Goal: Task Accomplishment & Management: Manage account settings

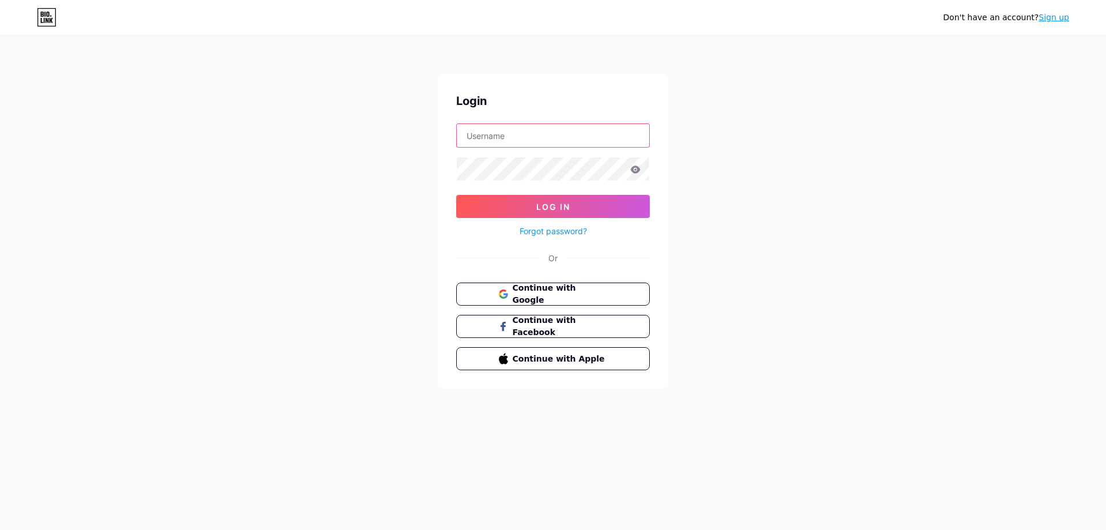
click at [564, 133] on input "text" at bounding box center [553, 135] width 192 height 23
click at [535, 293] on span "Continue with Google" at bounding box center [560, 294] width 96 height 25
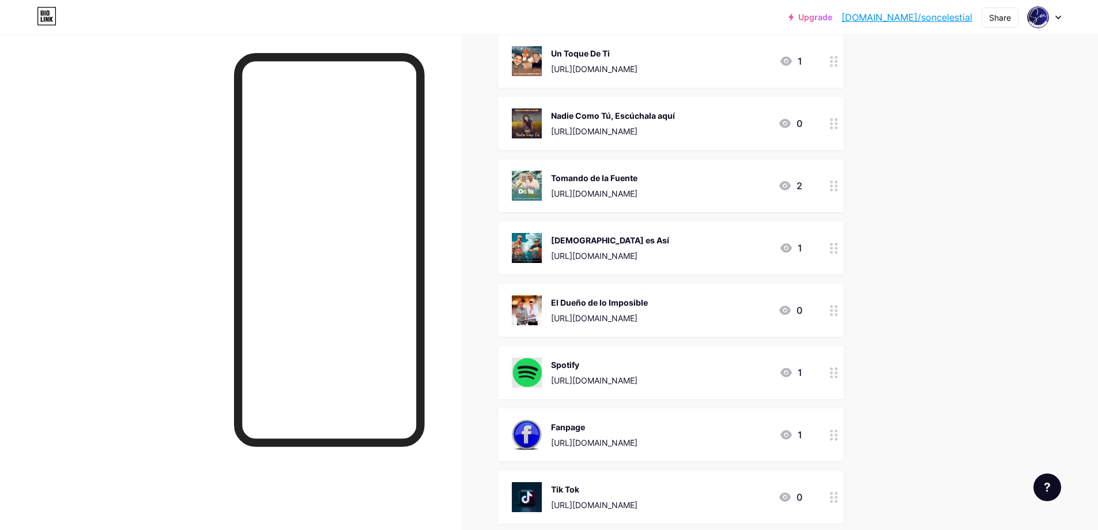
scroll to position [307, 0]
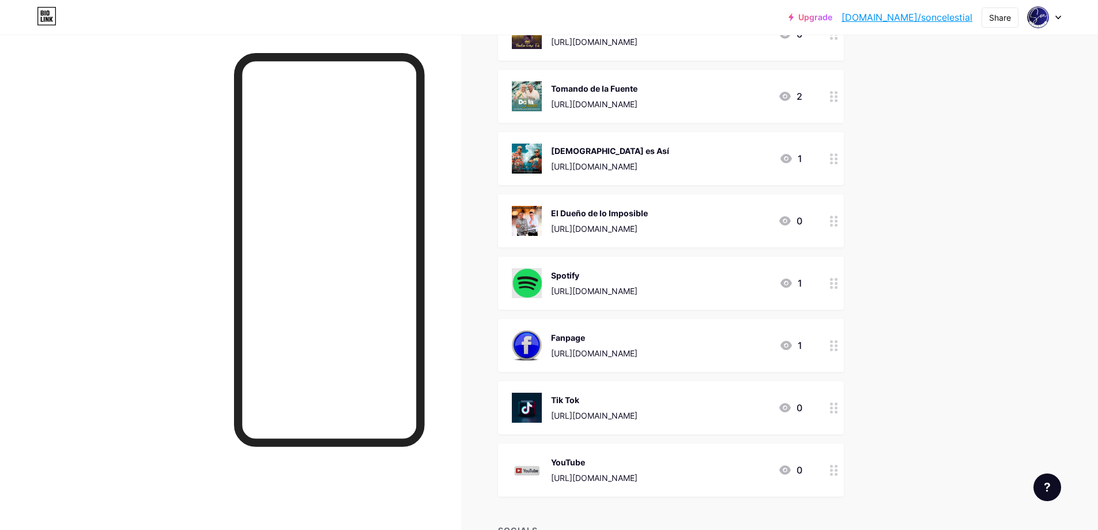
click at [1000, 215] on div "Upgrade bio.link/soncel... bio.link/soncelestial Share Switch accounts Son Cele…" at bounding box center [549, 162] width 1098 height 938
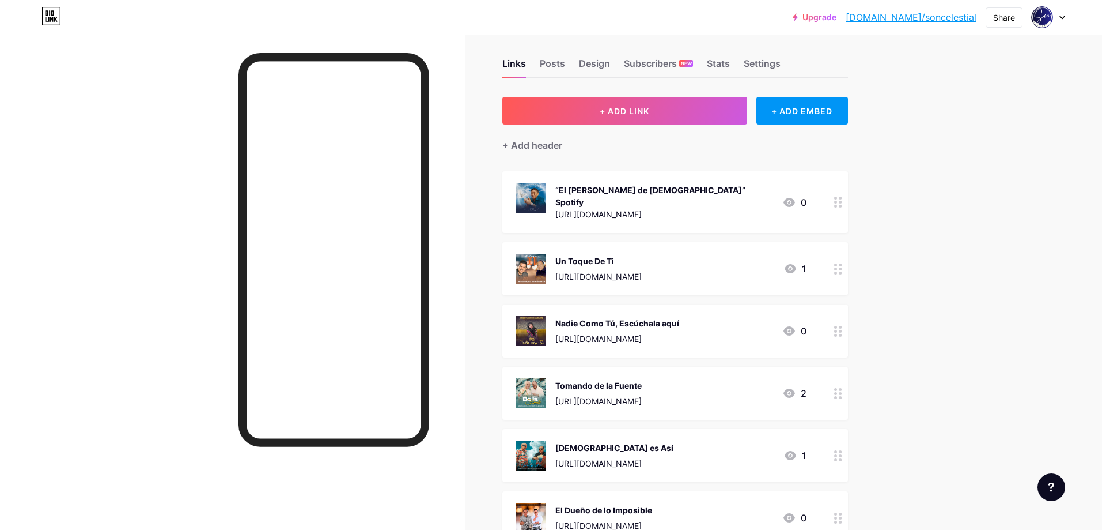
scroll to position [0, 0]
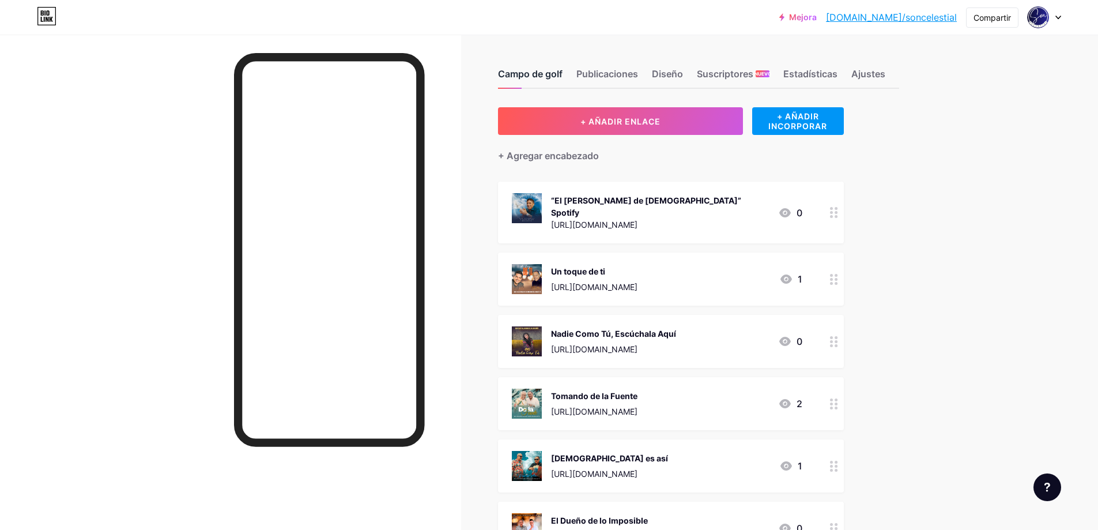
click at [536, 71] on font "Campo de golf" at bounding box center [530, 74] width 65 height 12
click at [645, 118] on font "+ AÑADIR ENLACE" at bounding box center [620, 121] width 80 height 10
click at [651, 116] on font "+ AÑADIR ENLACE" at bounding box center [620, 121] width 80 height 10
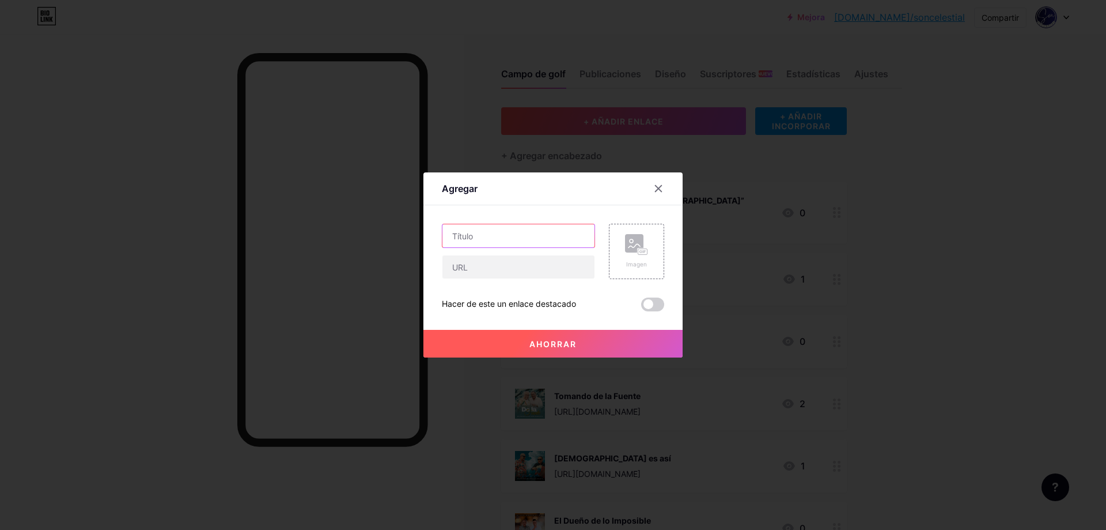
click at [487, 233] on input "text" at bounding box center [519, 235] width 152 height 23
type input "Mi Consentido"
click at [492, 264] on input "text" at bounding box center [519, 266] width 152 height 23
click at [490, 265] on input "text" at bounding box center [519, 266] width 152 height 23
paste input "[URL][DOMAIN_NAME]"
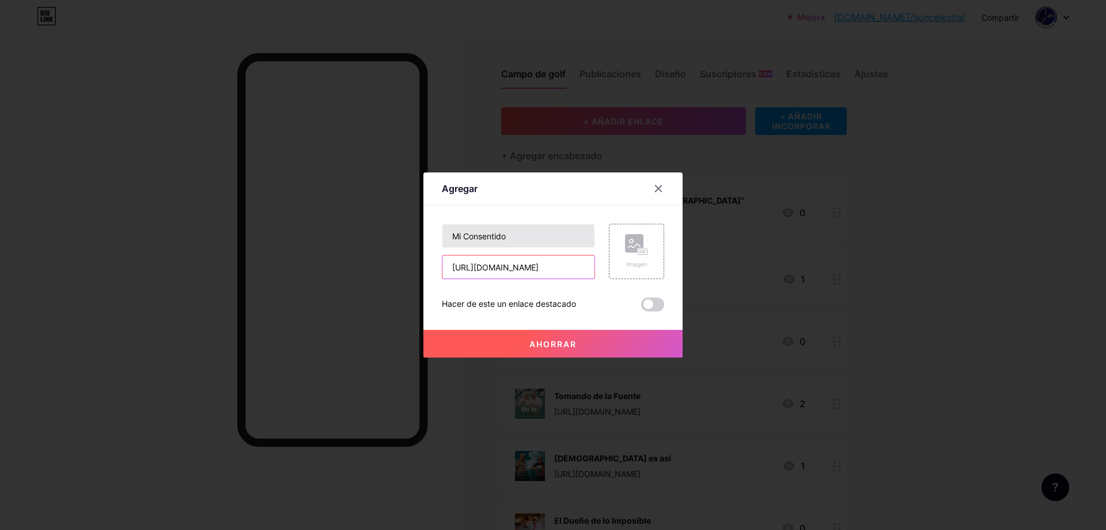
type input "[URL][DOMAIN_NAME]"
click at [514, 235] on input "Mi Consentido" at bounding box center [519, 235] width 152 height 23
click at [524, 240] on input "Mi Consentido Pre_Save" at bounding box center [519, 235] width 152 height 23
type input "Mi Consentido Pre-Save"
click at [603, 304] on div "Hacer de este un enlace destacado" at bounding box center [553, 304] width 222 height 14
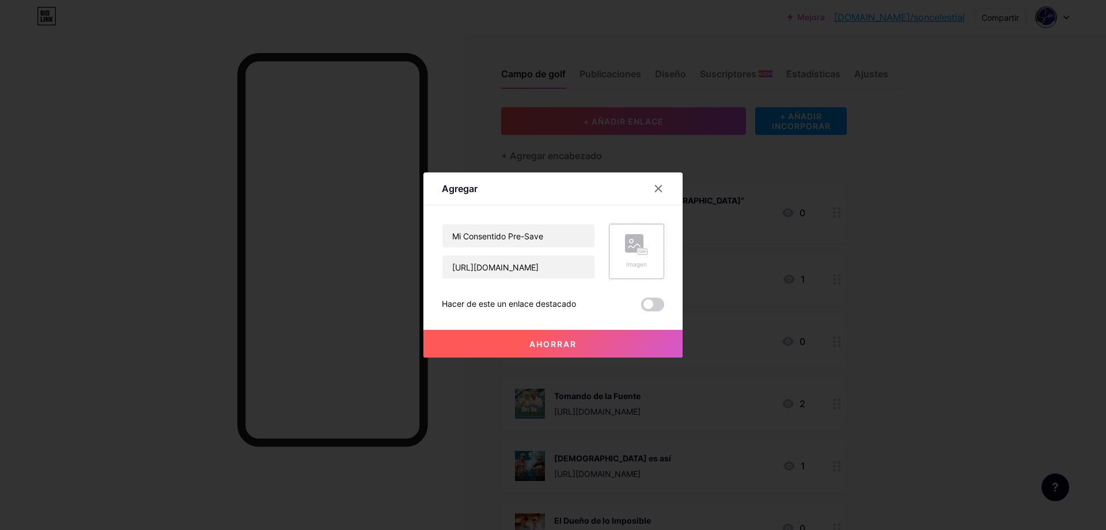
click at [630, 241] on circle at bounding box center [631, 240] width 3 height 3
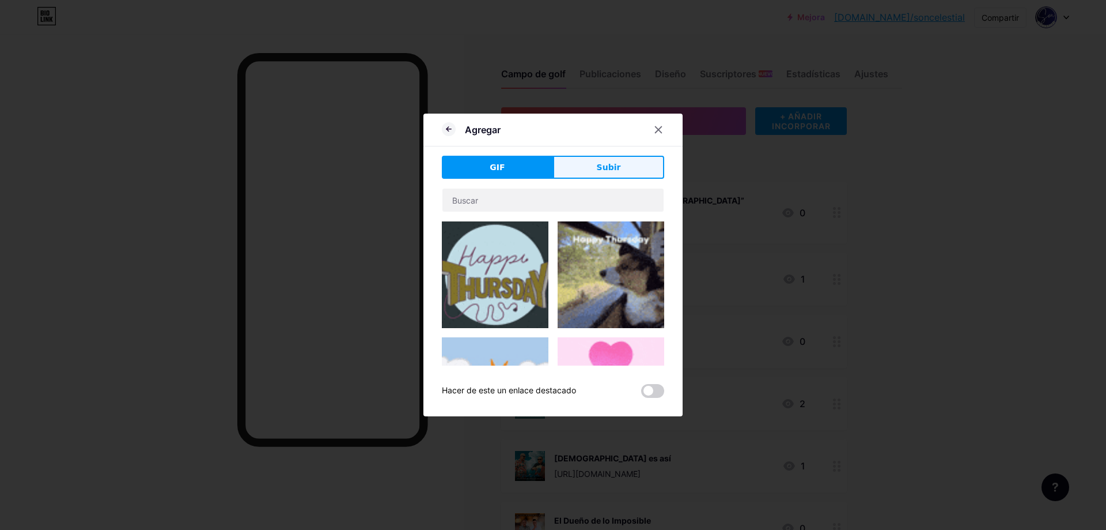
click at [597, 165] on font "Subir" at bounding box center [609, 167] width 24 height 9
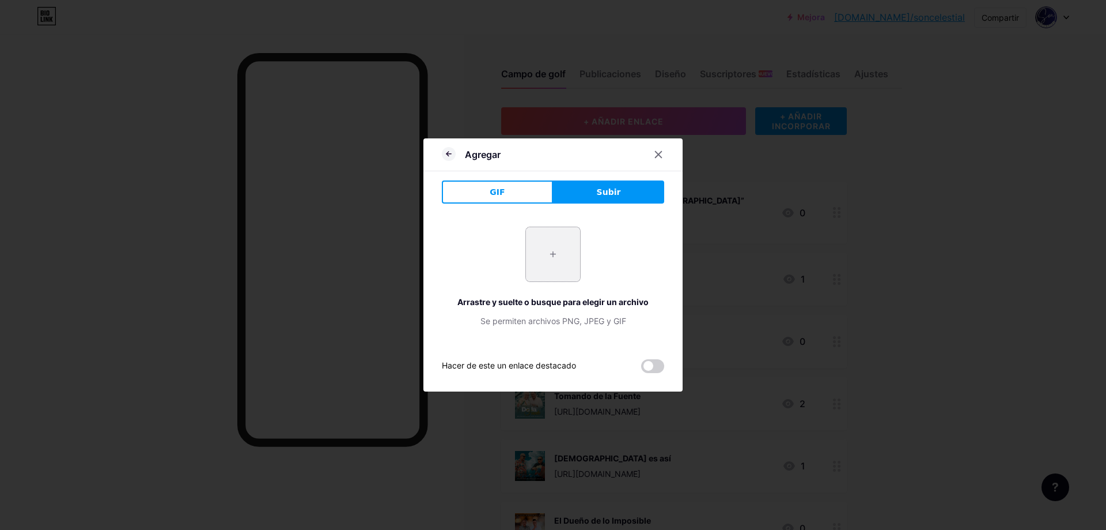
click at [553, 250] on input "file" at bounding box center [553, 254] width 54 height 54
type input "C:\fakepath\Portada.png"
click at [651, 367] on span at bounding box center [652, 366] width 23 height 14
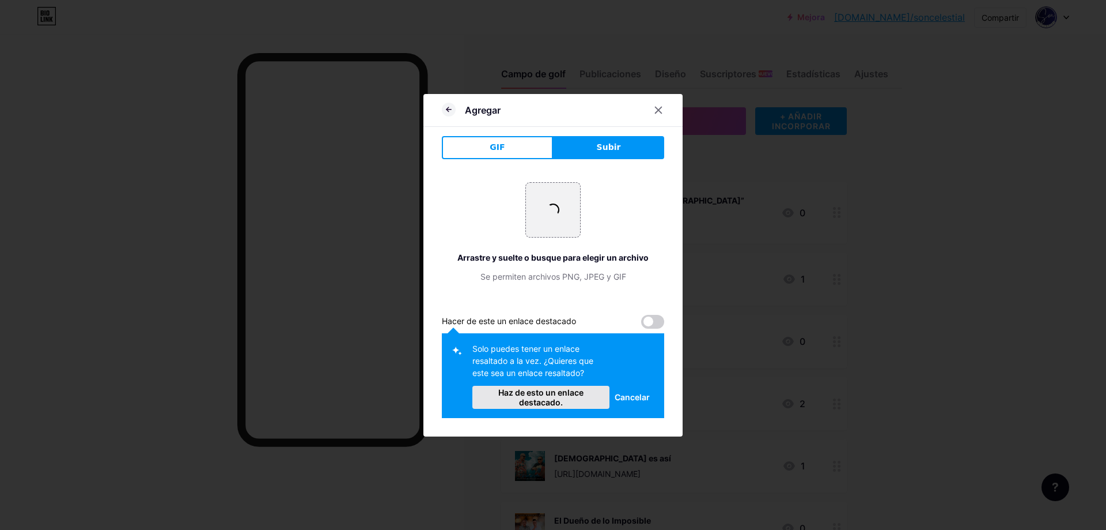
click at [558, 396] on font "Haz de esto un enlace destacado." at bounding box center [540, 397] width 85 height 20
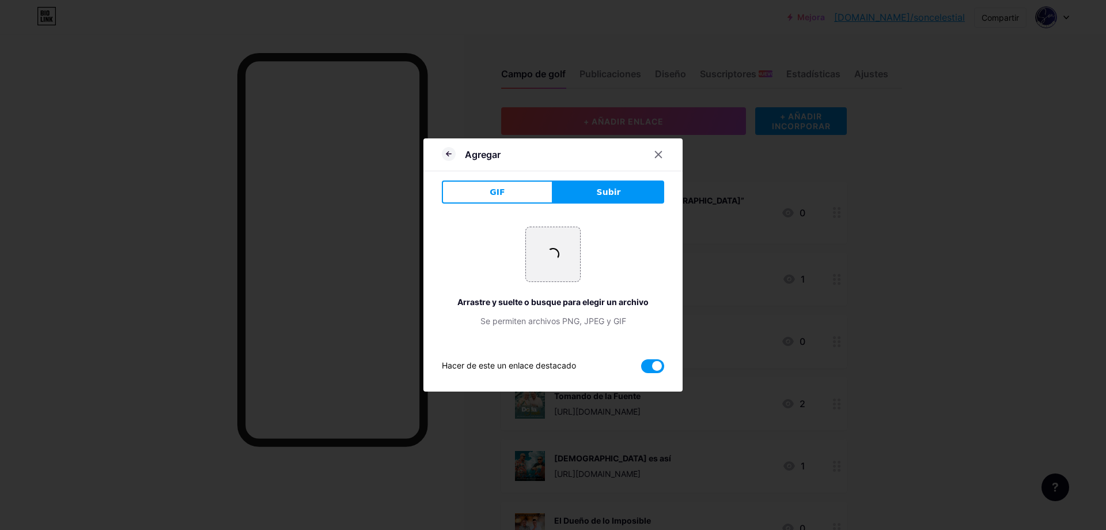
click at [613, 189] on font "Subir" at bounding box center [609, 191] width 24 height 9
click at [547, 254] on span at bounding box center [553, 254] width 16 height 16
click at [605, 318] on font "Se permiten archivos PNG, JPEG y GIF" at bounding box center [554, 321] width 146 height 10
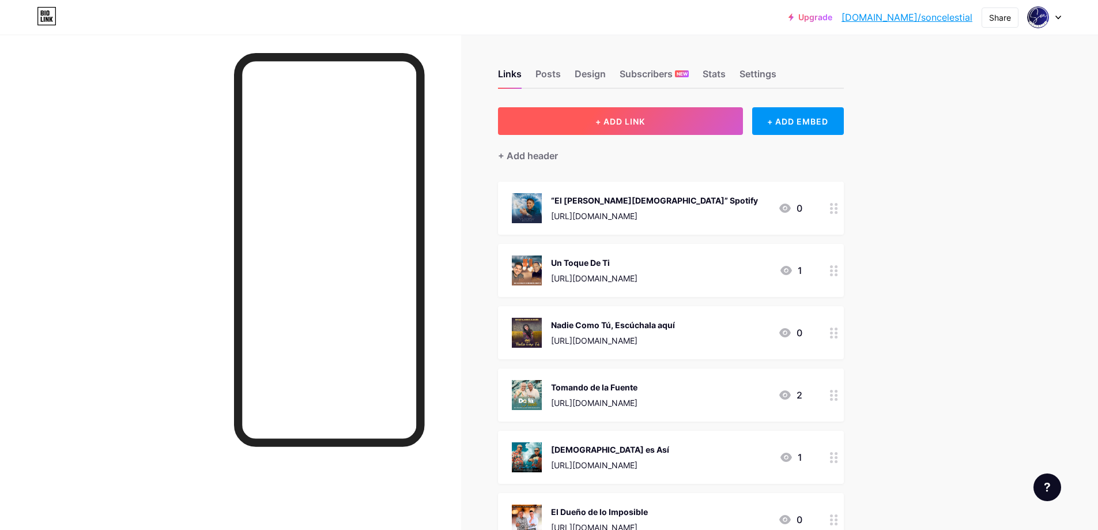
click at [618, 116] on span "+ ADD LINK" at bounding box center [620, 121] width 50 height 10
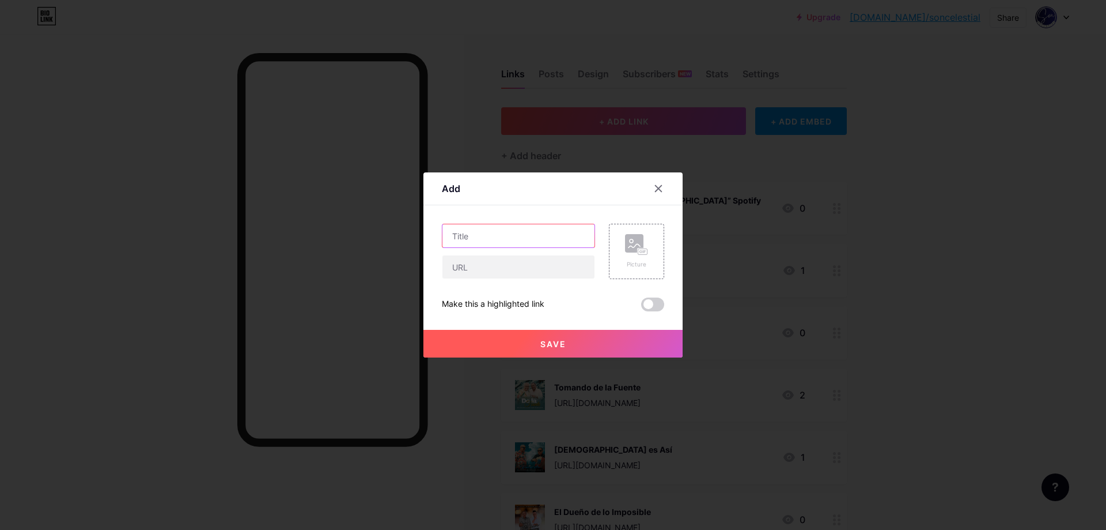
click at [509, 237] on input "text" at bounding box center [519, 235] width 152 height 23
type input "Mi Consentido Pre-Save"
click at [507, 268] on input "text" at bounding box center [519, 266] width 152 height 23
paste input "[URL][DOMAIN_NAME]"
type input "[URL][DOMAIN_NAME]"
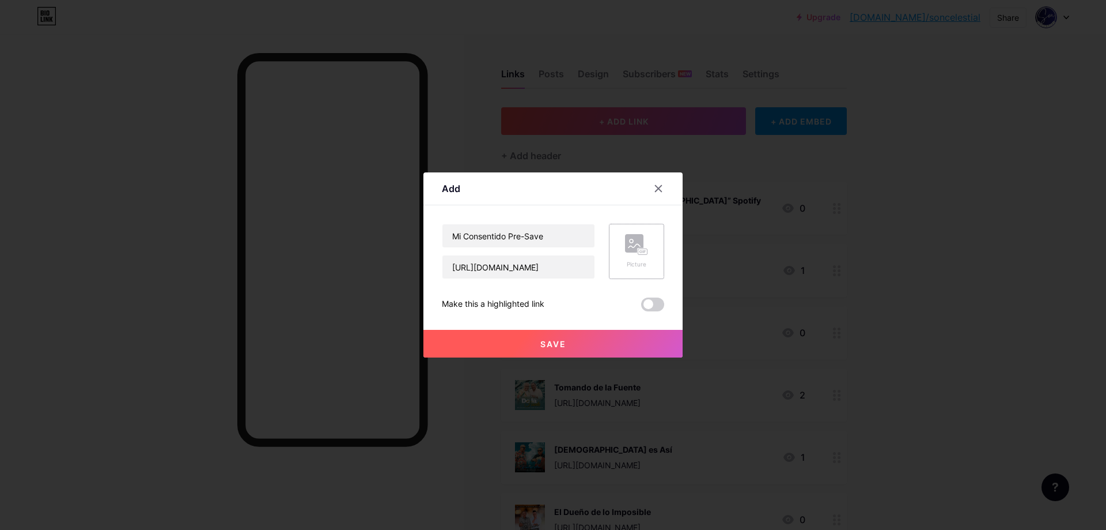
click at [642, 246] on icon at bounding box center [636, 244] width 23 height 21
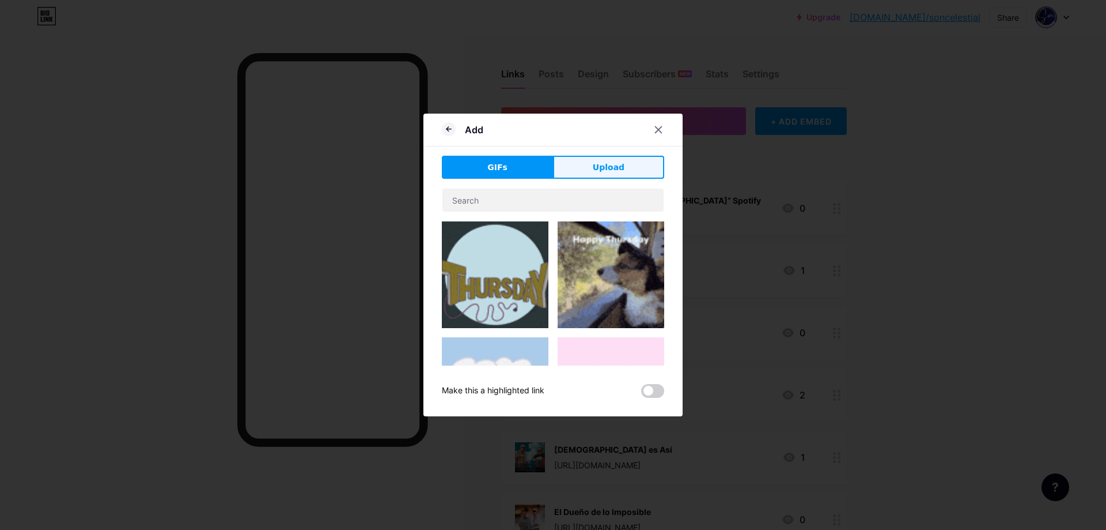
click at [628, 165] on button "Upload" at bounding box center [608, 167] width 111 height 23
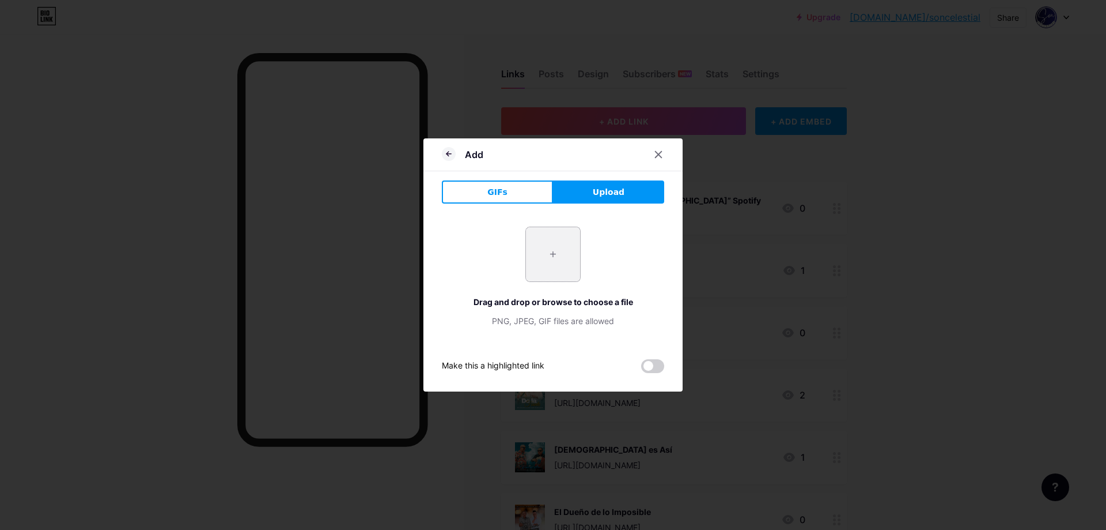
click at [554, 253] on input "file" at bounding box center [553, 254] width 54 height 54
type input "C:\fakepath\Portada.png"
click at [655, 365] on span at bounding box center [652, 366] width 23 height 14
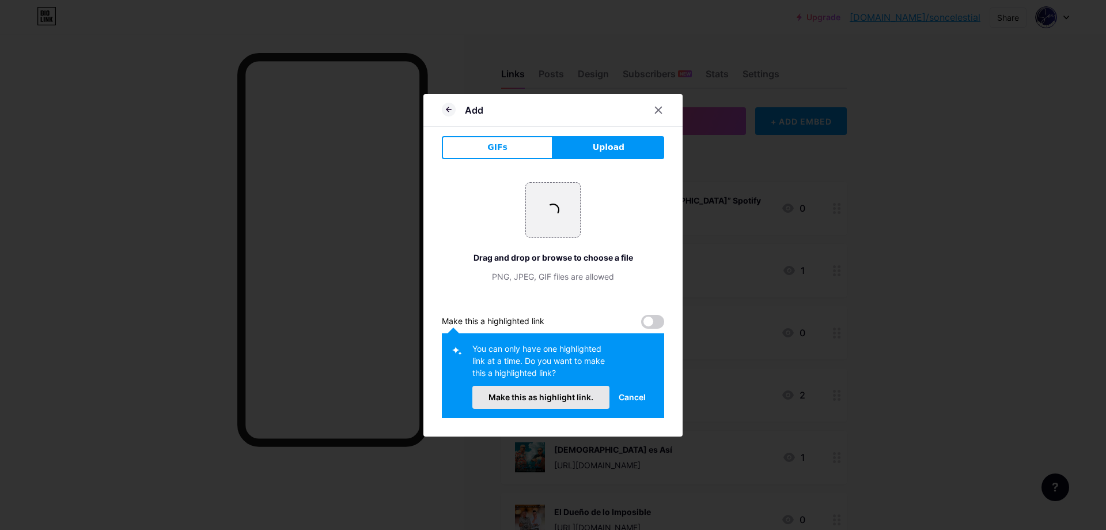
click at [576, 399] on span "Make this as highlight link." at bounding box center [541, 397] width 105 height 10
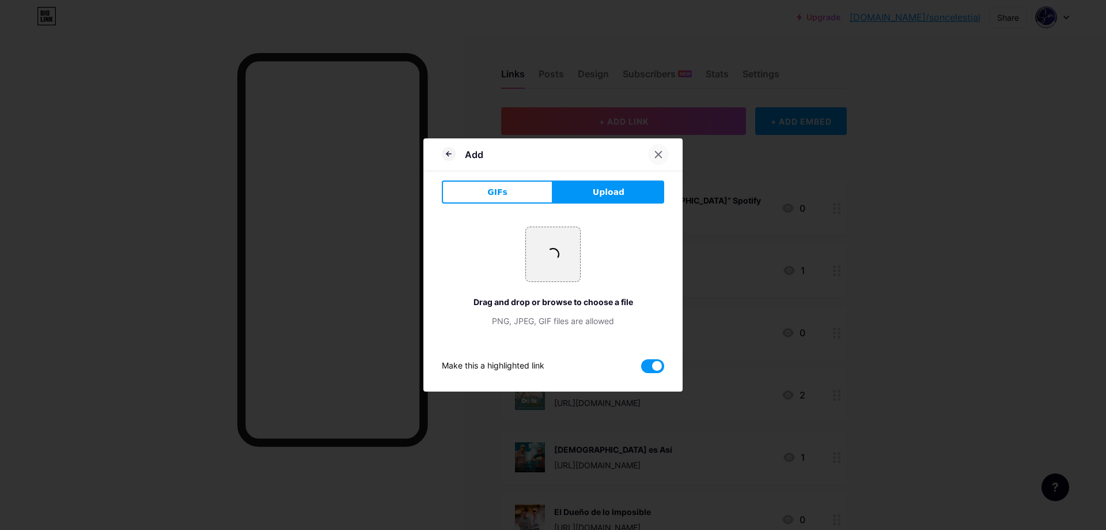
click at [656, 153] on icon at bounding box center [659, 155] width 6 height 6
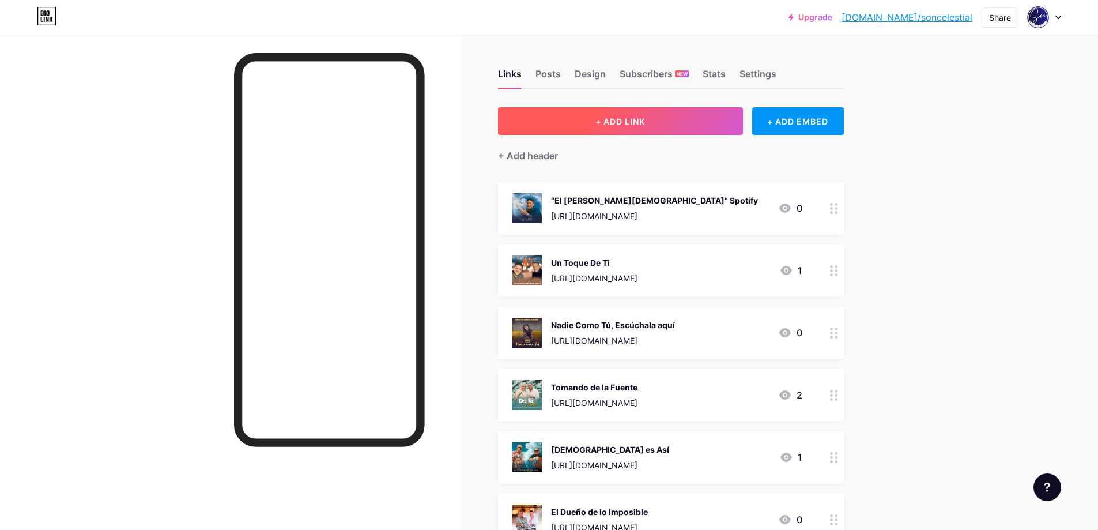
click at [615, 123] on span "+ ADD LINK" at bounding box center [620, 121] width 50 height 10
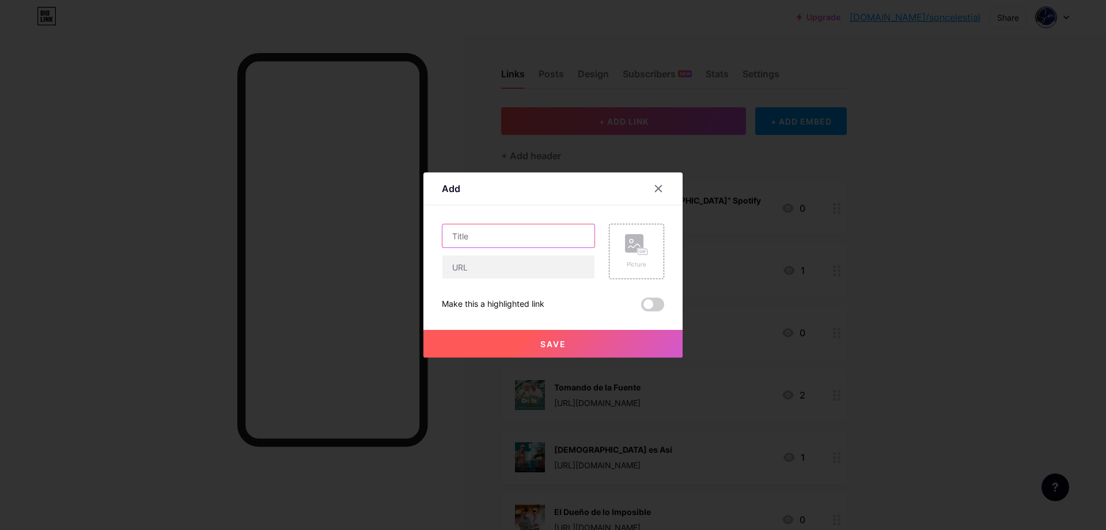
click at [485, 241] on input "text" at bounding box center [519, 235] width 152 height 23
type input "Mi Consentido Pre -Save"
click at [481, 261] on input "text" at bounding box center [519, 266] width 152 height 23
paste input "[URL][DOMAIN_NAME]"
type input "[URL][DOMAIN_NAME]"
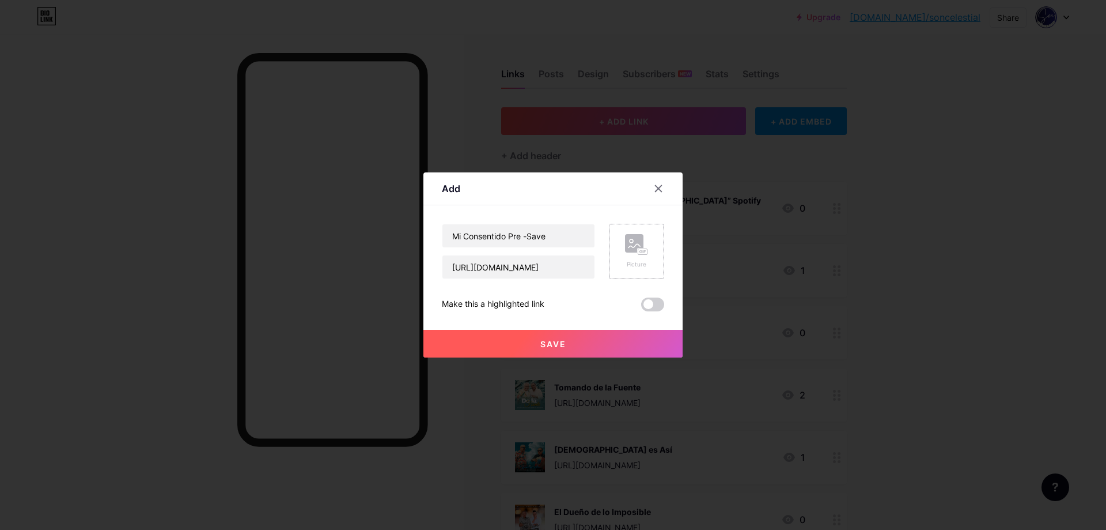
click at [641, 246] on icon at bounding box center [636, 244] width 23 height 21
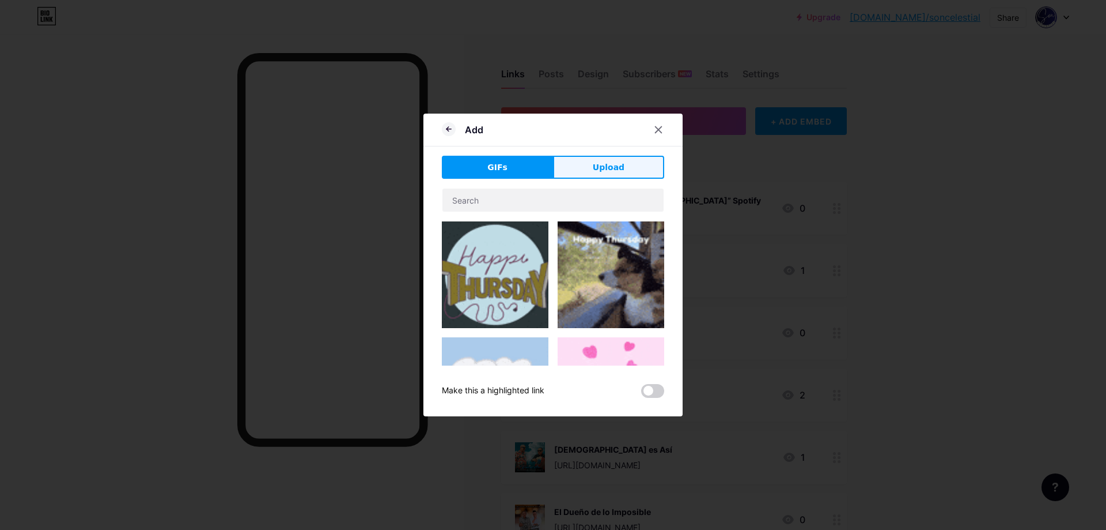
click at [613, 163] on span "Upload" at bounding box center [609, 167] width 32 height 12
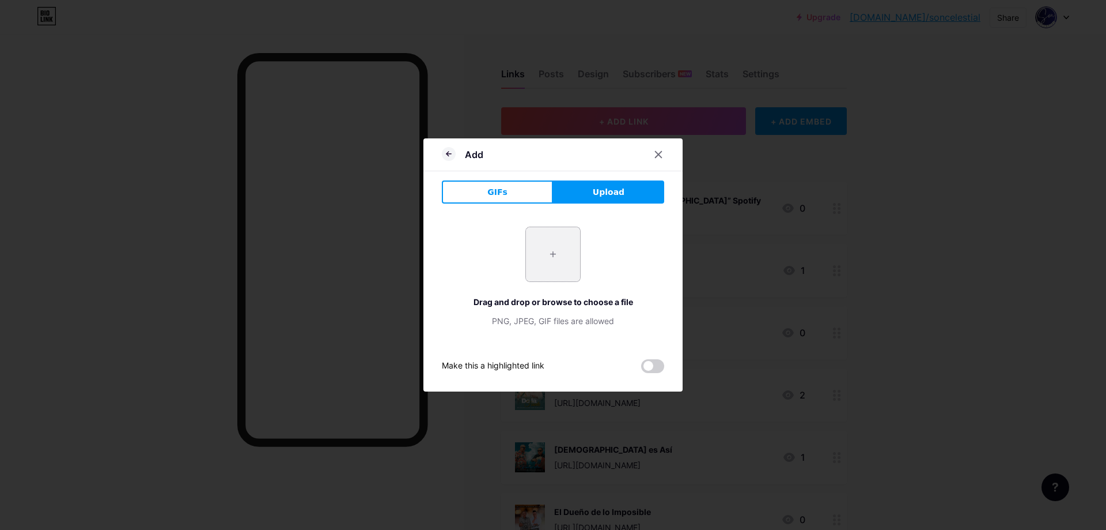
click at [548, 258] on input "file" at bounding box center [553, 254] width 54 height 54
type input "C:\fakepath\Portada shop.png"
click at [655, 367] on span at bounding box center [652, 366] width 23 height 14
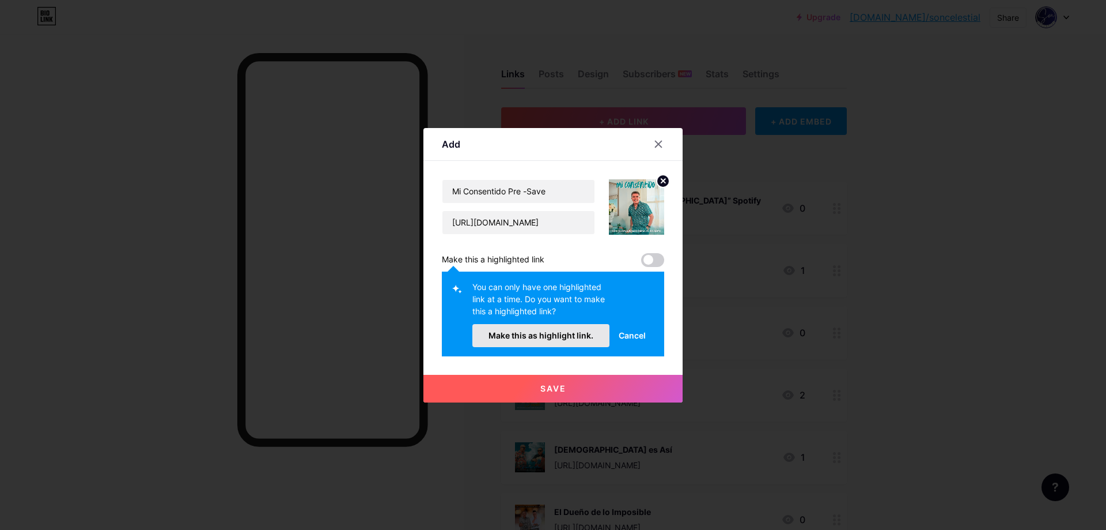
click at [532, 332] on span "Make this as highlight link." at bounding box center [541, 335] width 105 height 10
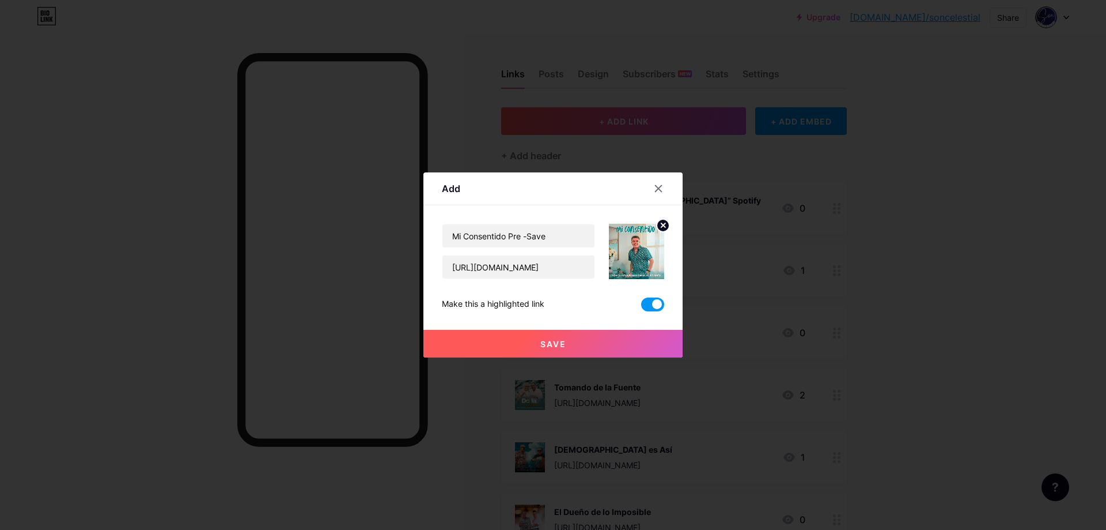
click at [554, 341] on span "Save" at bounding box center [554, 344] width 26 height 10
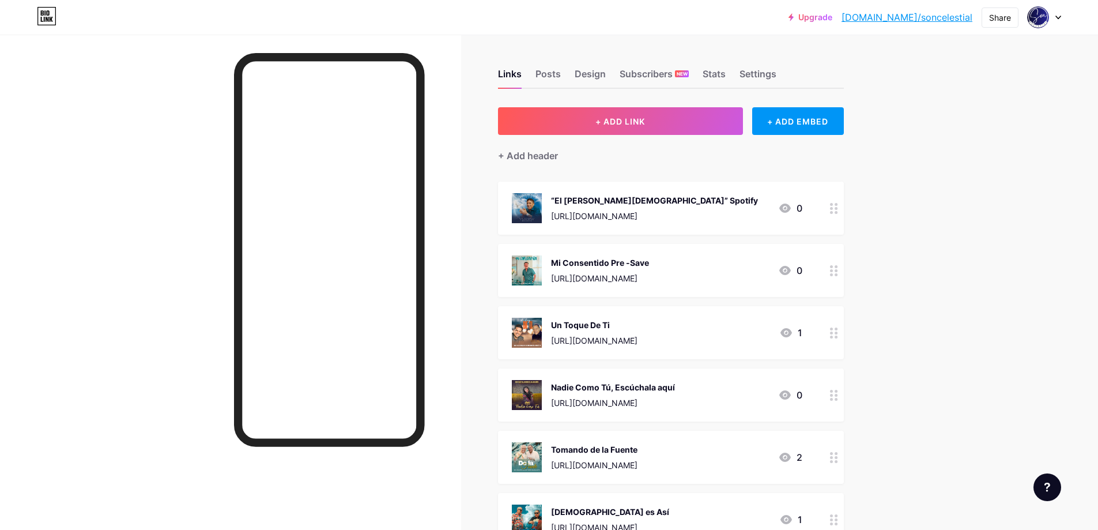
drag, startPoint x: 611, startPoint y: 258, endPoint x: 598, endPoint y: 205, distance: 54.1
click at [598, 205] on span "“El [PERSON_NAME][DEMOGRAPHIC_DATA]” Spotify [URL][DOMAIN_NAME] 0 Mi Consentido…" at bounding box center [671, 519] width 346 height 675
click at [950, 232] on div "Upgrade [DOMAIN_NAME]/soncel... [DOMAIN_NAME]/soncelestial Share Switch account…" at bounding box center [549, 495] width 1098 height 991
click at [672, 77] on font "Diseño" at bounding box center [667, 74] width 31 height 12
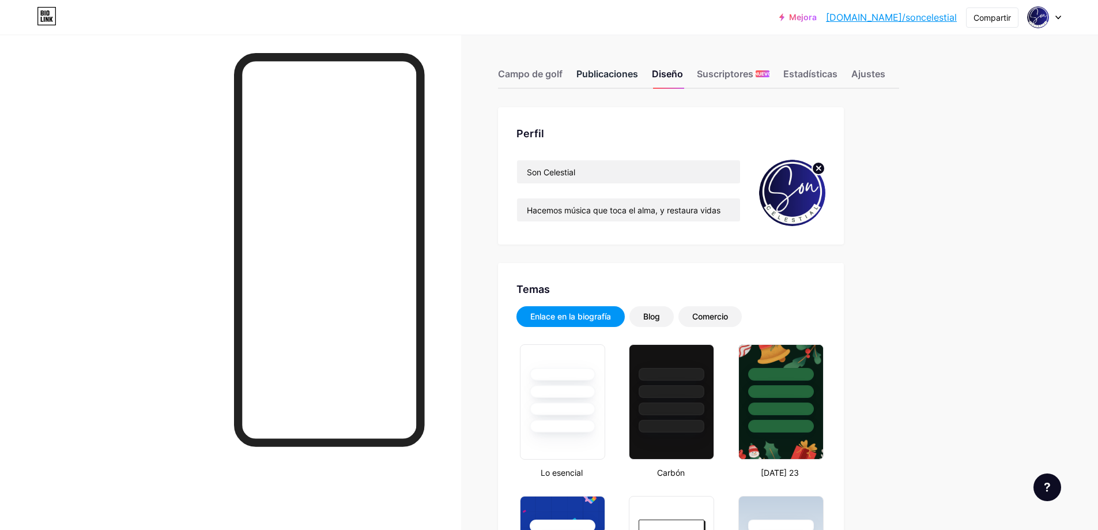
click at [608, 70] on font "Publicaciones" at bounding box center [607, 74] width 62 height 12
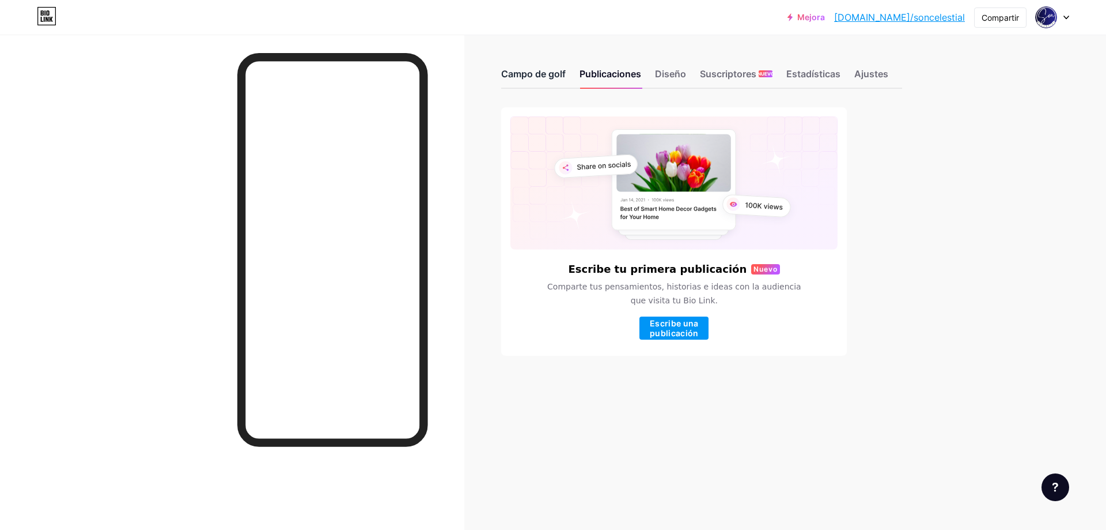
click at [528, 74] on font "Campo de golf" at bounding box center [533, 74] width 65 height 12
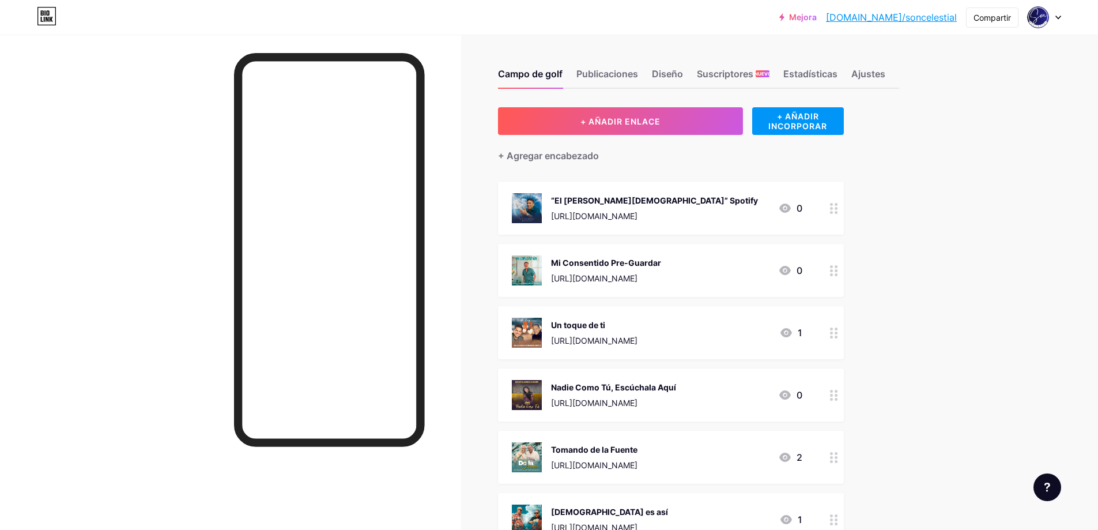
click at [530, 202] on img at bounding box center [527, 208] width 30 height 30
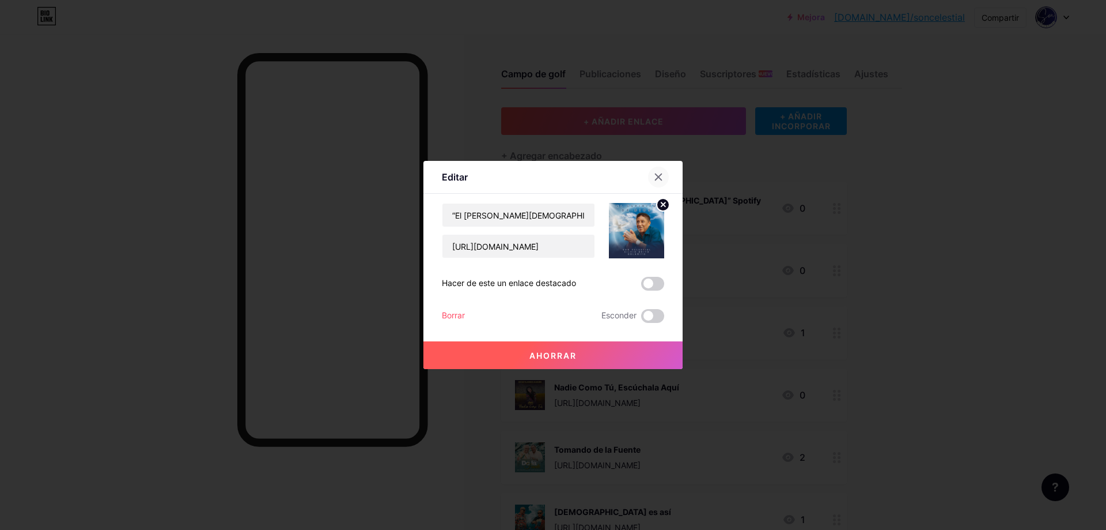
click at [654, 177] on icon at bounding box center [658, 176] width 9 height 9
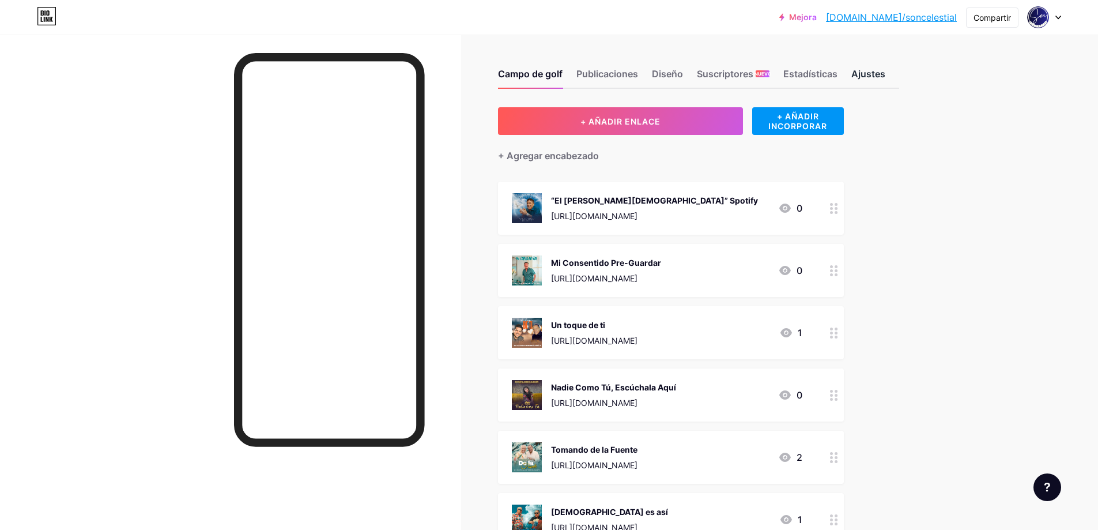
click at [874, 76] on font "Ajustes" at bounding box center [868, 74] width 34 height 12
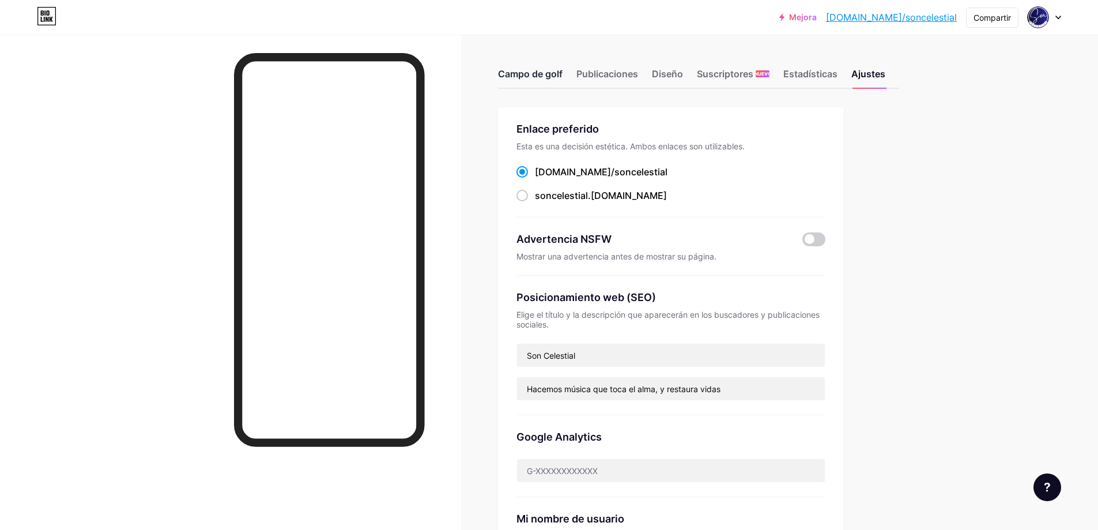
click at [539, 72] on font "Campo de golf" at bounding box center [530, 74] width 65 height 12
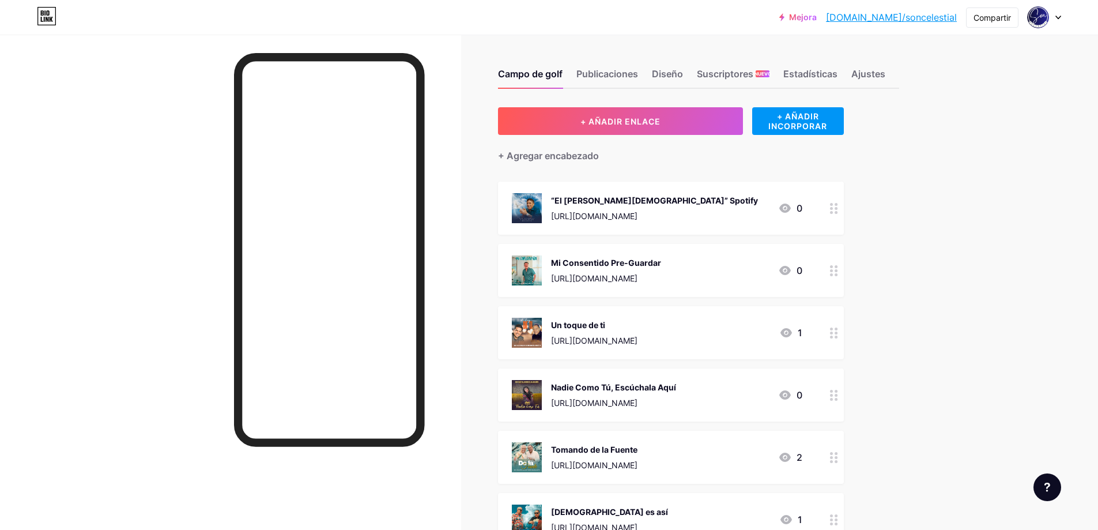
click at [838, 210] on icon at bounding box center [834, 208] width 8 height 11
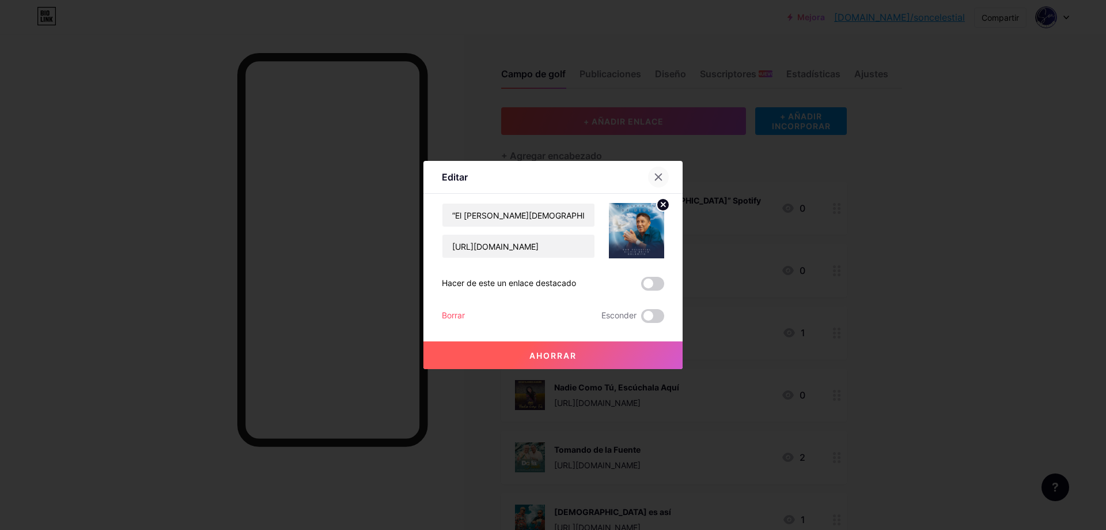
click at [654, 177] on icon at bounding box center [658, 176] width 9 height 9
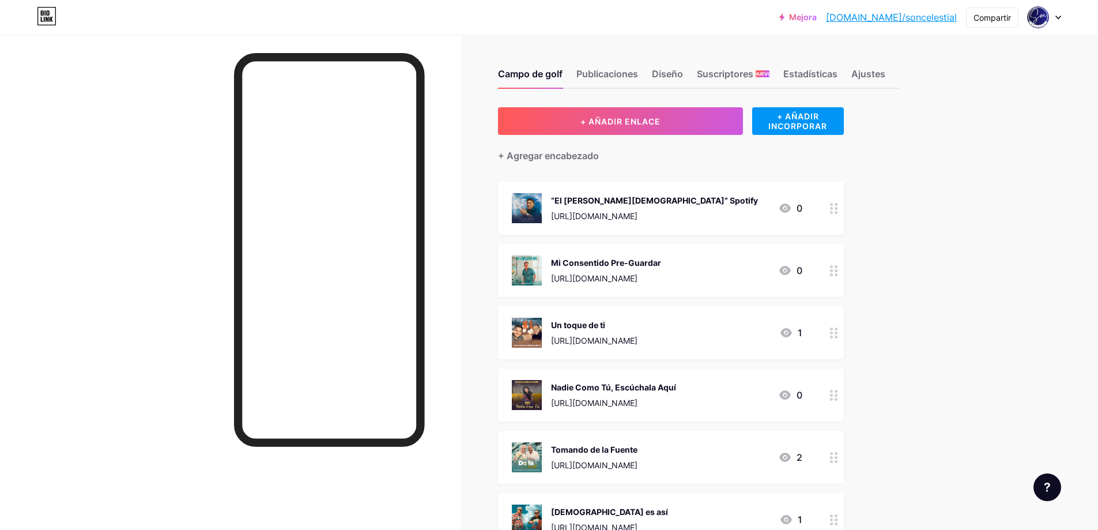
drag, startPoint x: 721, startPoint y: 207, endPoint x: 725, endPoint y: 259, distance: 52.6
click at [725, 259] on span "“El [PERSON_NAME][DEMOGRAPHIC_DATA]” Spotify [URL][DOMAIN_NAME] 0 Mi Consentido…" at bounding box center [671, 519] width 346 height 675
click at [637, 216] on font "[URL][DOMAIN_NAME]" at bounding box center [594, 216] width 86 height 10
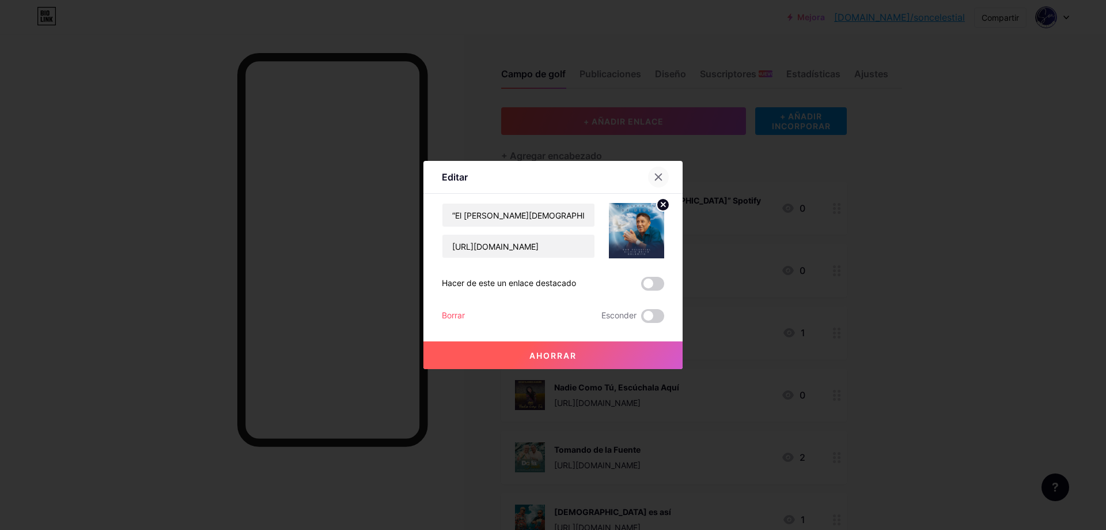
click at [656, 178] on icon at bounding box center [658, 176] width 9 height 9
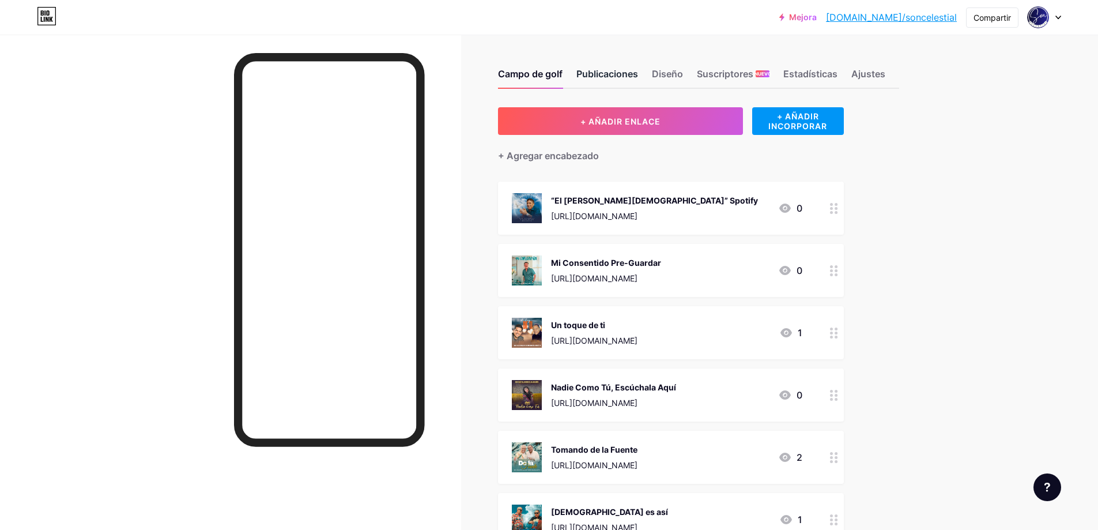
click at [624, 70] on font "Publicaciones" at bounding box center [607, 74] width 62 height 12
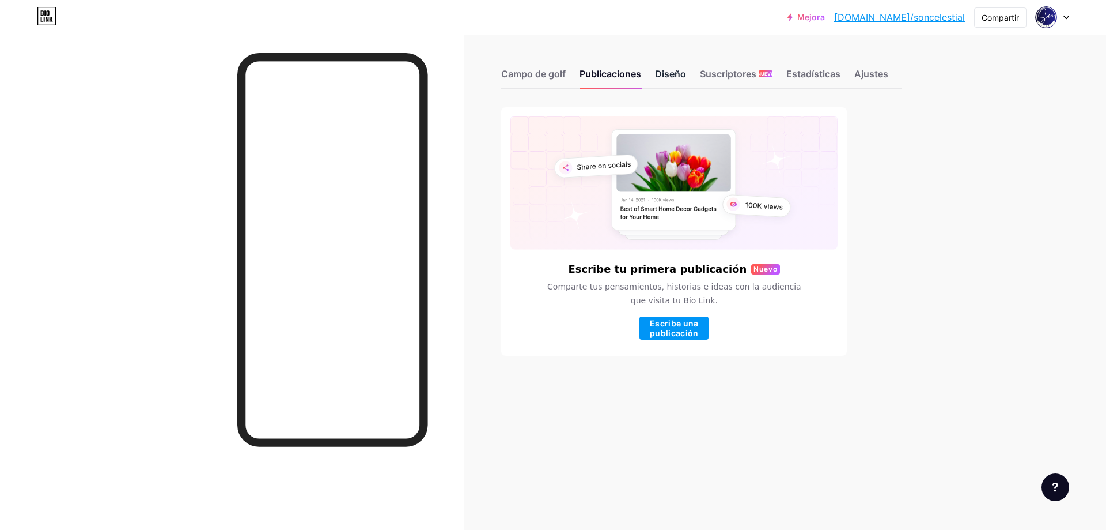
click at [681, 70] on font "Diseño" at bounding box center [670, 74] width 31 height 12
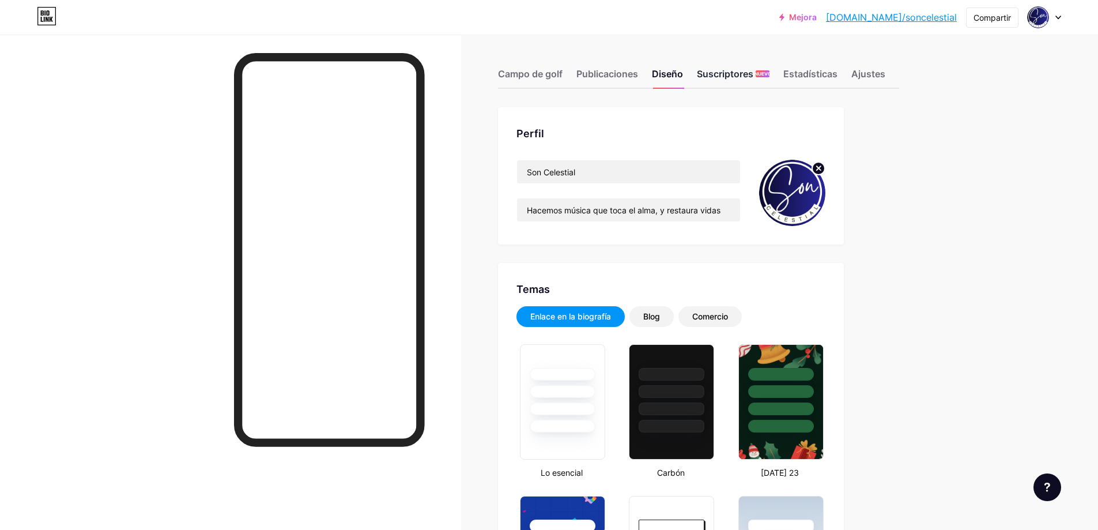
click at [744, 72] on font "Suscriptores" at bounding box center [725, 74] width 56 height 12
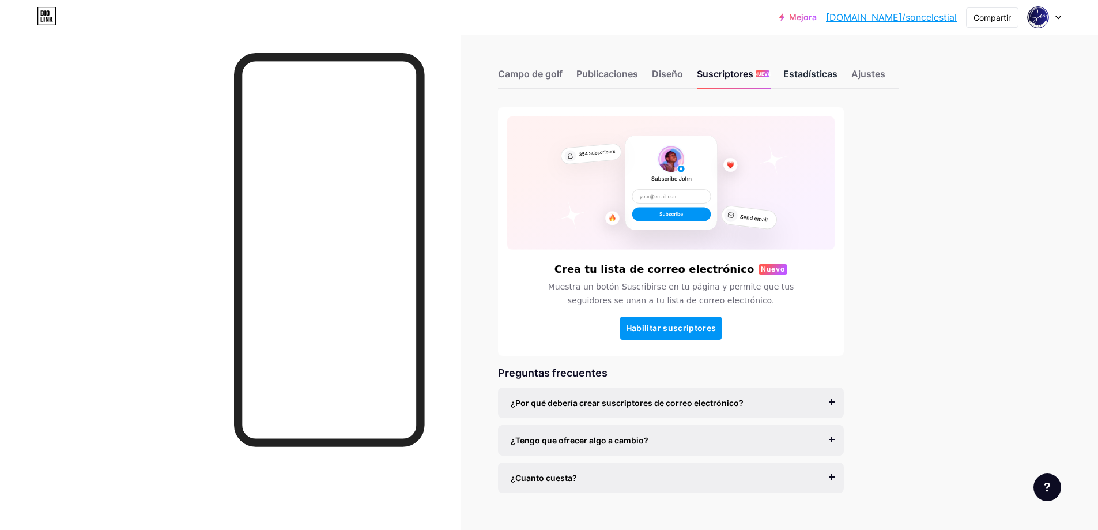
click at [819, 77] on font "Estadísticas" at bounding box center [810, 74] width 54 height 12
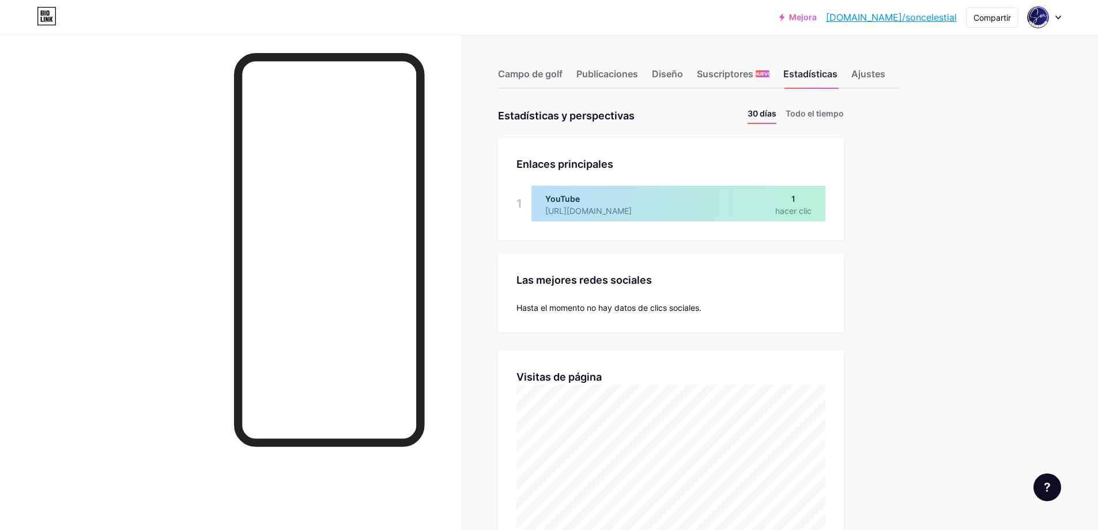
scroll to position [530, 1098]
click at [871, 73] on font "Ajustes" at bounding box center [868, 74] width 34 height 12
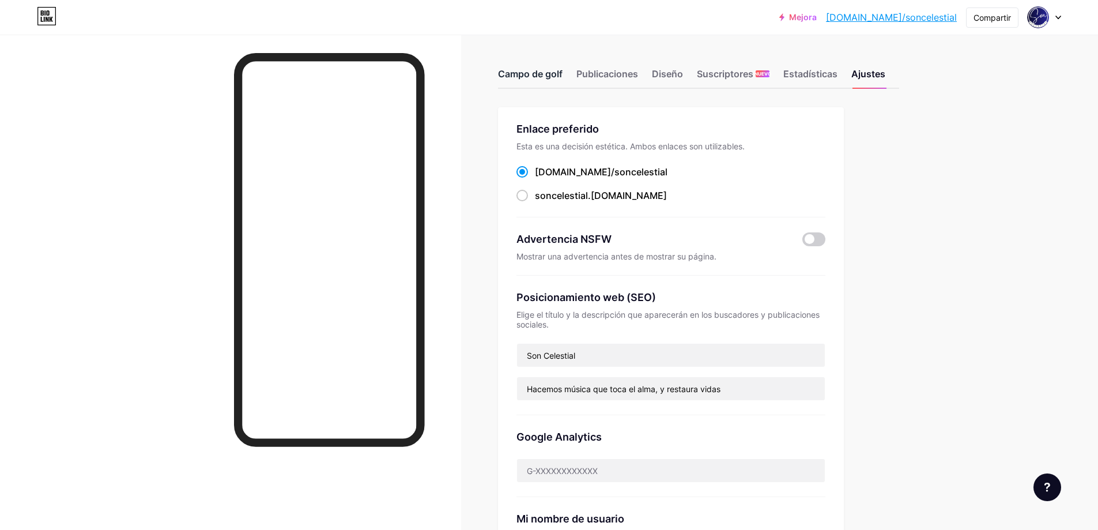
click at [554, 76] on font "Campo de golf" at bounding box center [530, 74] width 65 height 12
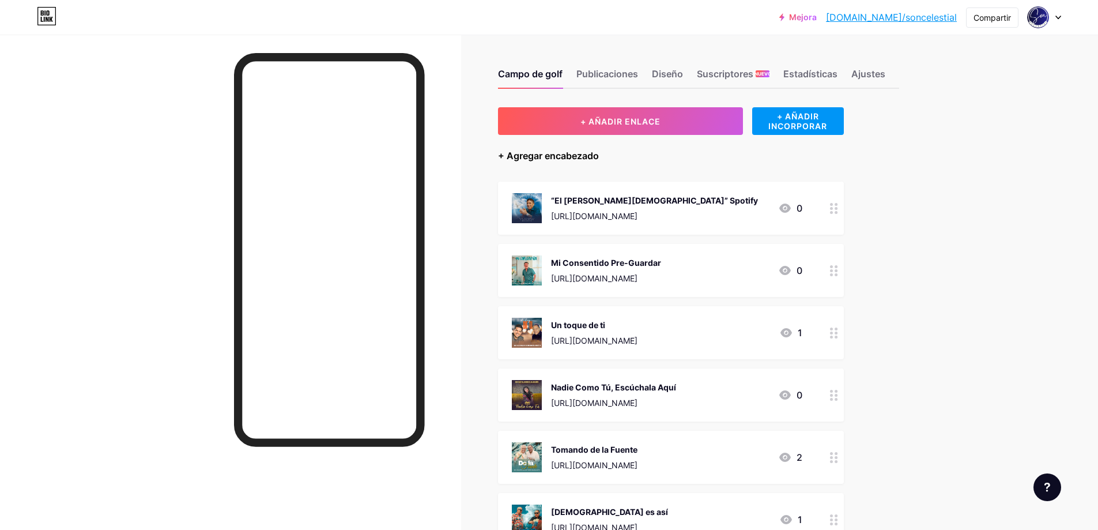
click at [578, 155] on font "+ Agregar encabezado" at bounding box center [548, 156] width 101 height 12
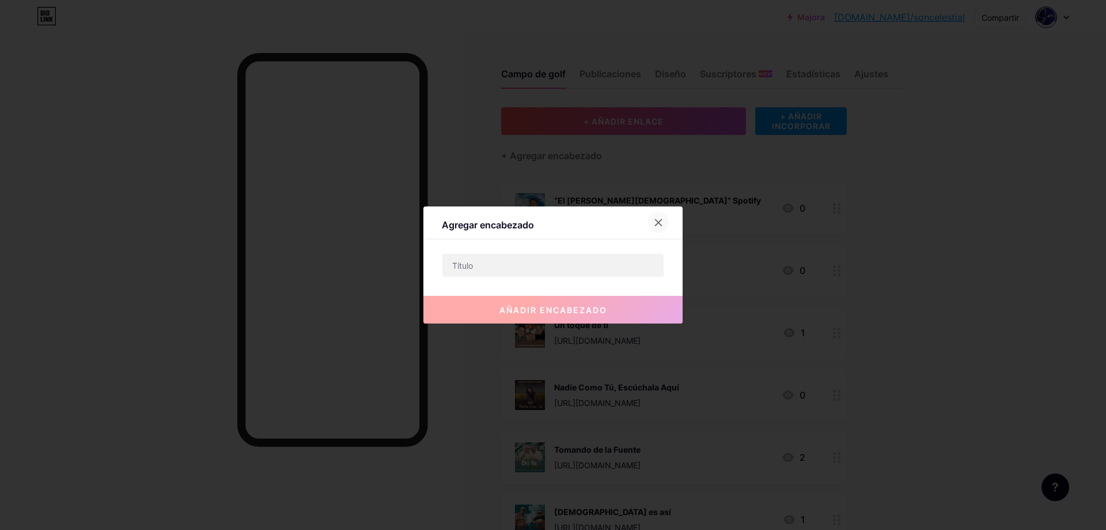
click at [655, 220] on icon at bounding box center [658, 222] width 9 height 9
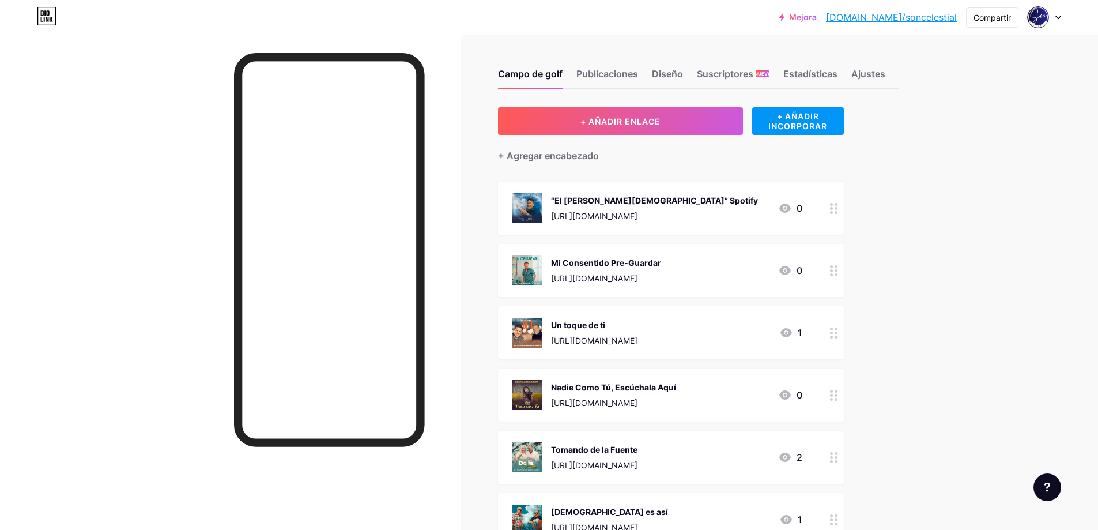
click at [530, 265] on img at bounding box center [527, 270] width 30 height 30
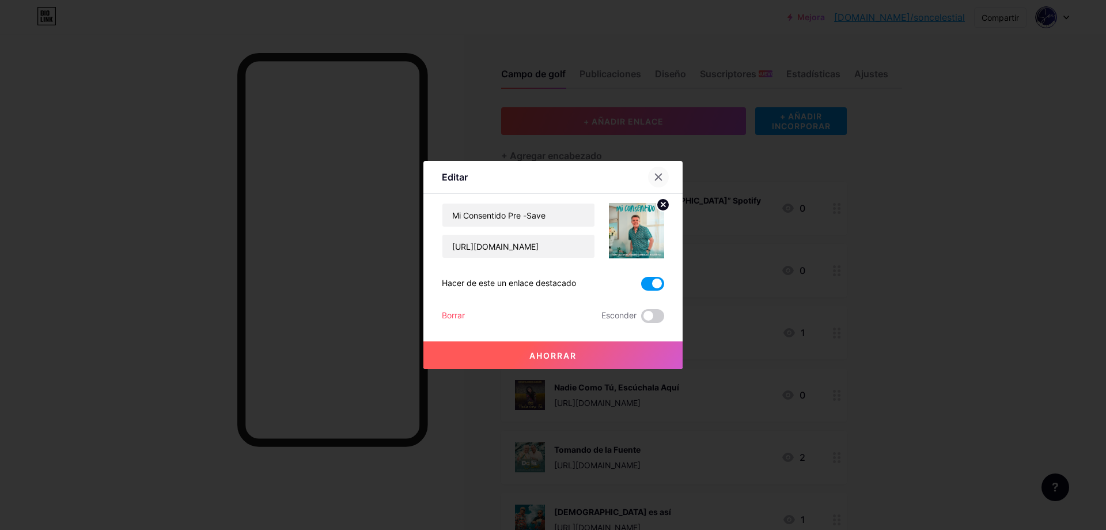
click at [656, 175] on icon at bounding box center [659, 177] width 6 height 6
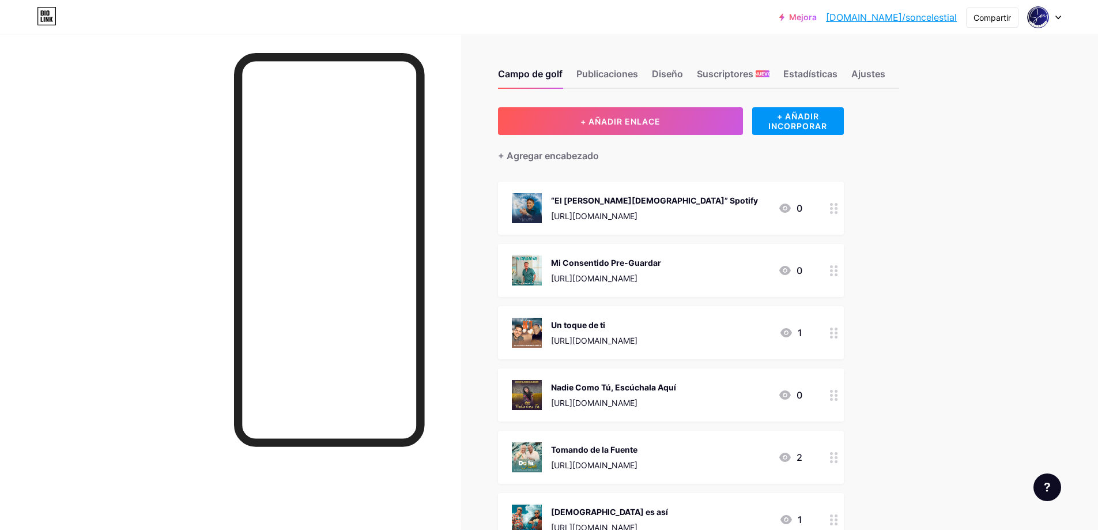
click at [1059, 18] on icon at bounding box center [1058, 17] width 5 height 3
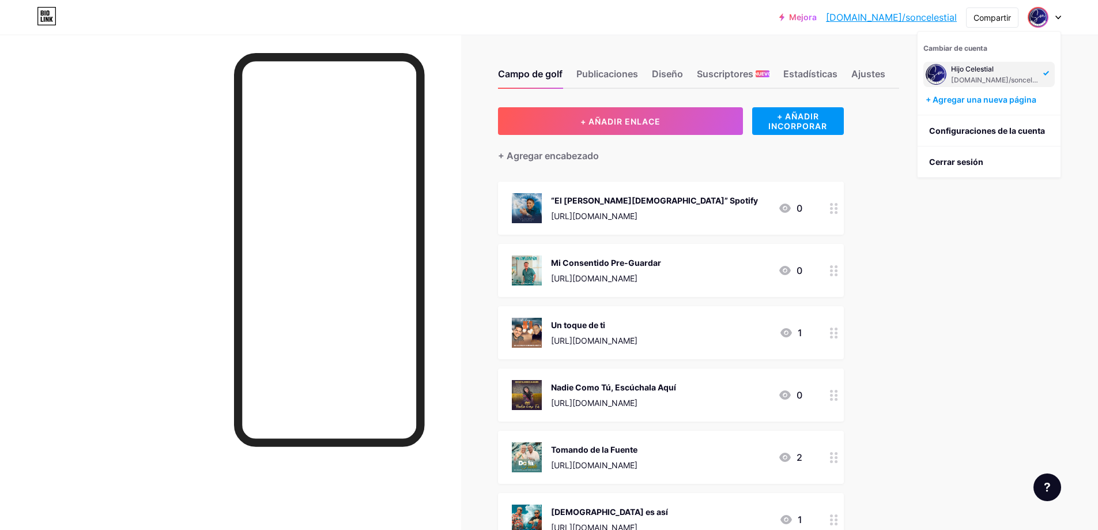
click at [909, 17] on font "[DOMAIN_NAME]/soncelestial" at bounding box center [891, 18] width 131 height 12
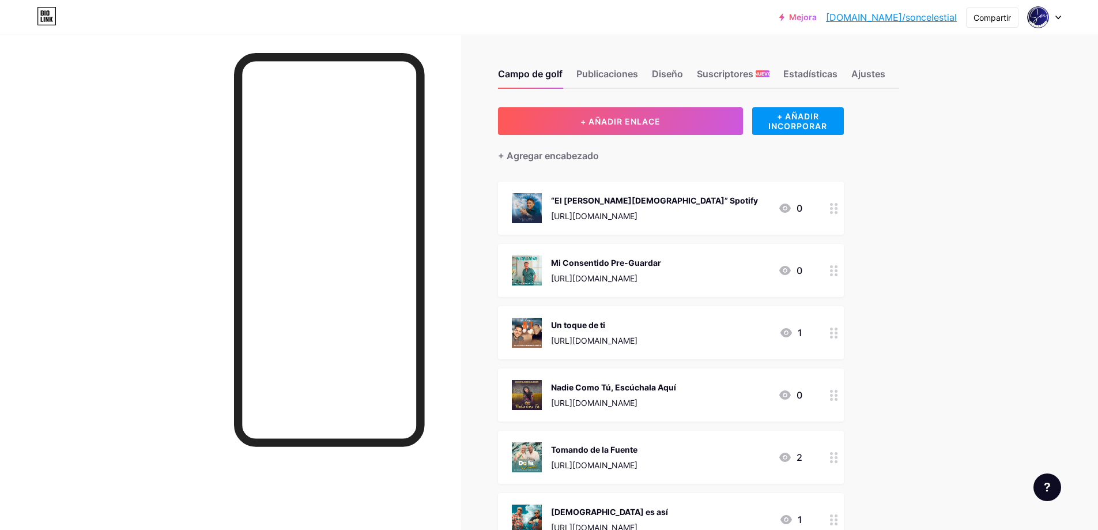
click at [909, 155] on div "Campo de golf Publicaciones Diseño Suscriptores NUEVO Estadísticas Ajustes + AÑ…" at bounding box center [473, 513] width 947 height 957
drag, startPoint x: 837, startPoint y: 273, endPoint x: 942, endPoint y: 226, distance: 114.5
click at [942, 226] on div "Campo de golf Publicaciones Diseño Suscriptores NUEVO Estadísticas Ajustes + AÑ…" at bounding box center [473, 513] width 947 height 957
drag, startPoint x: 599, startPoint y: 259, endPoint x: 563, endPoint y: 266, distance: 37.0
click at [563, 266] on font "Mi Consentido Pre-Guardar" at bounding box center [606, 263] width 110 height 10
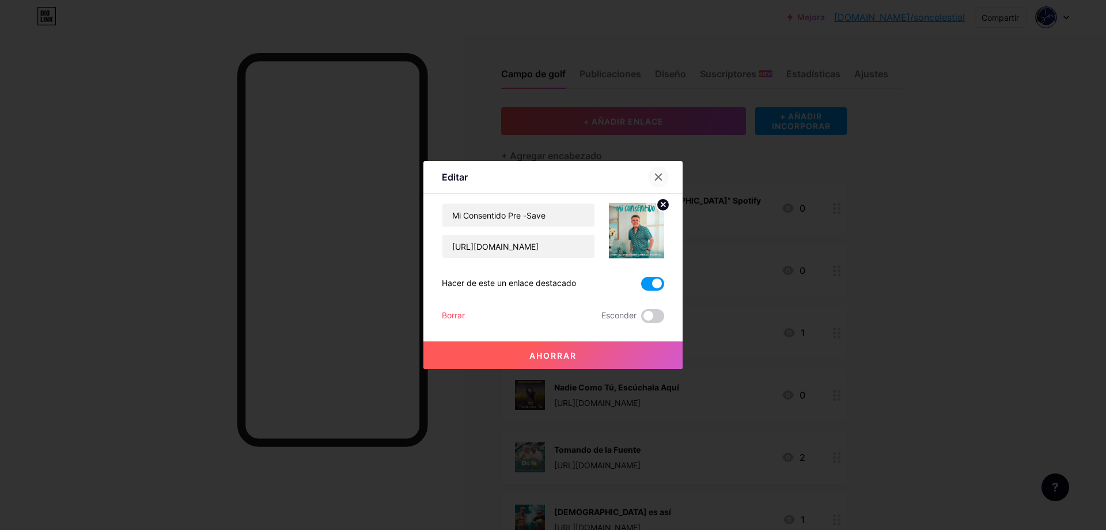
click at [654, 173] on icon at bounding box center [658, 176] width 9 height 9
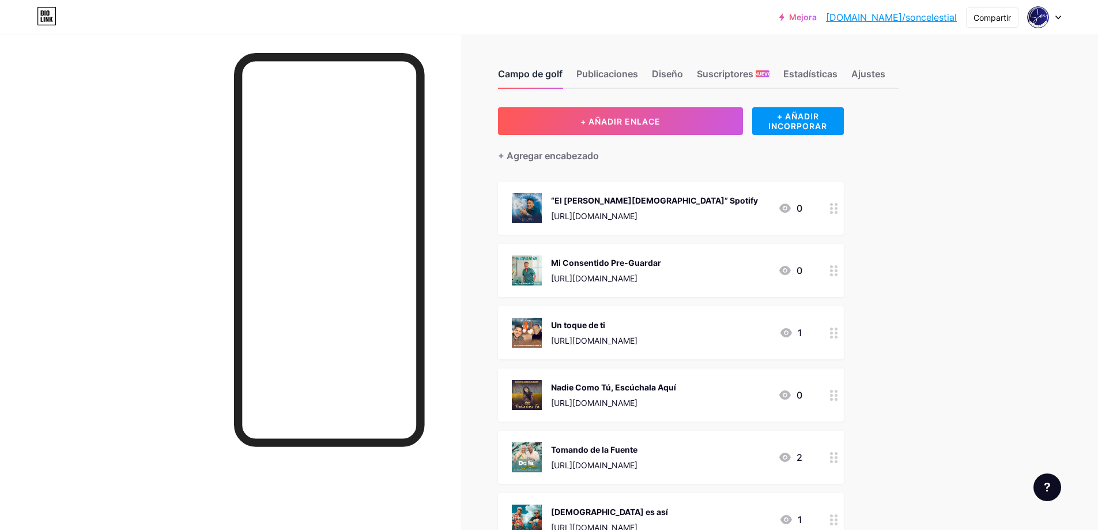
click at [550, 73] on font "Campo de golf" at bounding box center [530, 74] width 65 height 12
click at [915, 18] on font "[DOMAIN_NAME]/soncelestial" at bounding box center [891, 18] width 131 height 12
click at [995, 21] on font "Compartir" at bounding box center [991, 18] width 37 height 10
click at [940, 165] on div "Campo de golf Publicaciones Diseño Suscriptores NUEVO Estadísticas Ajustes + AÑ…" at bounding box center [473, 513] width 947 height 957
click at [677, 73] on font "Diseño" at bounding box center [667, 74] width 31 height 12
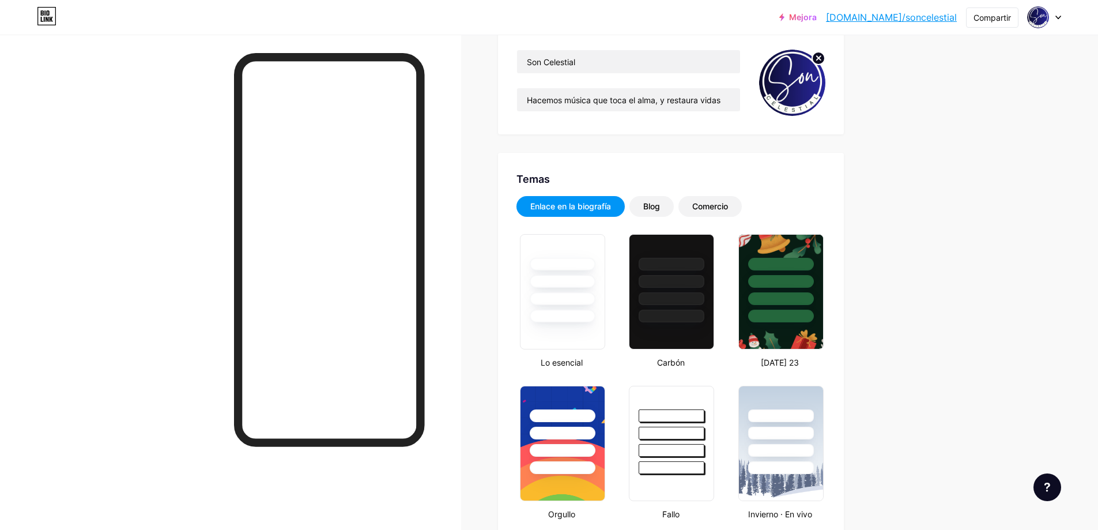
scroll to position [307, 0]
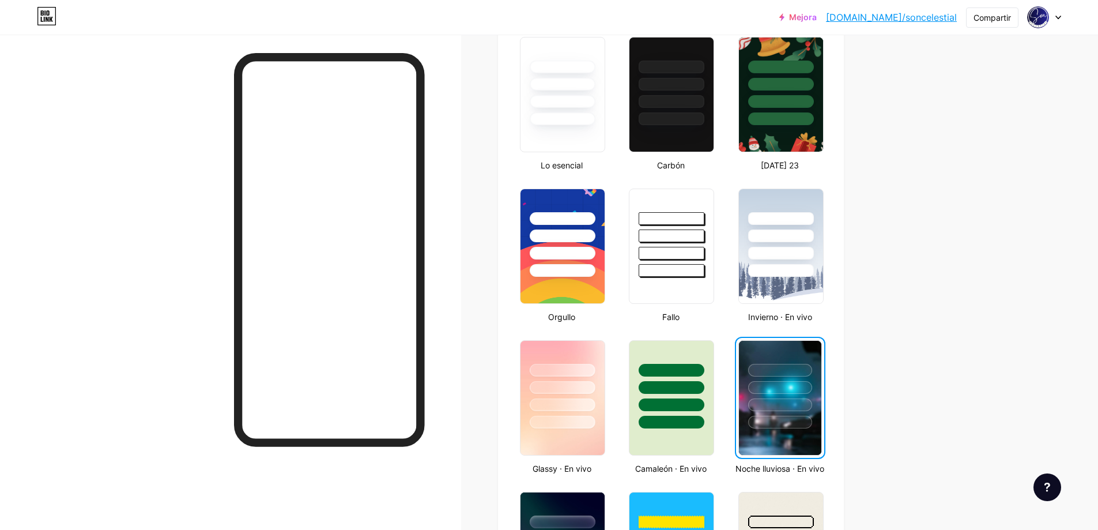
click at [775, 350] on div at bounding box center [780, 385] width 82 height 88
click at [788, 438] on img at bounding box center [780, 398] width 82 height 114
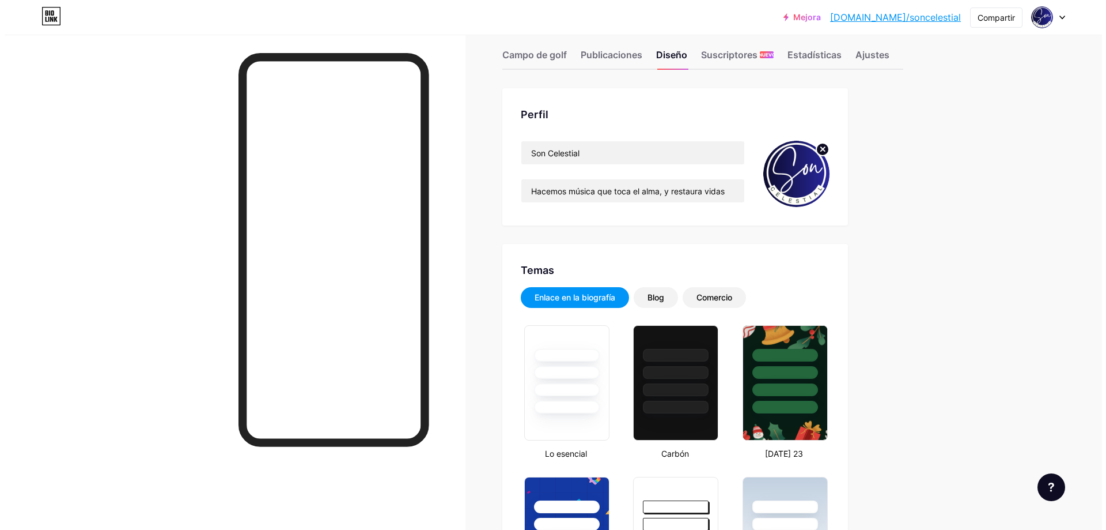
scroll to position [0, 0]
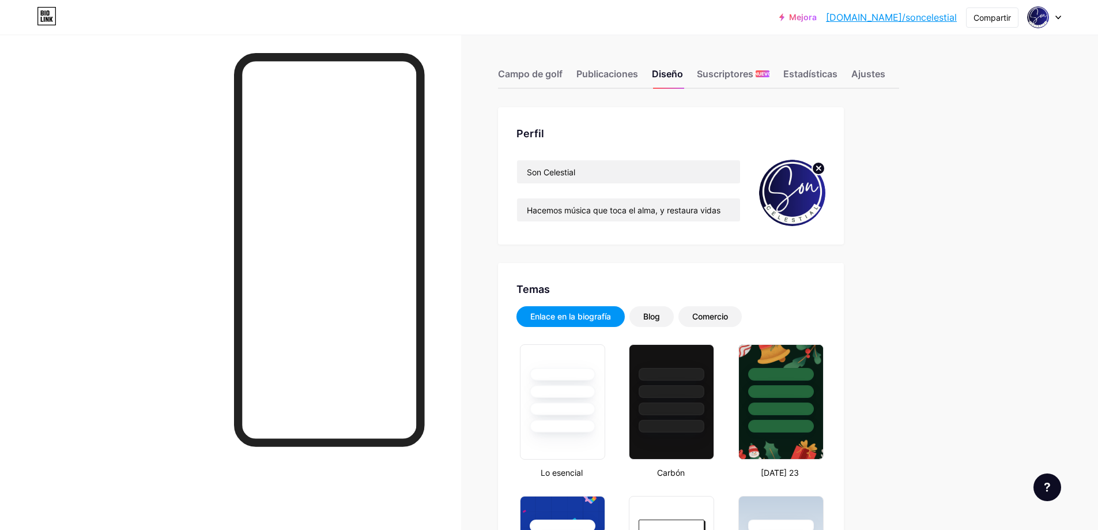
drag, startPoint x: 422, startPoint y: 182, endPoint x: 482, endPoint y: 262, distance: 100.4
click at [546, 76] on font "Campo de golf" at bounding box center [530, 74] width 65 height 12
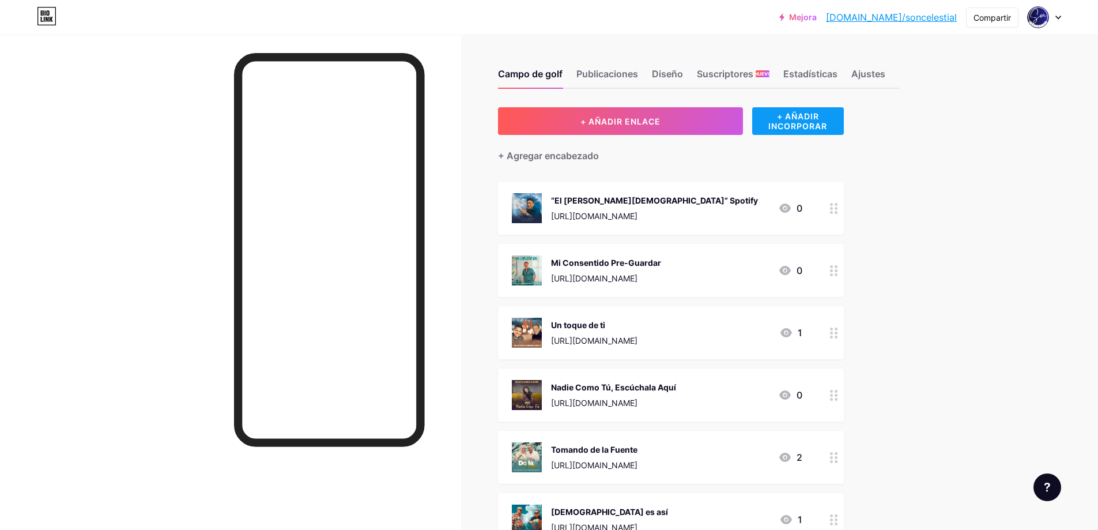
click at [803, 114] on font "+ AÑADIR INCORPORAR" at bounding box center [797, 121] width 59 height 20
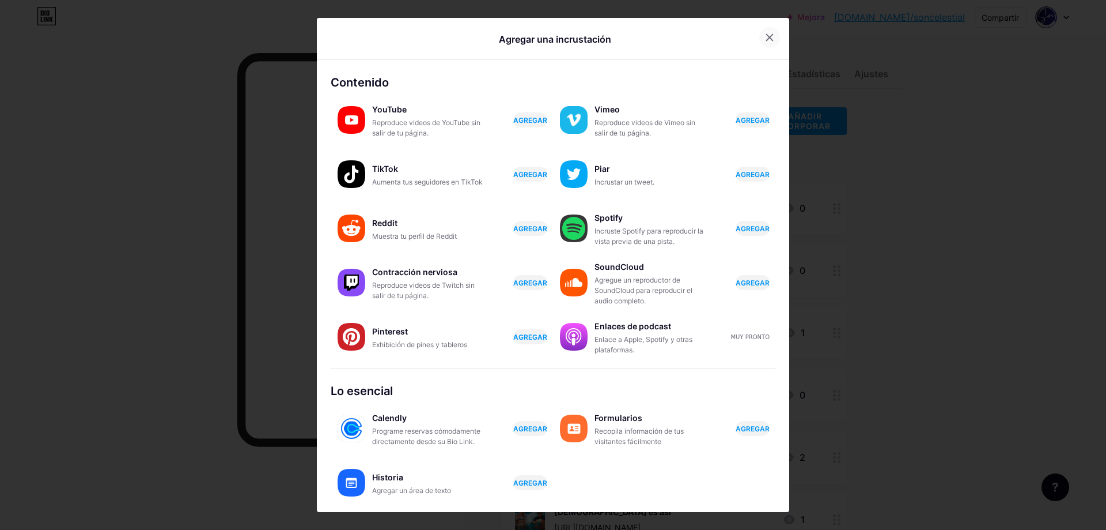
click at [764, 31] on div at bounding box center [770, 37] width 21 height 21
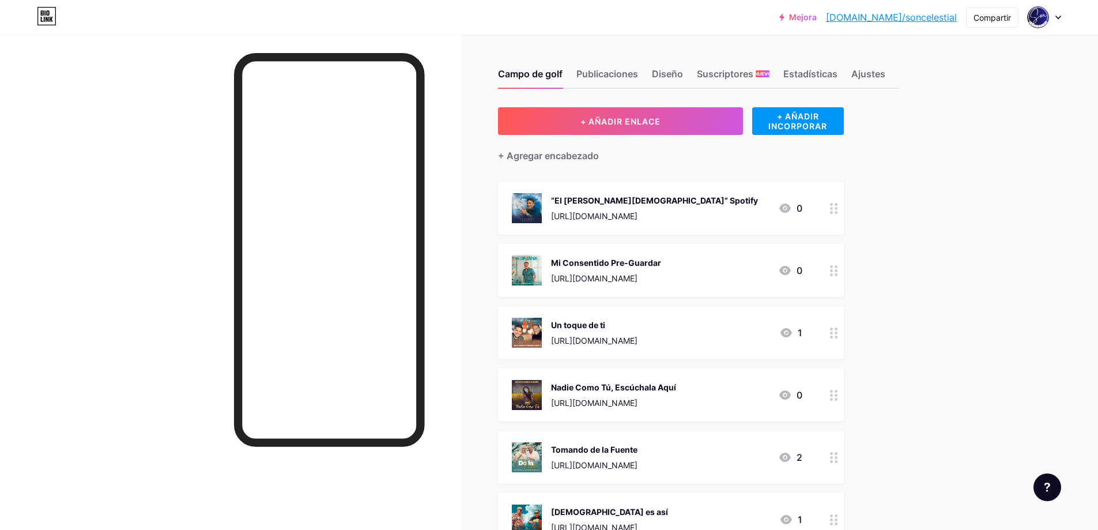
drag, startPoint x: 630, startPoint y: 199, endPoint x: 587, endPoint y: 213, distance: 45.2
click at [587, 213] on font "[URL][DOMAIN_NAME]" at bounding box center [594, 216] width 86 height 10
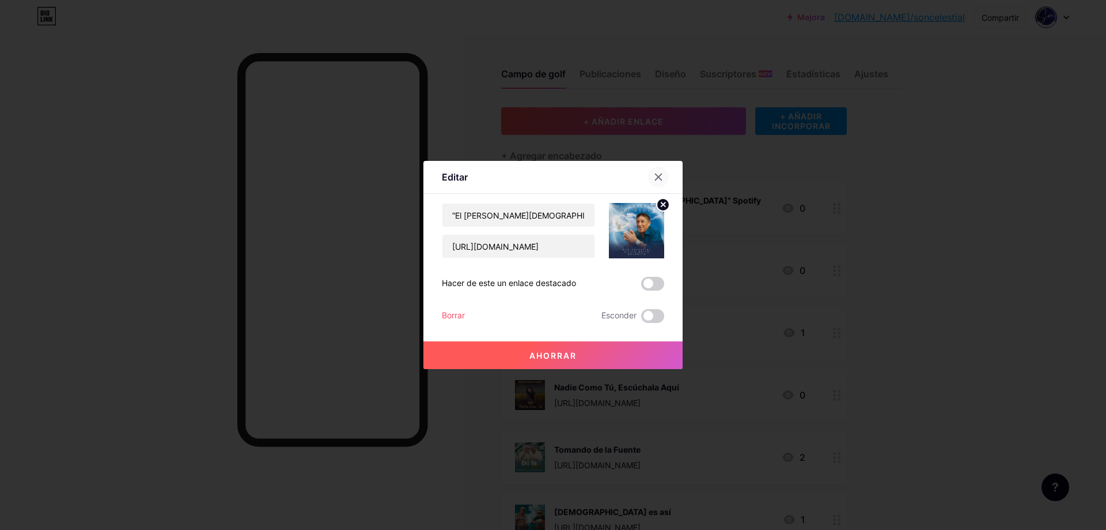
click at [655, 171] on div at bounding box center [658, 177] width 21 height 21
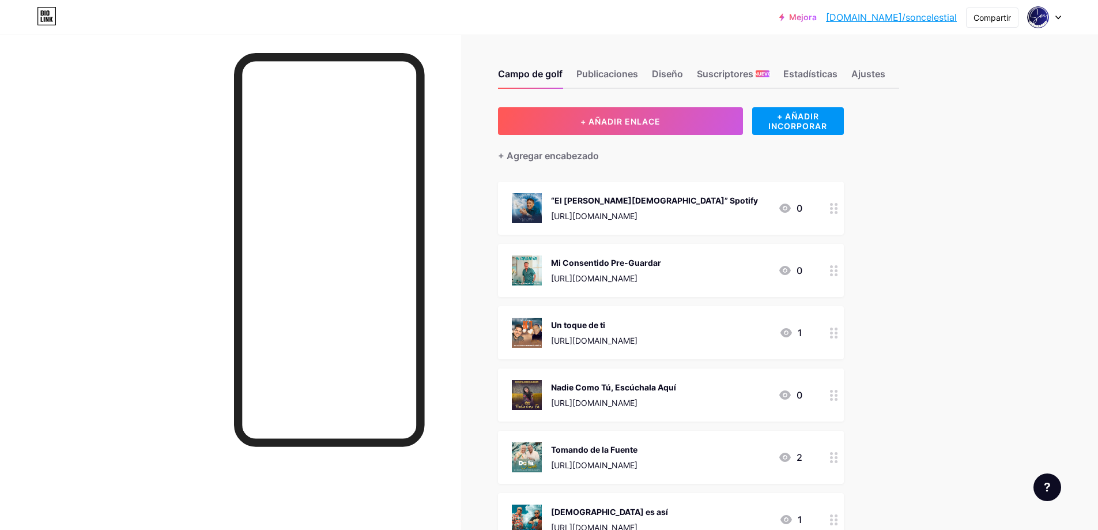
click at [47, 17] on icon at bounding box center [47, 19] width 3 height 5
click at [40, 13] on icon at bounding box center [47, 16] width 20 height 18
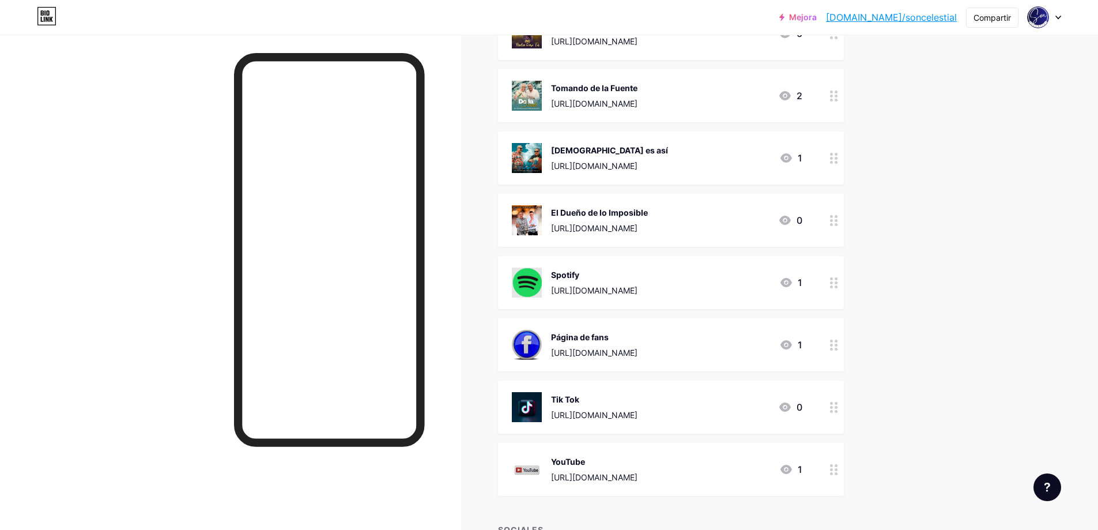
scroll to position [461, 0]
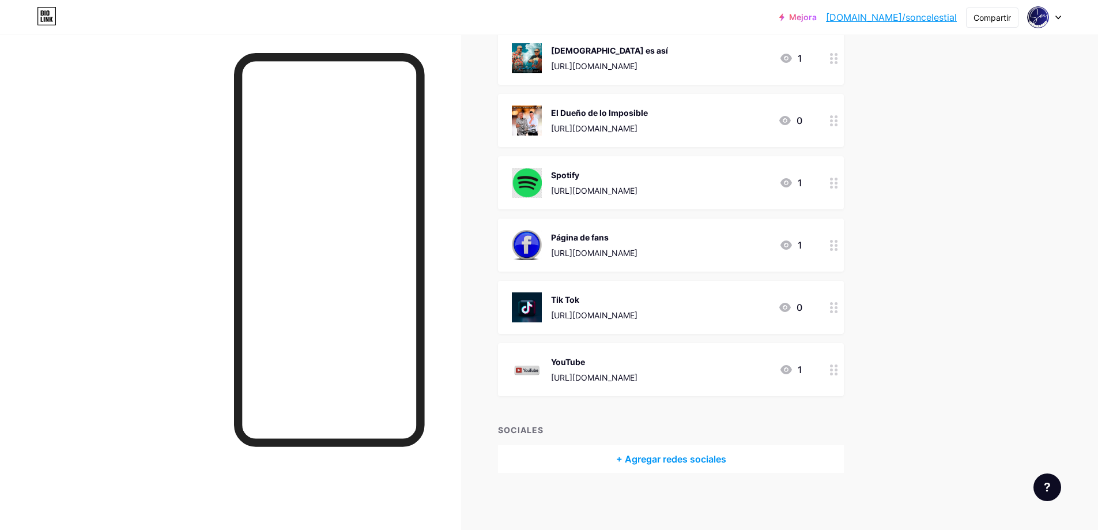
click at [1054, 485] on div at bounding box center [1047, 487] width 28 height 28
click at [947, 230] on div "Campo de golf Publicaciones Diseño Suscriptores NUEVO Estadísticas Ajustes + AÑ…" at bounding box center [473, 52] width 947 height 957
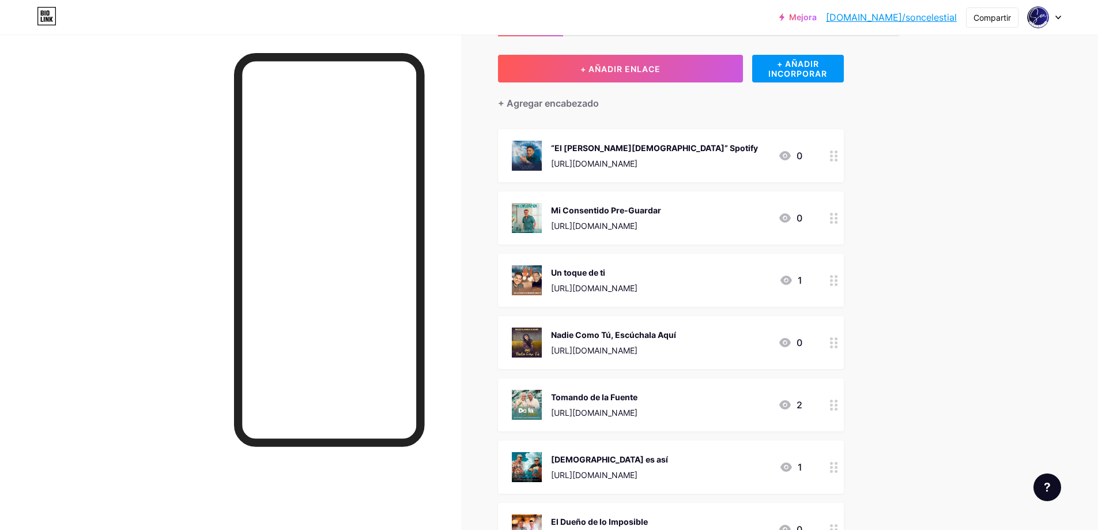
scroll to position [0, 0]
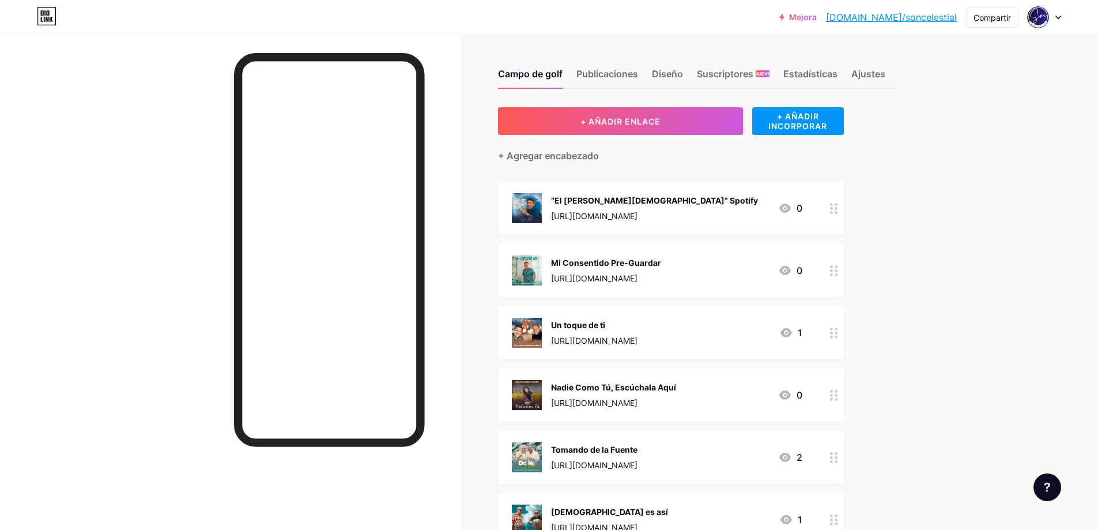
drag, startPoint x: 718, startPoint y: 210, endPoint x: 720, endPoint y: 231, distance: 21.4
click at [720, 231] on div "“El [PERSON_NAME][DEMOGRAPHIC_DATA]” Spotify [URL][DOMAIN_NAME] 0" at bounding box center [671, 208] width 346 height 53
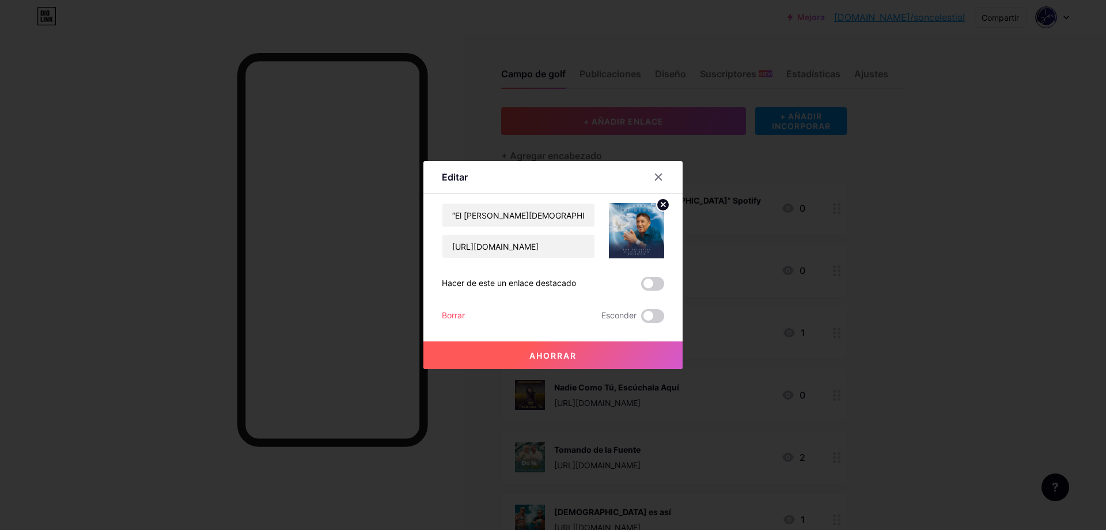
drag, startPoint x: 719, startPoint y: 255, endPoint x: 717, endPoint y: 261, distance: 5.9
click at [717, 261] on div at bounding box center [553, 265] width 1106 height 530
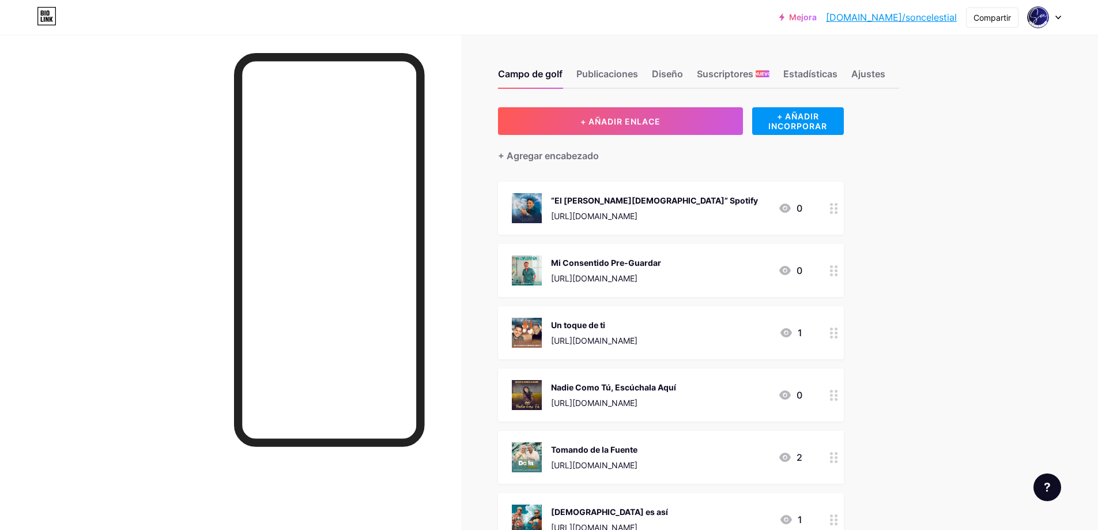
click at [717, 261] on div "Mi Consentido Pre-Guardar [URL][DOMAIN_NAME] 0" at bounding box center [657, 270] width 290 height 30
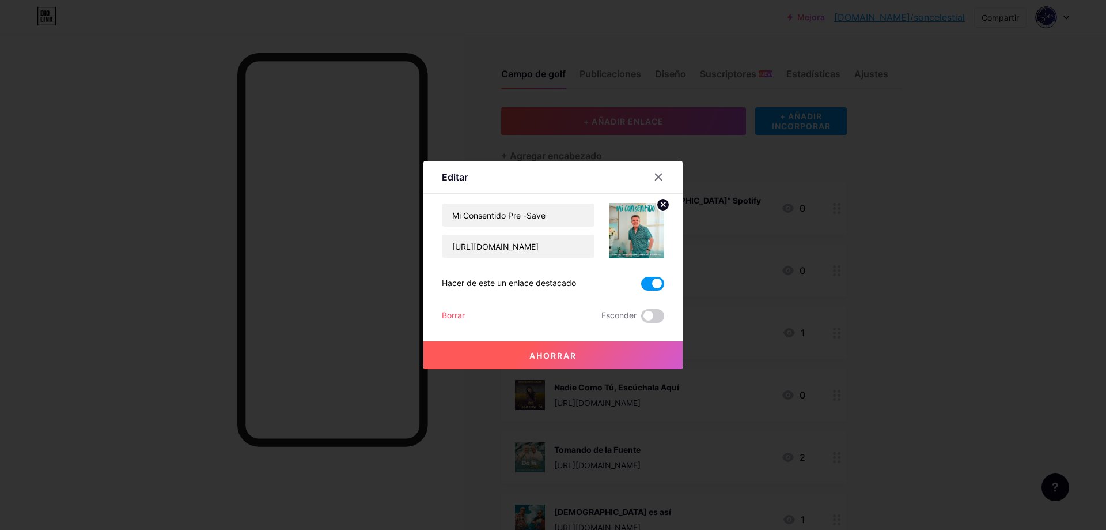
drag, startPoint x: 657, startPoint y: 175, endPoint x: 622, endPoint y: 166, distance: 35.8
click at [622, 166] on div "Editar Contenido YouTube Reproduce videos de YouTube sin salir de tu página. AG…" at bounding box center [553, 265] width 259 height 208
drag, startPoint x: 645, startPoint y: 284, endPoint x: 657, endPoint y: 286, distance: 12.4
click at [657, 286] on span at bounding box center [652, 284] width 23 height 14
click at [641, 286] on input "checkbox" at bounding box center [641, 286] width 0 height 0
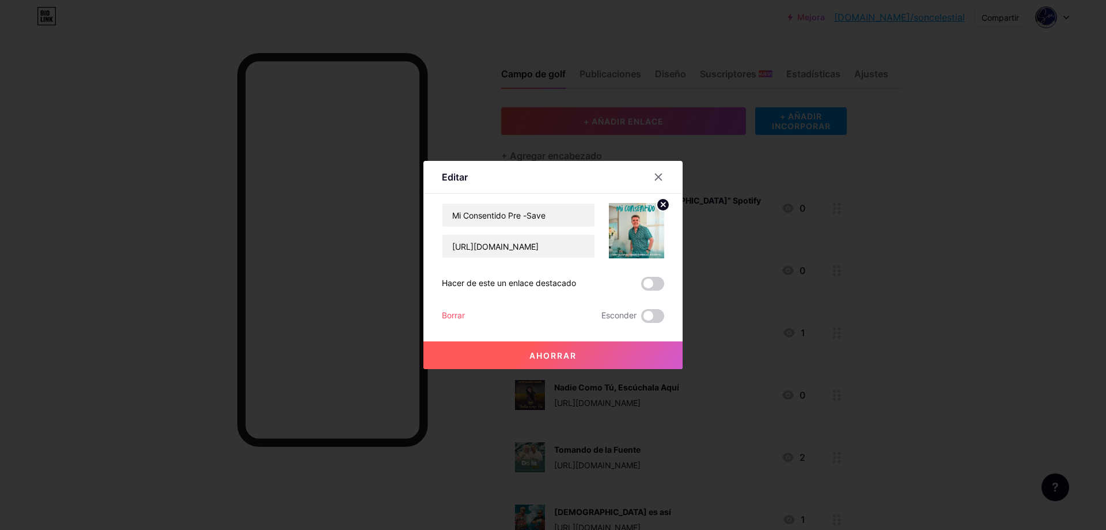
click at [650, 281] on span at bounding box center [652, 284] width 23 height 14
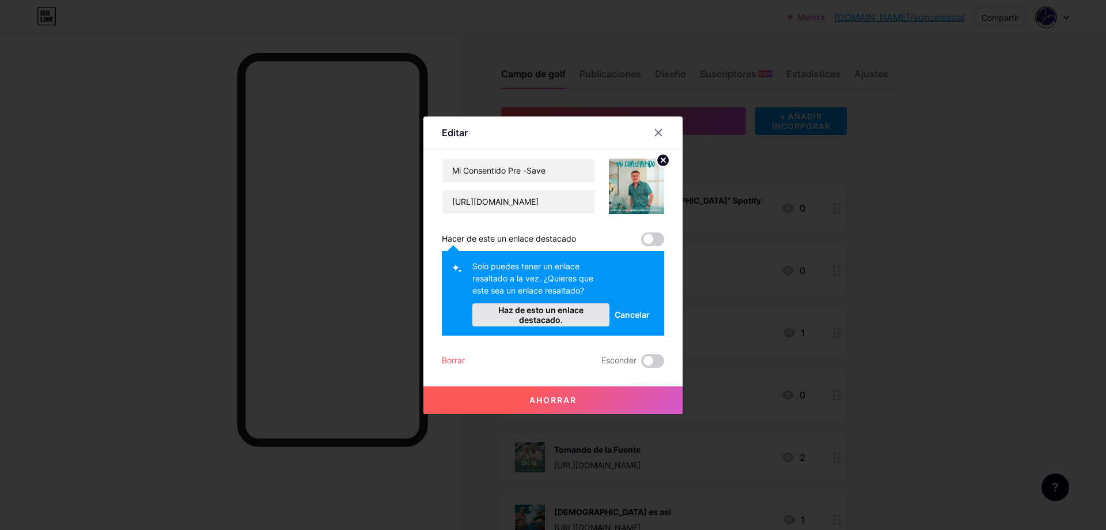
click at [534, 313] on font "Haz de esto un enlace destacado." at bounding box center [540, 315] width 85 height 20
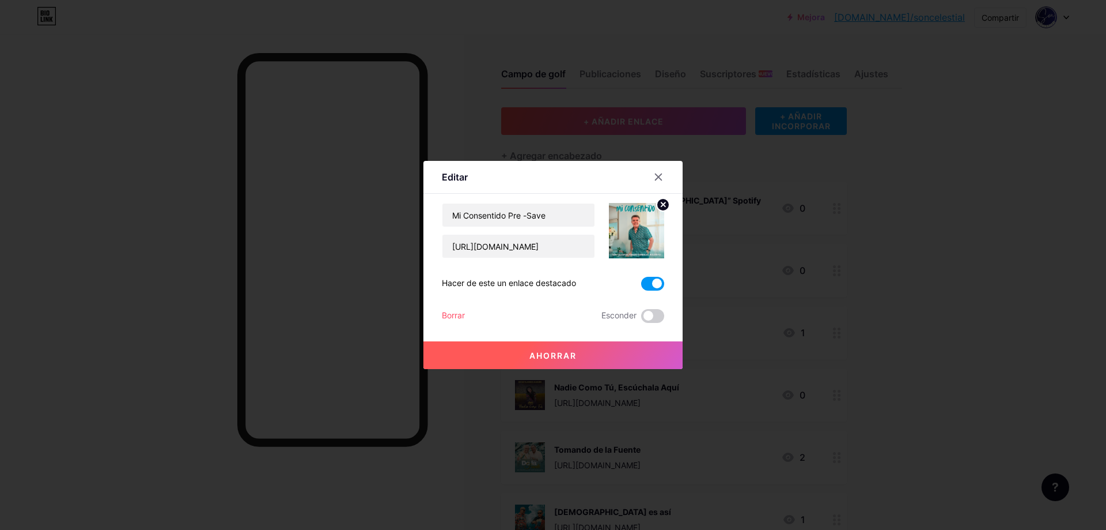
click at [554, 353] on font "Ahorrar" at bounding box center [553, 355] width 47 height 10
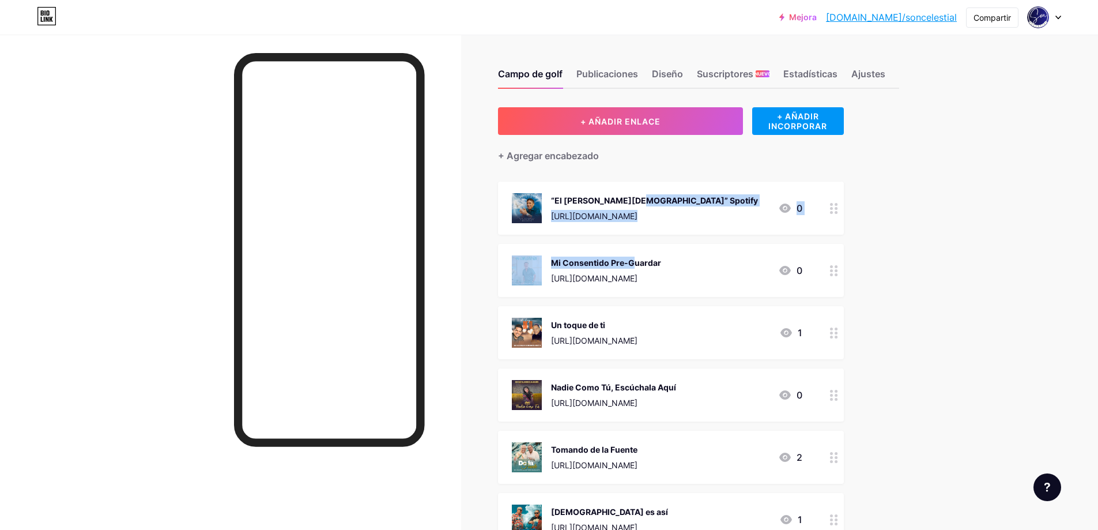
drag, startPoint x: 582, startPoint y: 264, endPoint x: 582, endPoint y: 198, distance: 65.7
click at [582, 198] on span "“El [PERSON_NAME][DEMOGRAPHIC_DATA]” Spotify [URL][DOMAIN_NAME] 0 Mi Consentido…" at bounding box center [671, 519] width 346 height 675
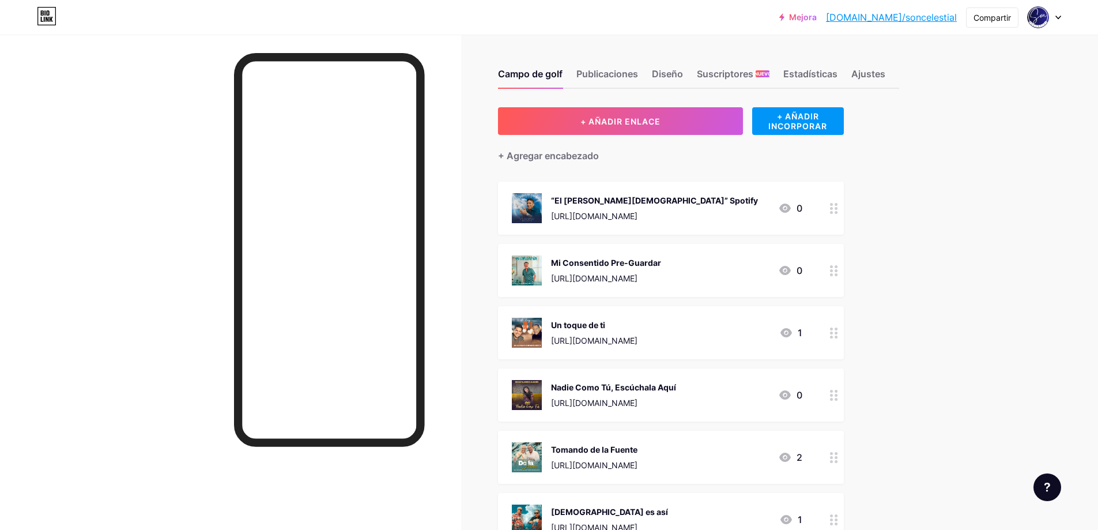
click at [706, 237] on span "“El [PERSON_NAME][DEMOGRAPHIC_DATA]” Spotify [URL][DOMAIN_NAME] 0 Mi Consentido…" at bounding box center [671, 519] width 346 height 675
click at [681, 75] on font "Diseño" at bounding box center [667, 74] width 31 height 12
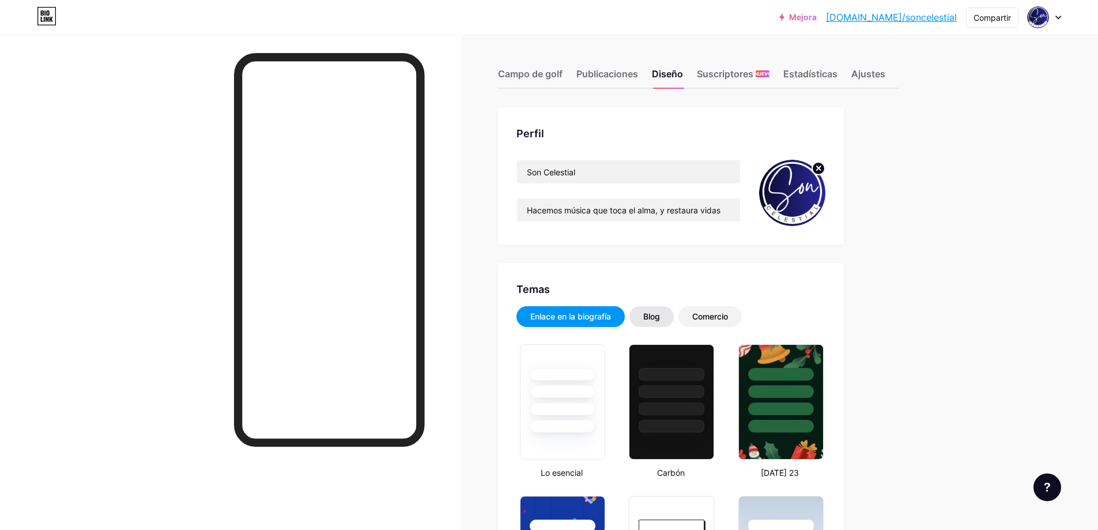
click at [658, 315] on font "Blog" at bounding box center [651, 316] width 17 height 10
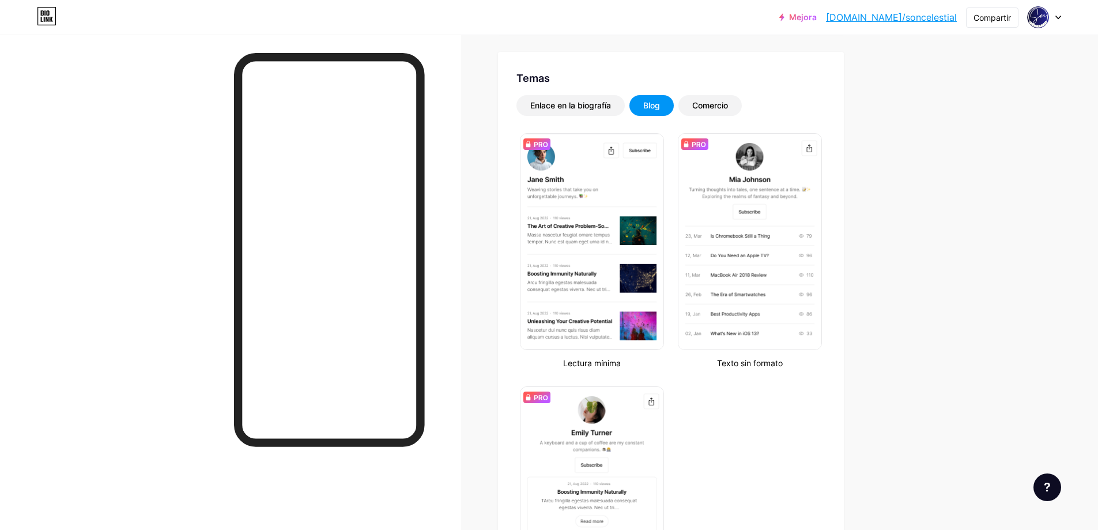
scroll to position [154, 0]
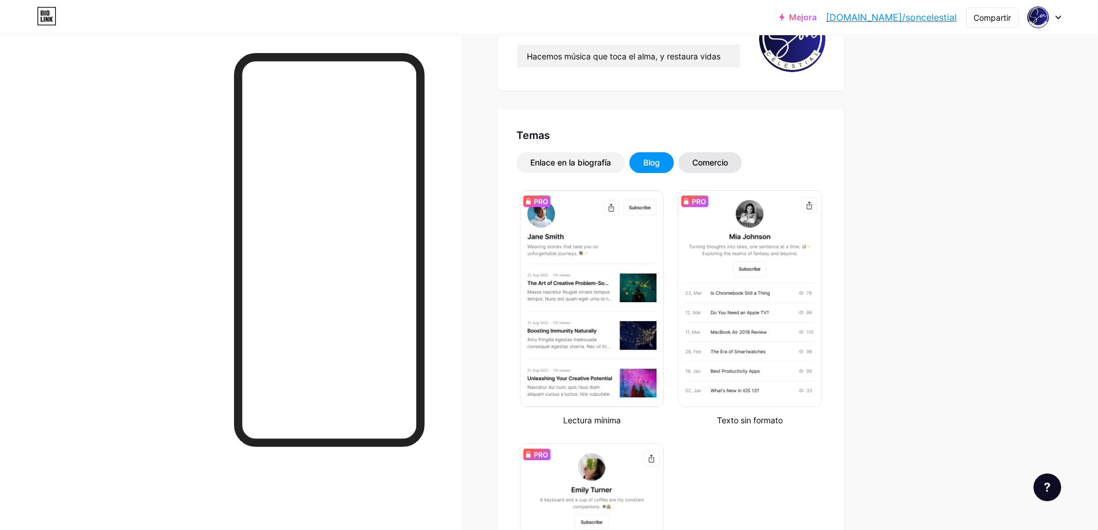
click at [728, 161] on font "Comercio" at bounding box center [710, 162] width 36 height 10
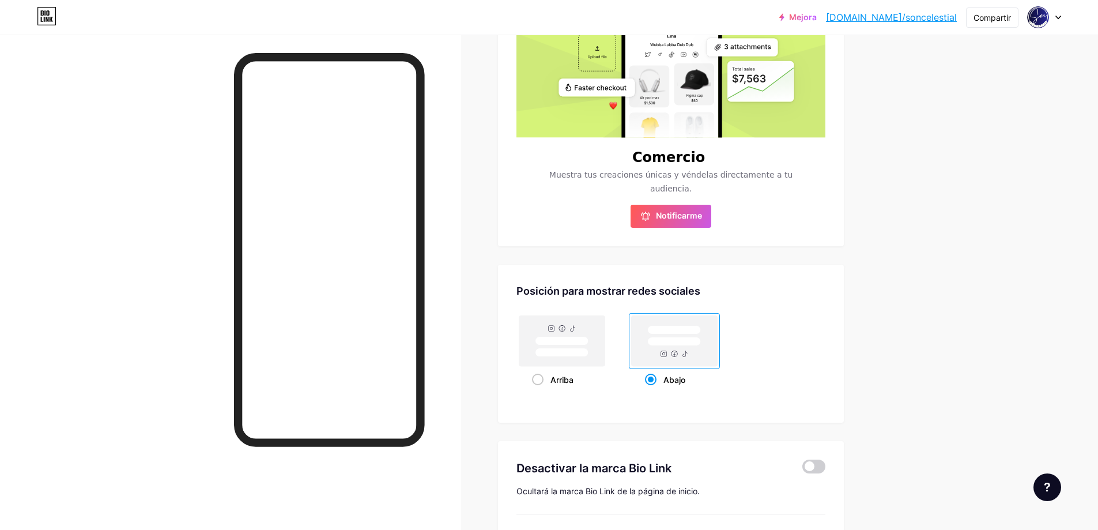
scroll to position [461, 0]
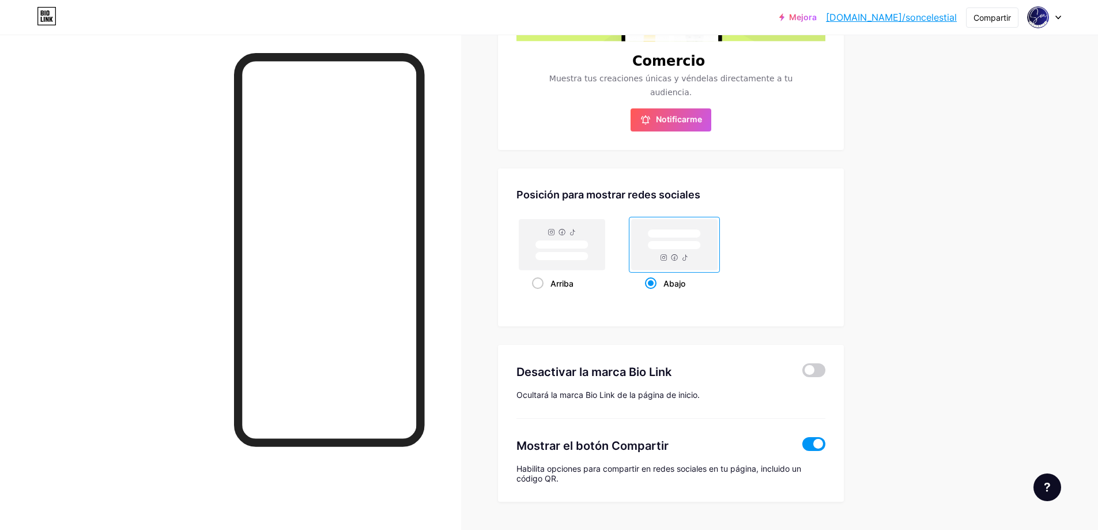
click at [680, 246] on rect at bounding box center [674, 244] width 53 height 9
click at [652, 294] on input "Abajo" at bounding box center [648, 297] width 7 height 7
click at [576, 249] on rect at bounding box center [562, 244] width 86 height 51
click at [539, 294] on input "Arriba" at bounding box center [535, 297] width 7 height 7
radio input "true"
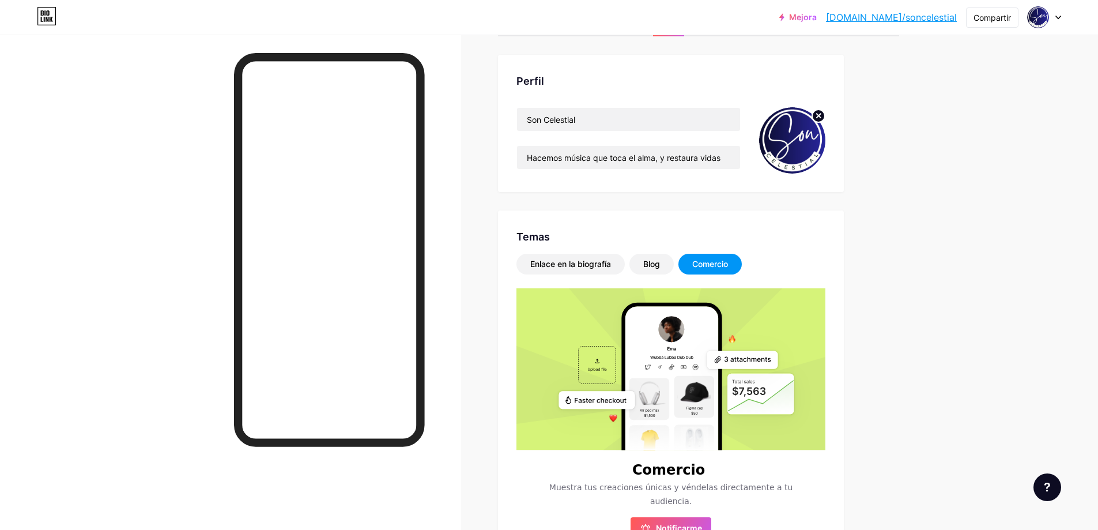
scroll to position [30, 0]
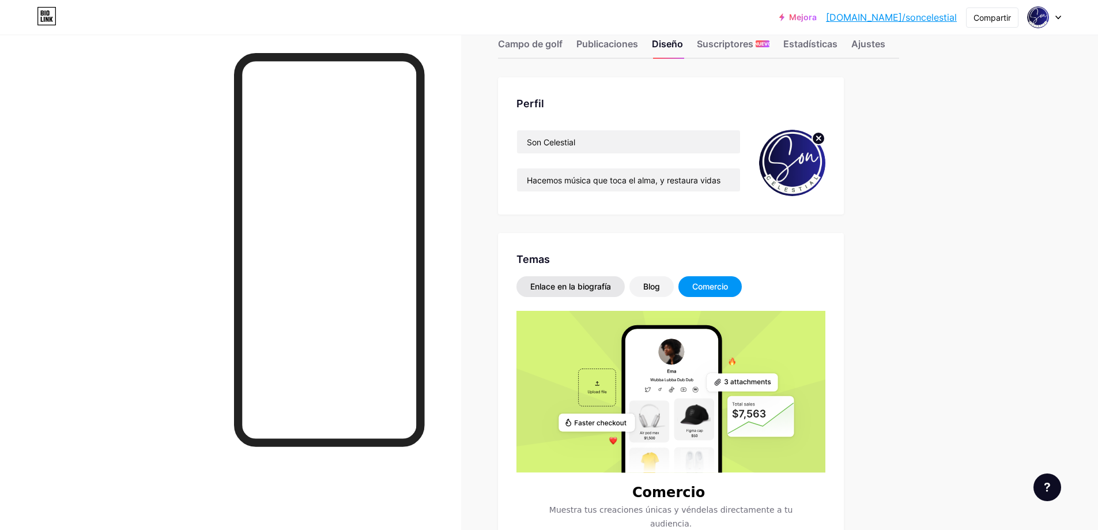
click at [573, 281] on font "Enlace en la biografía" at bounding box center [570, 286] width 81 height 10
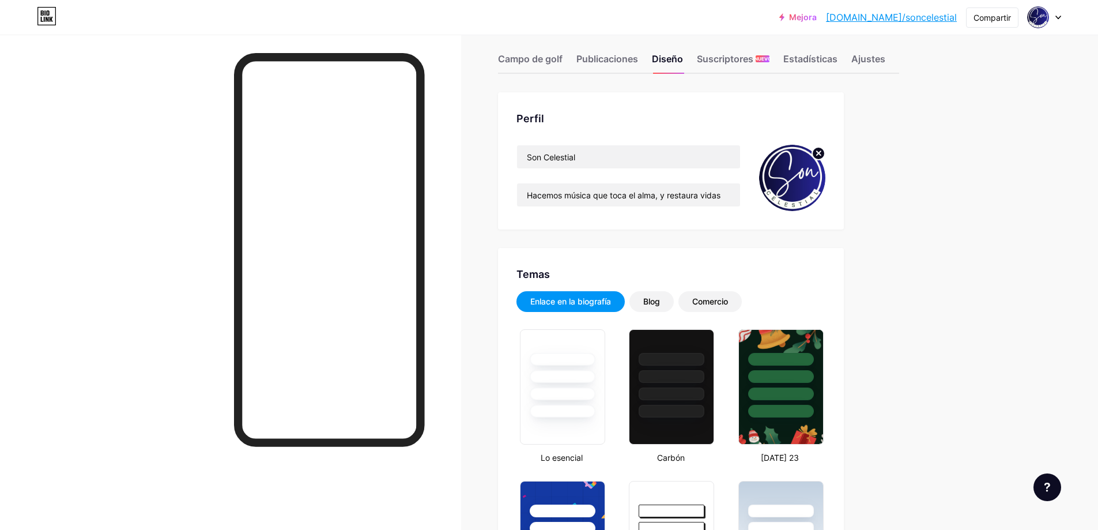
scroll to position [0, 0]
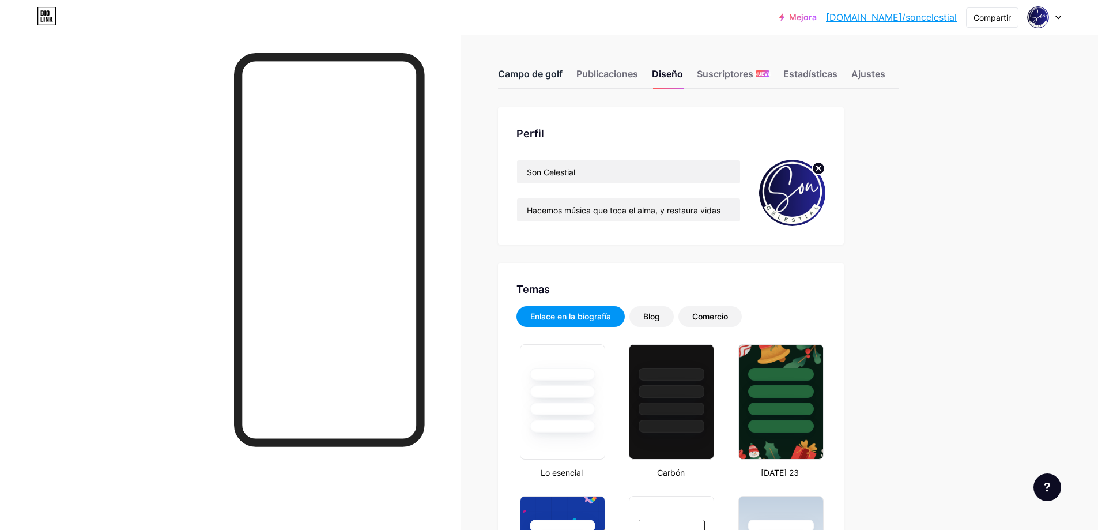
click at [538, 73] on font "Campo de golf" at bounding box center [530, 74] width 65 height 12
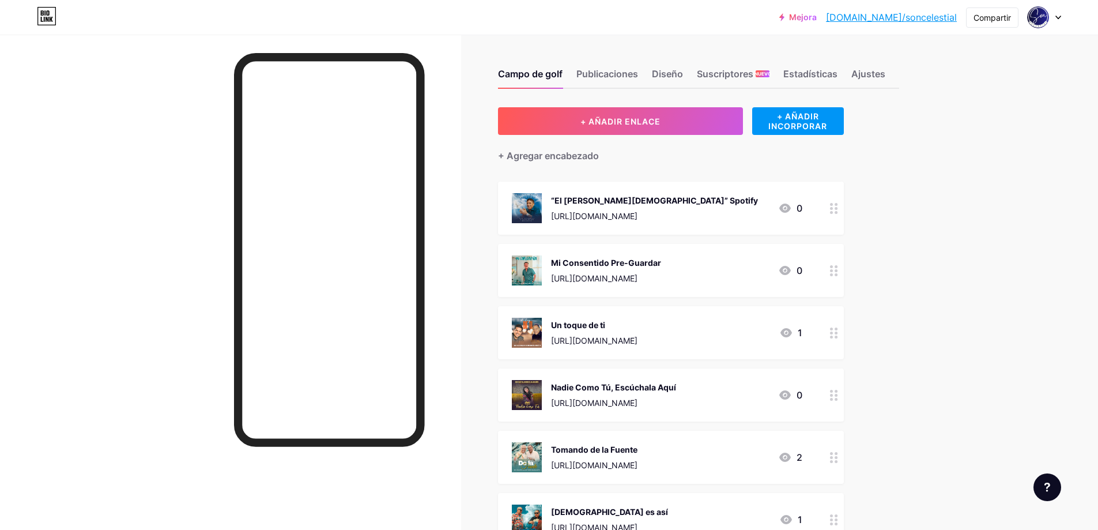
click at [911, 16] on font "[DOMAIN_NAME]/soncelestial" at bounding box center [891, 18] width 131 height 12
click at [879, 69] on font "Ajustes" at bounding box center [868, 74] width 34 height 12
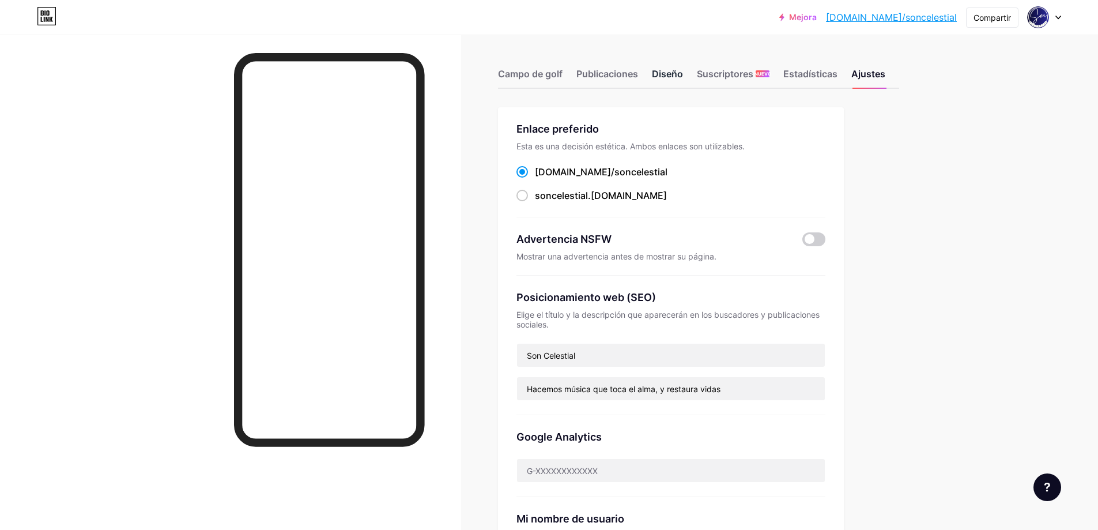
click at [671, 69] on font "Diseño" at bounding box center [667, 74] width 31 height 12
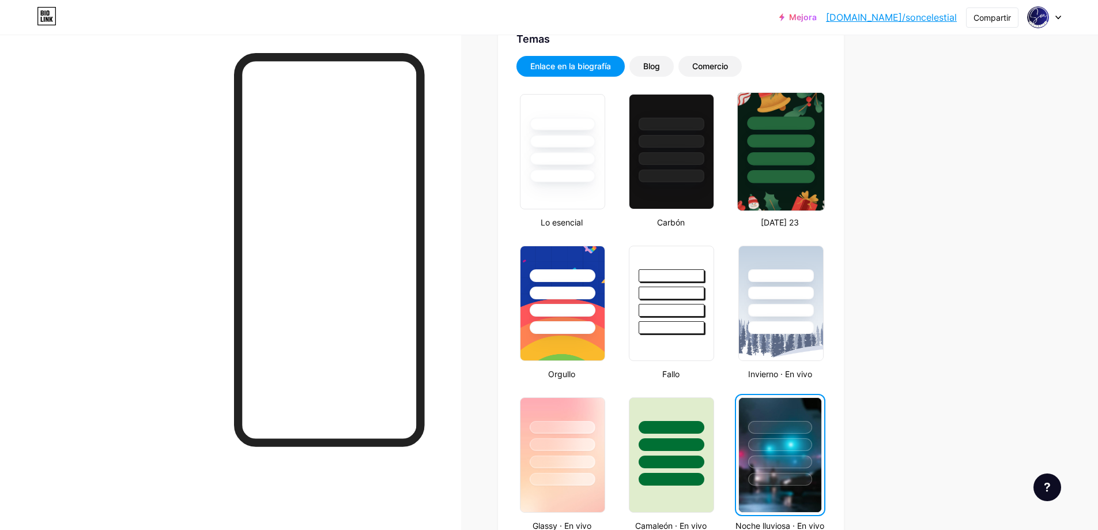
scroll to position [461, 0]
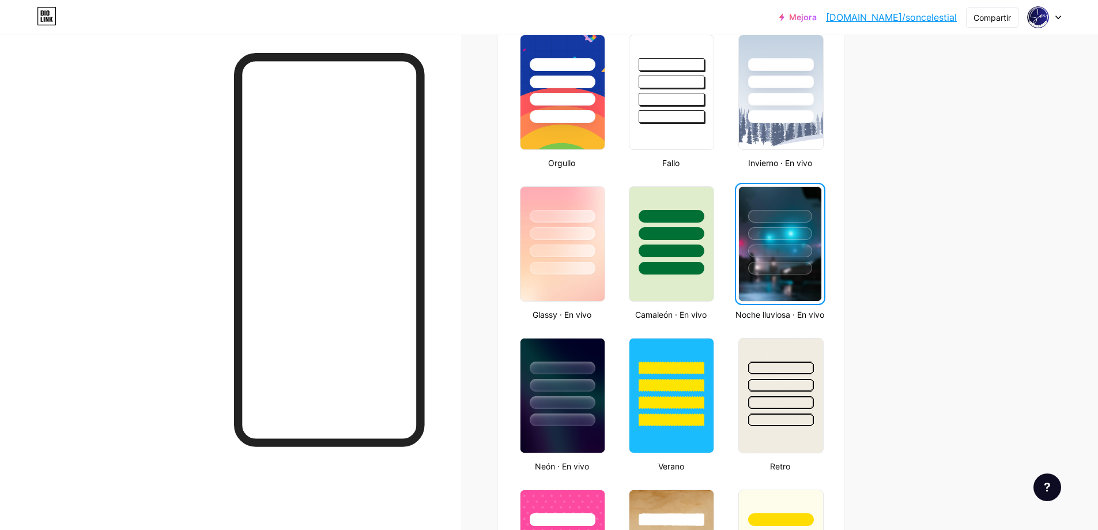
click at [747, 290] on img at bounding box center [780, 244] width 82 height 114
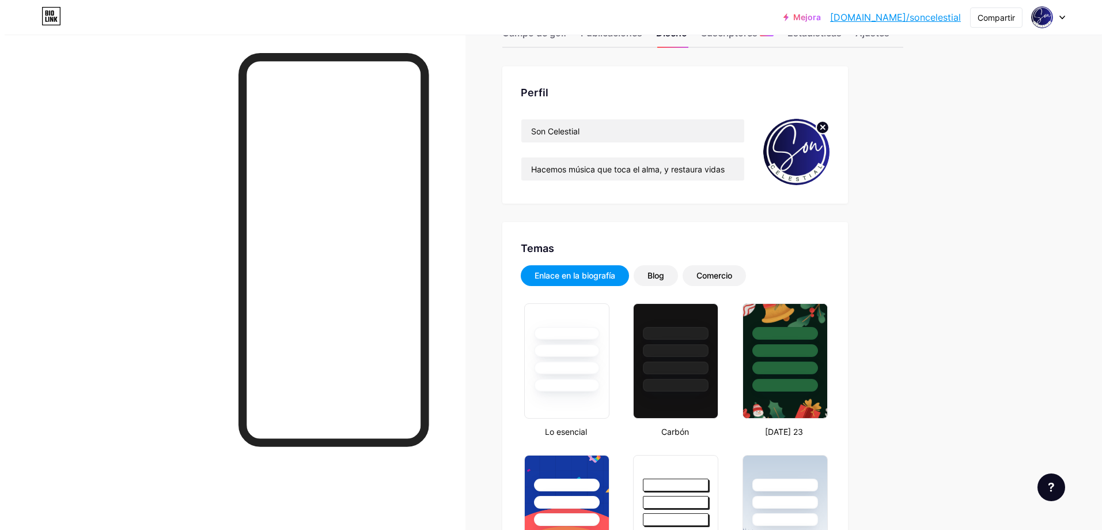
scroll to position [0, 0]
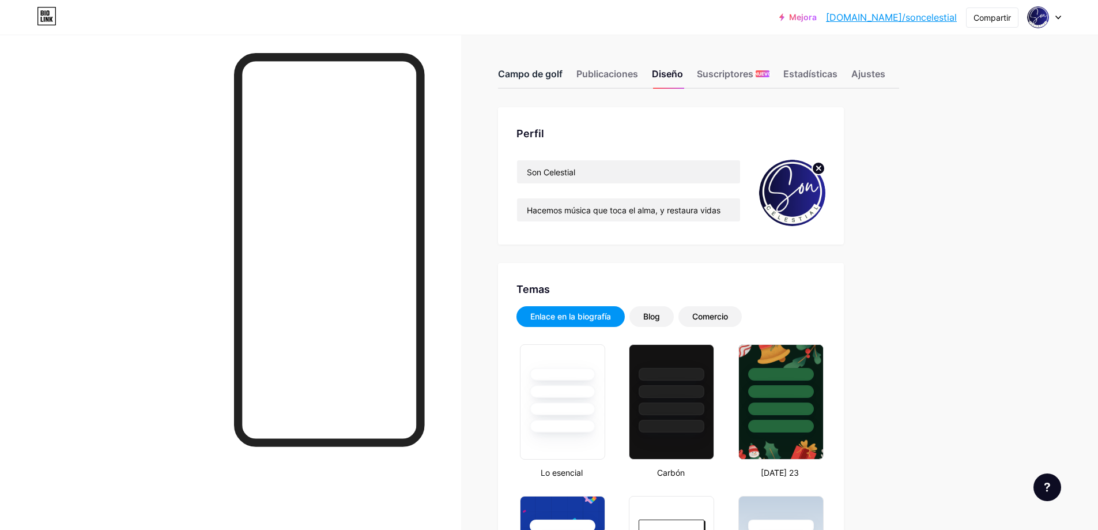
click at [532, 71] on font "Campo de golf" at bounding box center [530, 74] width 65 height 12
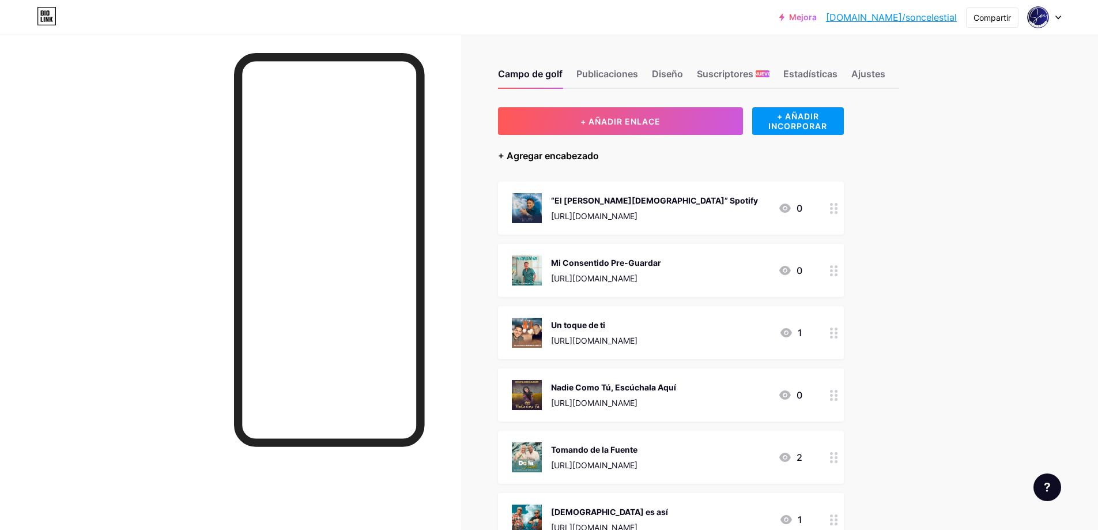
click at [580, 154] on font "+ Agregar encabezado" at bounding box center [548, 156] width 101 height 12
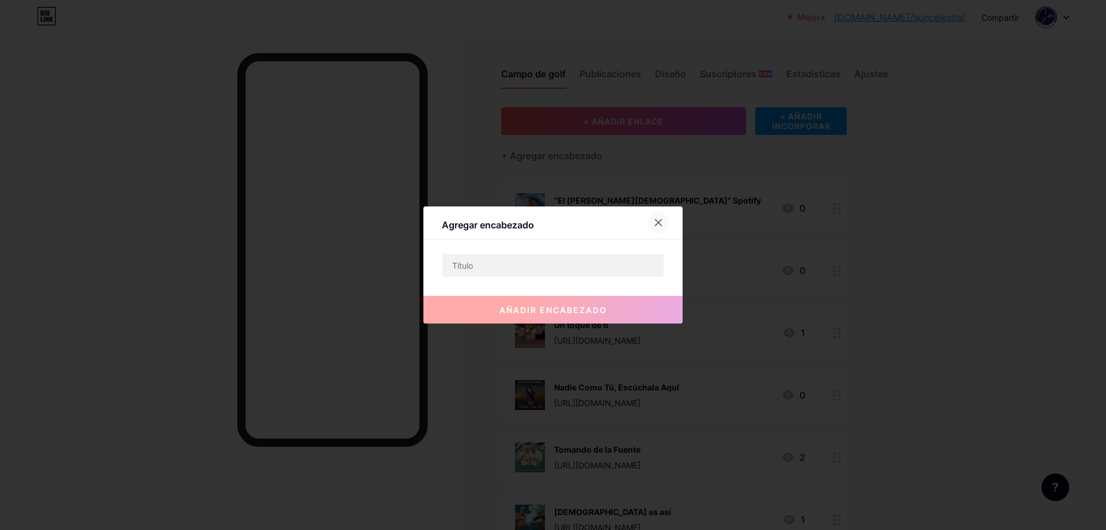
click at [655, 221] on icon at bounding box center [658, 222] width 9 height 9
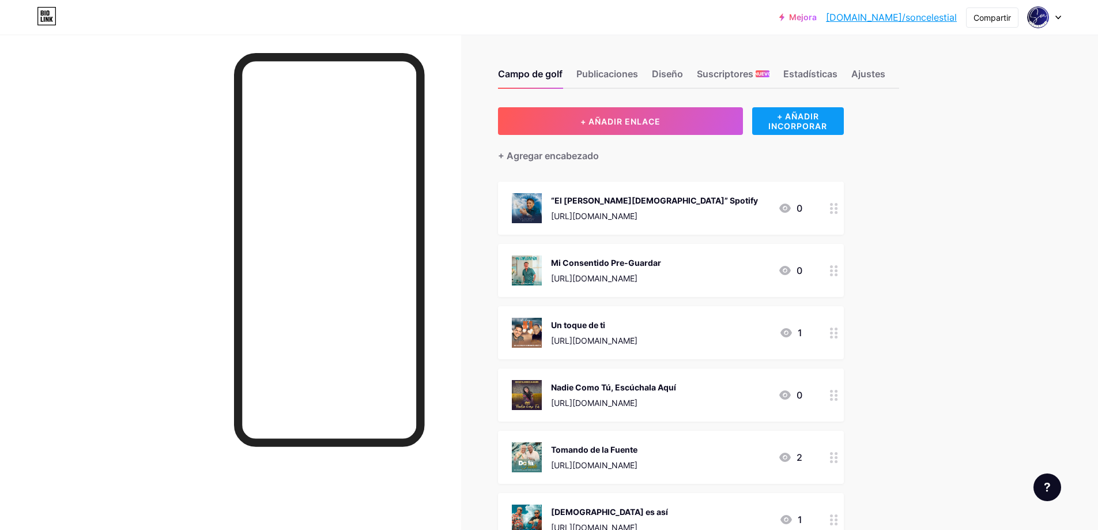
click at [807, 119] on font "+ AÑADIR INCORPORAR" at bounding box center [797, 121] width 59 height 20
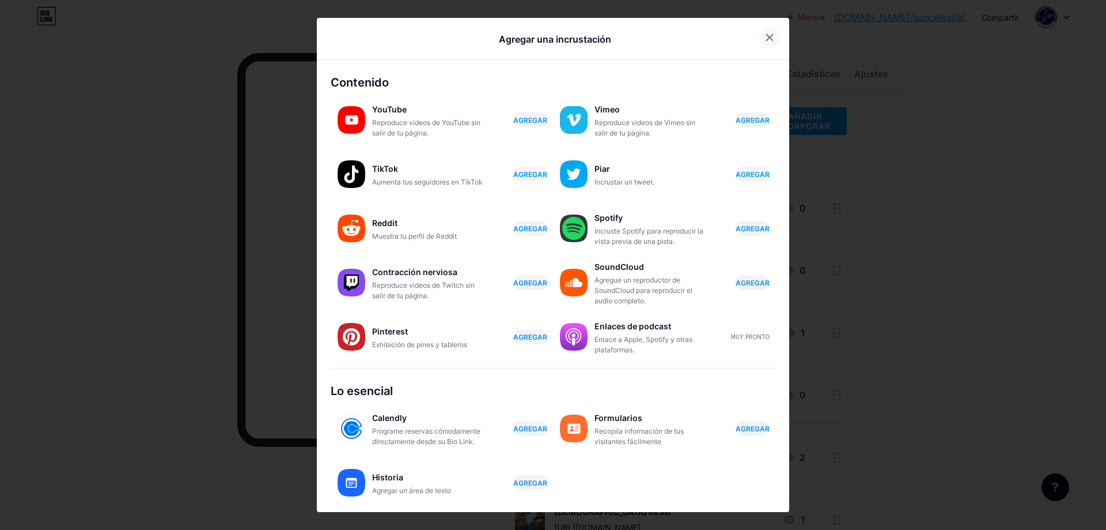
click at [766, 37] on icon at bounding box center [769, 37] width 9 height 9
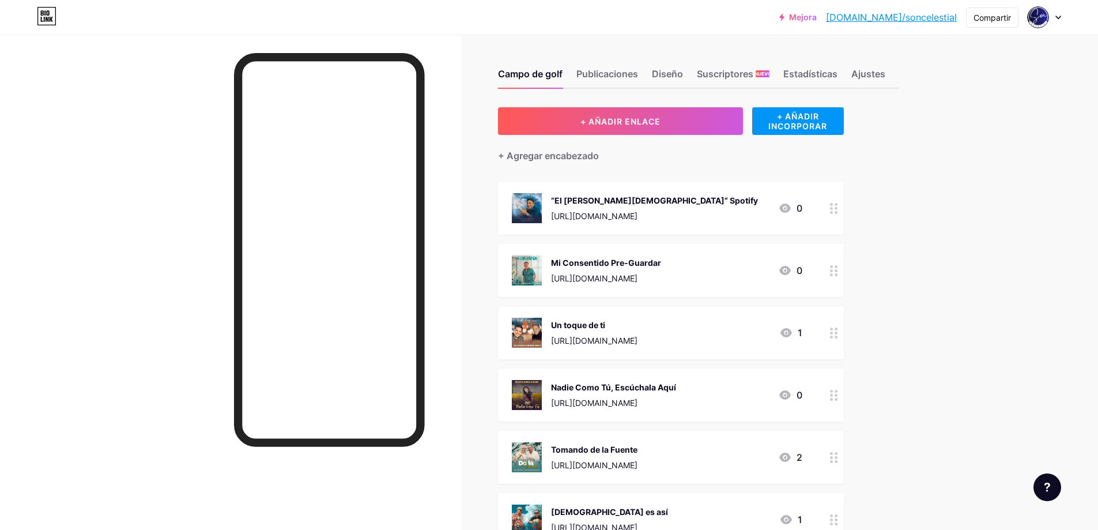
click at [1009, 142] on div "Mejora [DOMAIN_NAME]/soncel... [DOMAIN_NAME]/soncelestial Compartir Cambiar de …" at bounding box center [549, 495] width 1098 height 991
click at [1059, 20] on div at bounding box center [1044, 17] width 33 height 21
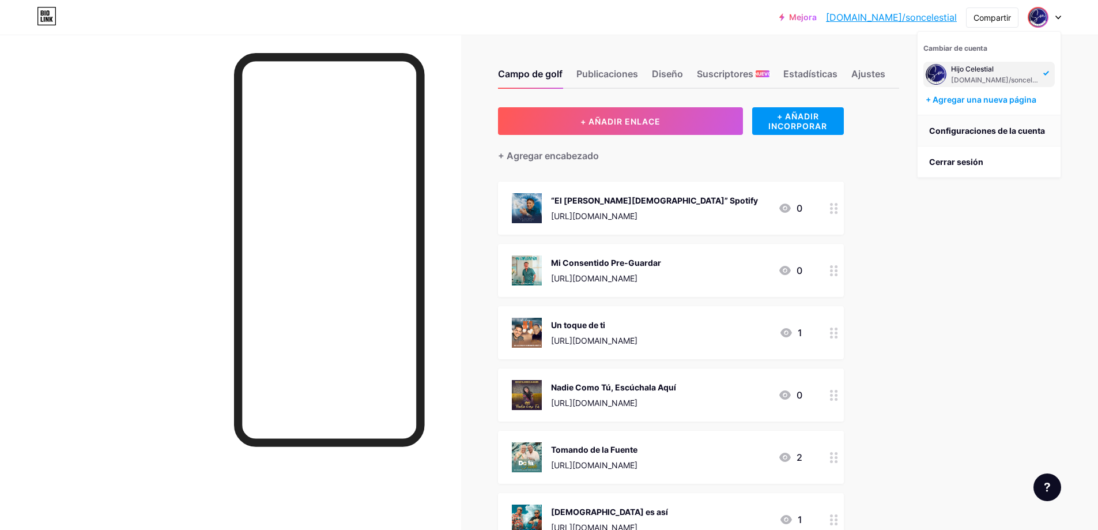
click at [962, 129] on font "Configuraciones de la cuenta" at bounding box center [987, 131] width 116 height 10
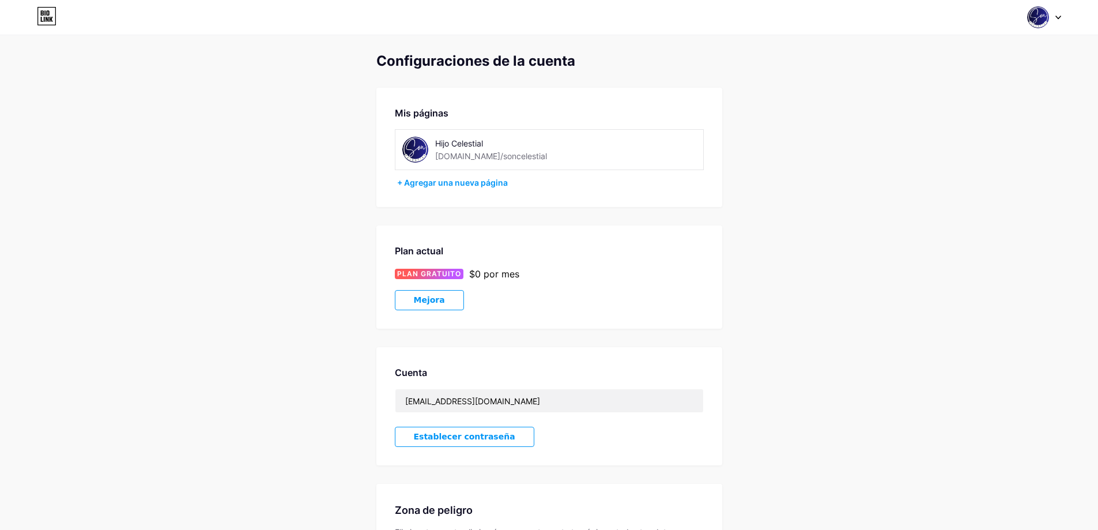
click at [46, 13] on icon at bounding box center [44, 12] width 1 height 5
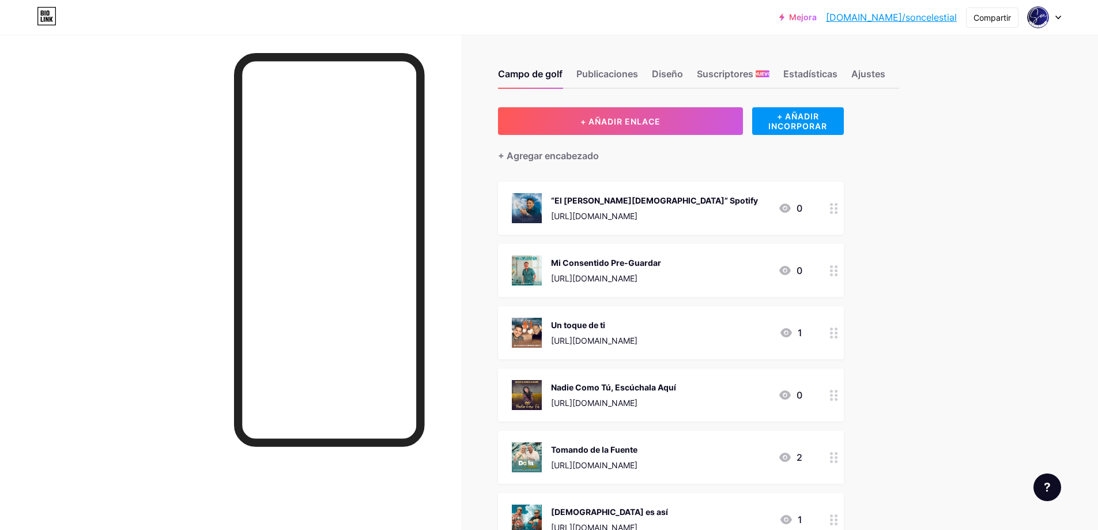
click at [935, 19] on font "[DOMAIN_NAME]/soncelestial" at bounding box center [891, 18] width 131 height 12
click at [968, 92] on div "Mejora [DOMAIN_NAME]/soncel... [DOMAIN_NAME]/soncelestial Compartir Cambiar de …" at bounding box center [549, 495] width 1098 height 991
click at [600, 71] on font "Publicaciones" at bounding box center [607, 74] width 62 height 12
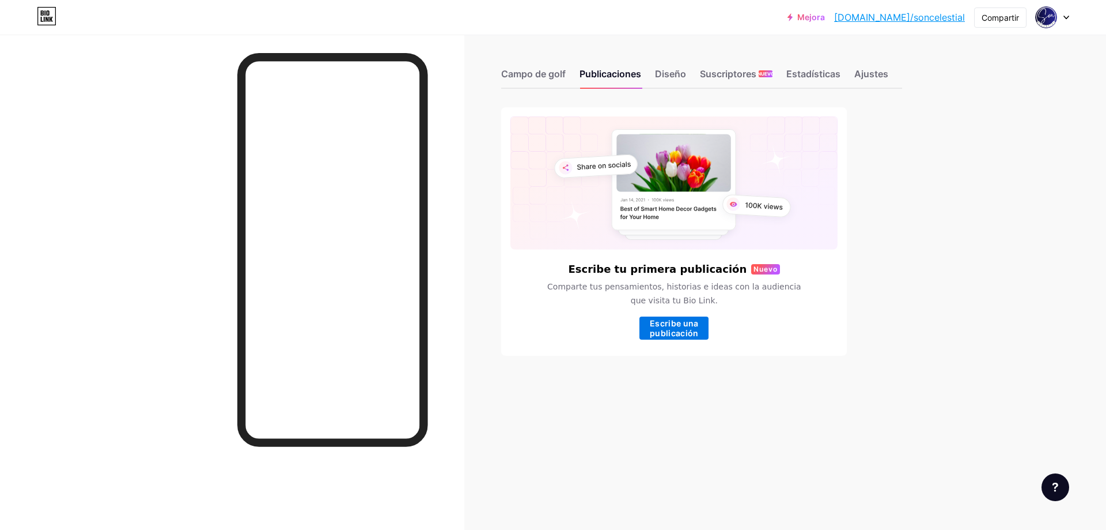
click at [666, 324] on font "Escribe una publicación" at bounding box center [674, 328] width 49 height 20
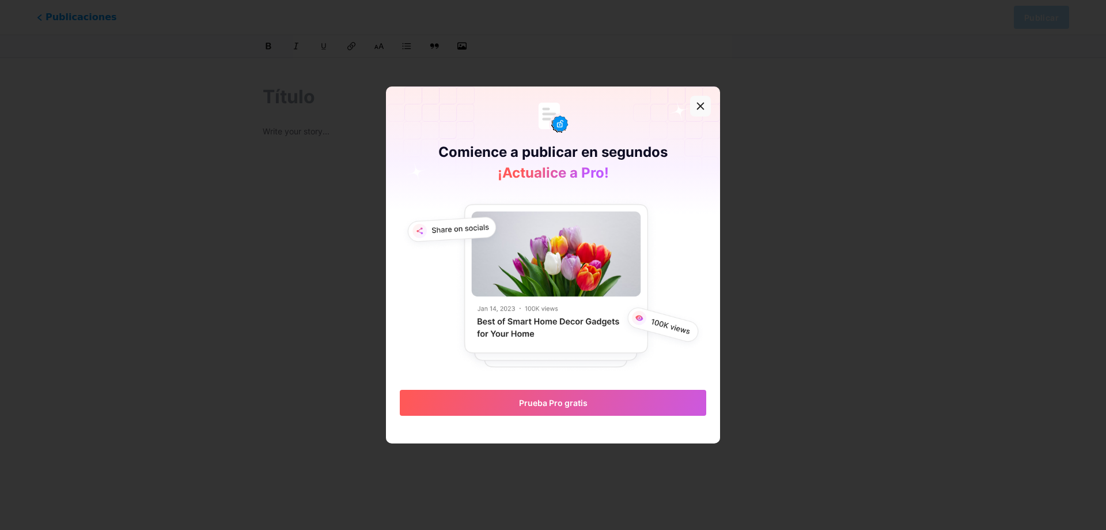
click at [697, 104] on icon at bounding box center [700, 105] width 9 height 9
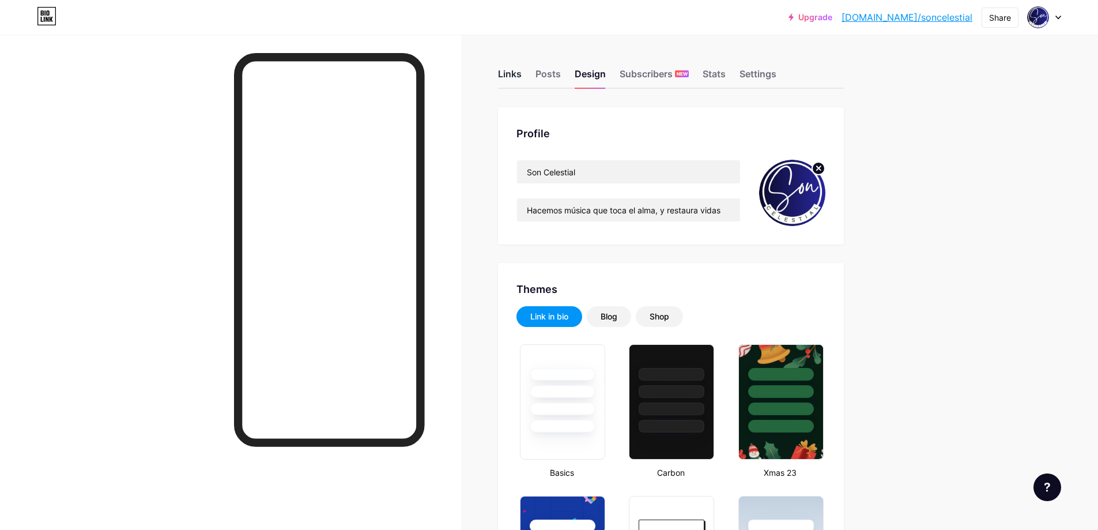
click at [511, 75] on div "Links" at bounding box center [510, 77] width 24 height 21
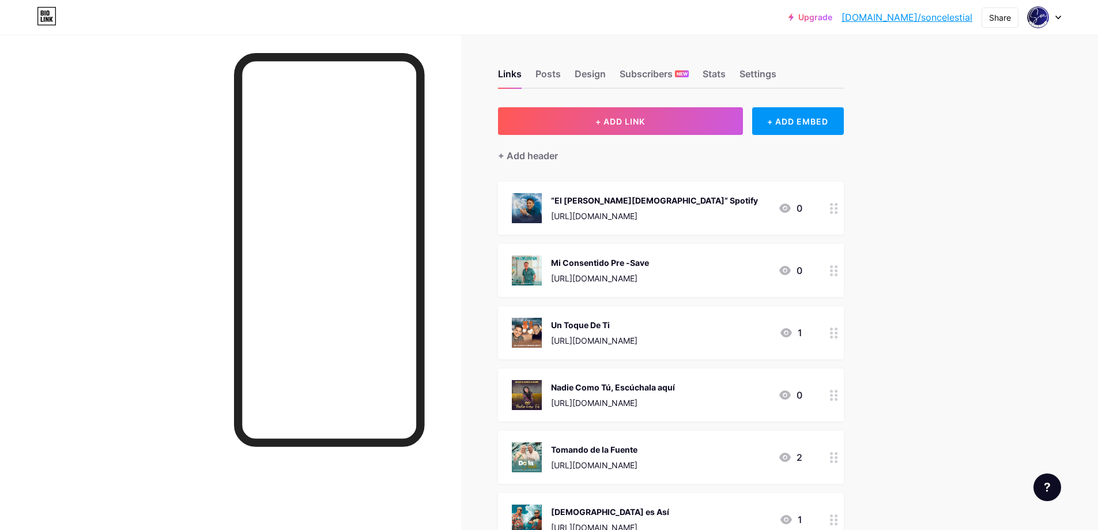
drag, startPoint x: 603, startPoint y: 195, endPoint x: 606, endPoint y: 259, distance: 64.0
click at [606, 259] on span "“El [PERSON_NAME][DEMOGRAPHIC_DATA]” Spotify [URL][DOMAIN_NAME] 0 Mi Consentido…" at bounding box center [671, 519] width 346 height 675
click at [634, 229] on div "“El [PERSON_NAME][DEMOGRAPHIC_DATA]” Spotify [URL][DOMAIN_NAME] 0" at bounding box center [671, 208] width 346 height 53
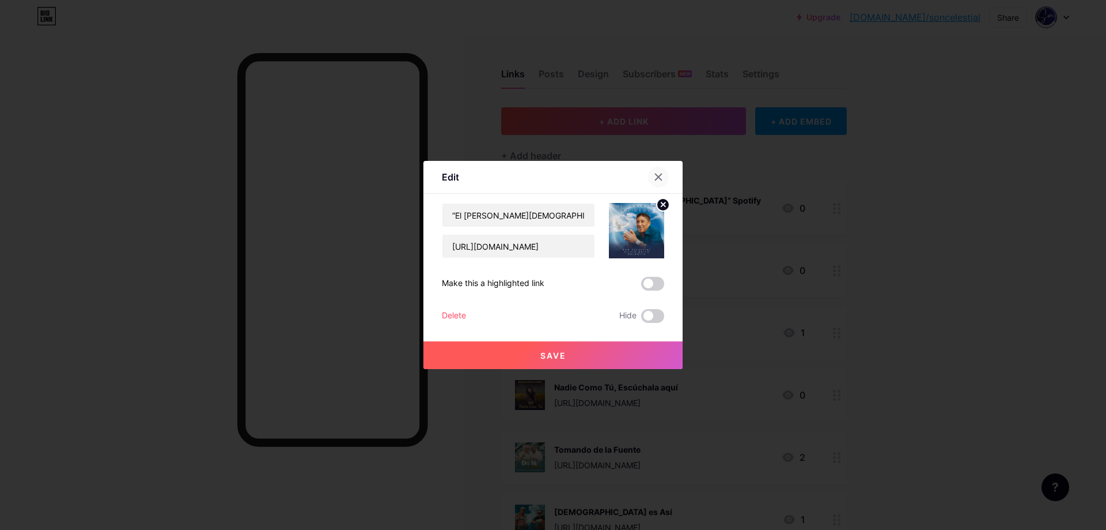
click at [654, 172] on icon at bounding box center [658, 176] width 9 height 9
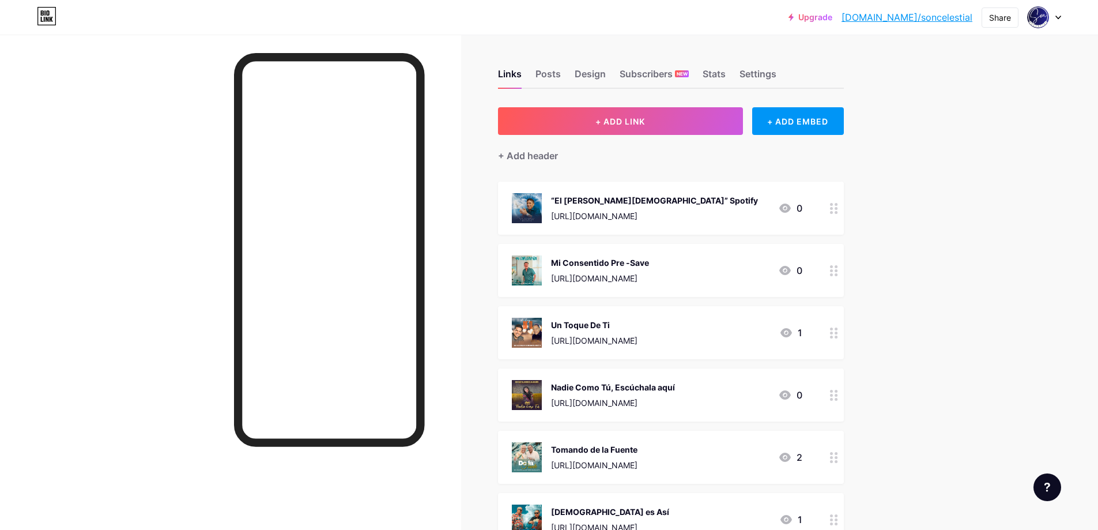
click at [648, 148] on div "+ Add header" at bounding box center [671, 149] width 346 height 28
click at [549, 71] on div "Posts" at bounding box center [547, 77] width 25 height 21
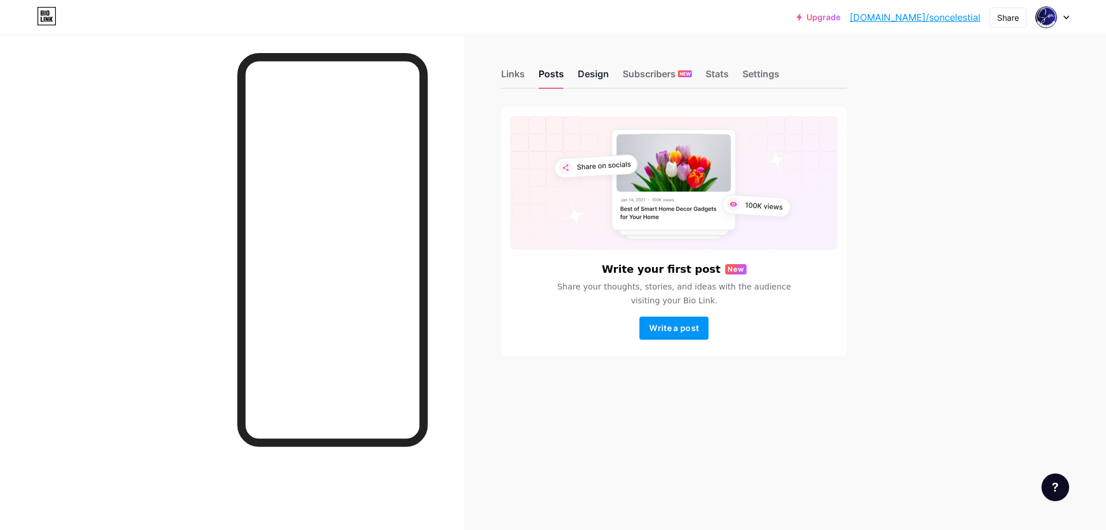
click at [596, 77] on div "Design" at bounding box center [593, 77] width 31 height 21
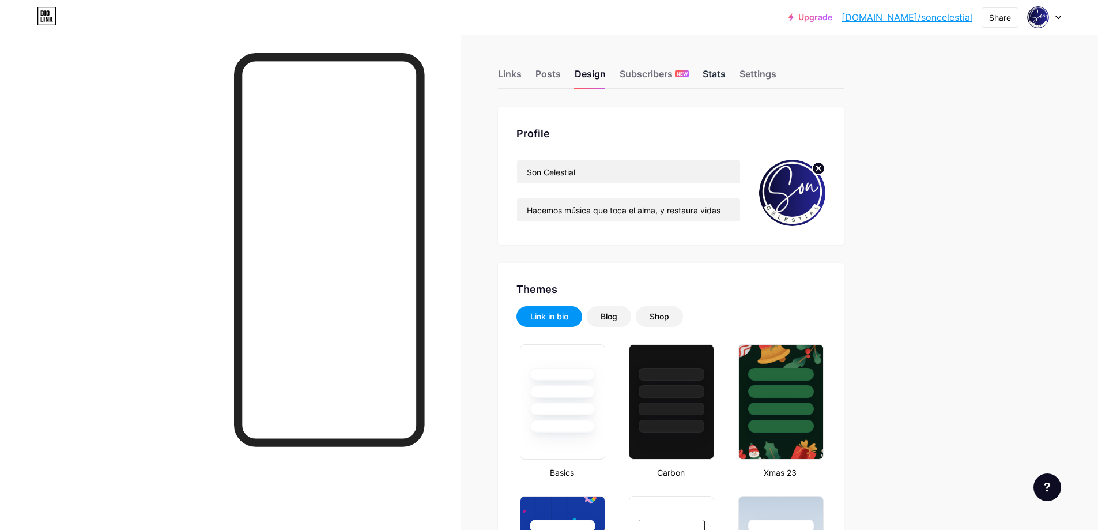
click at [722, 74] on div "Stats" at bounding box center [714, 77] width 23 height 21
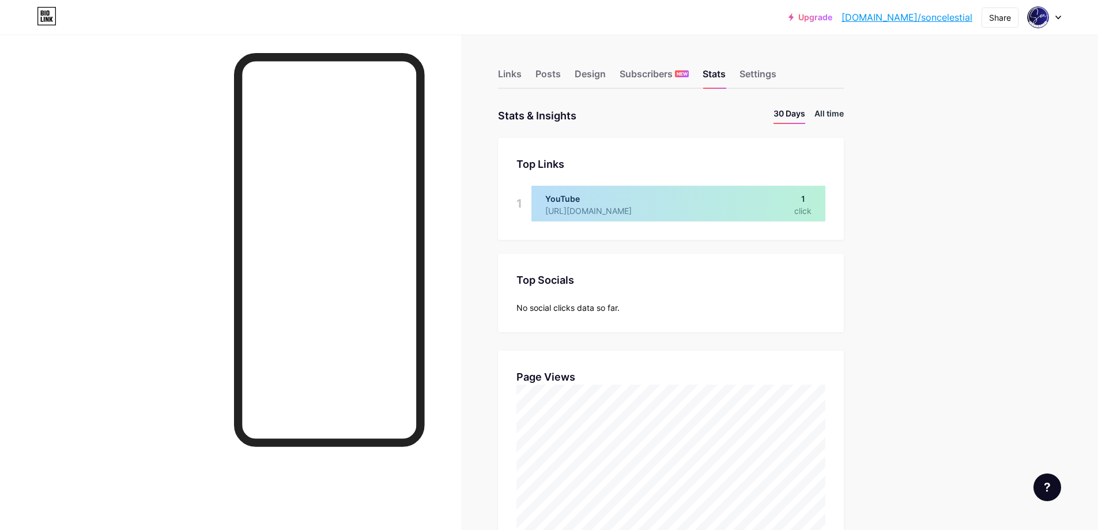
click at [828, 115] on li "All time" at bounding box center [828, 115] width 29 height 17
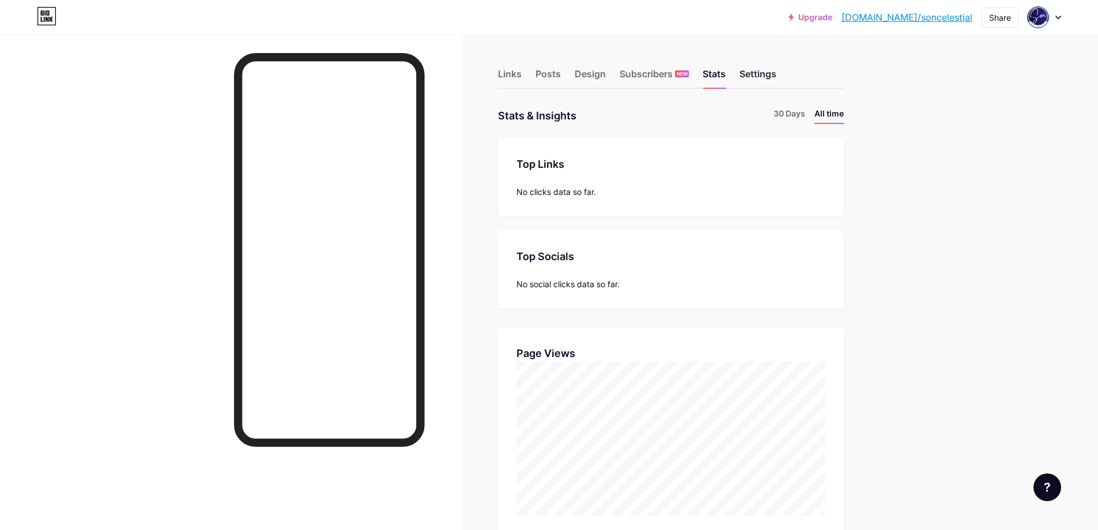
click at [754, 70] on div "Settings" at bounding box center [757, 77] width 37 height 21
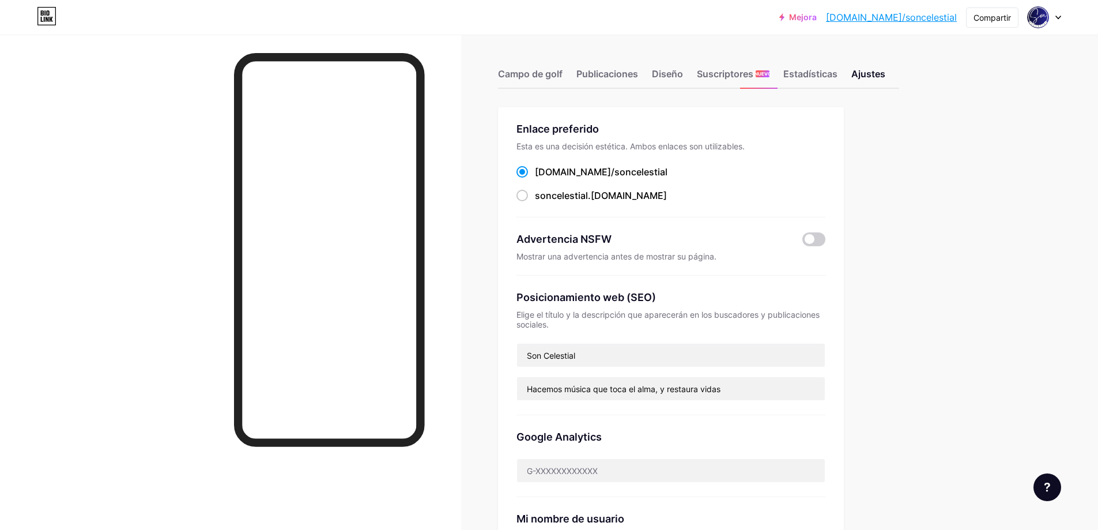
click at [875, 171] on div "Enlace preferido Esta es una decisión estética. Ambos enlaces son utilizables. …" at bounding box center [698, 491] width 401 height 769
click at [543, 73] on font "Campo de golf" at bounding box center [530, 74] width 65 height 12
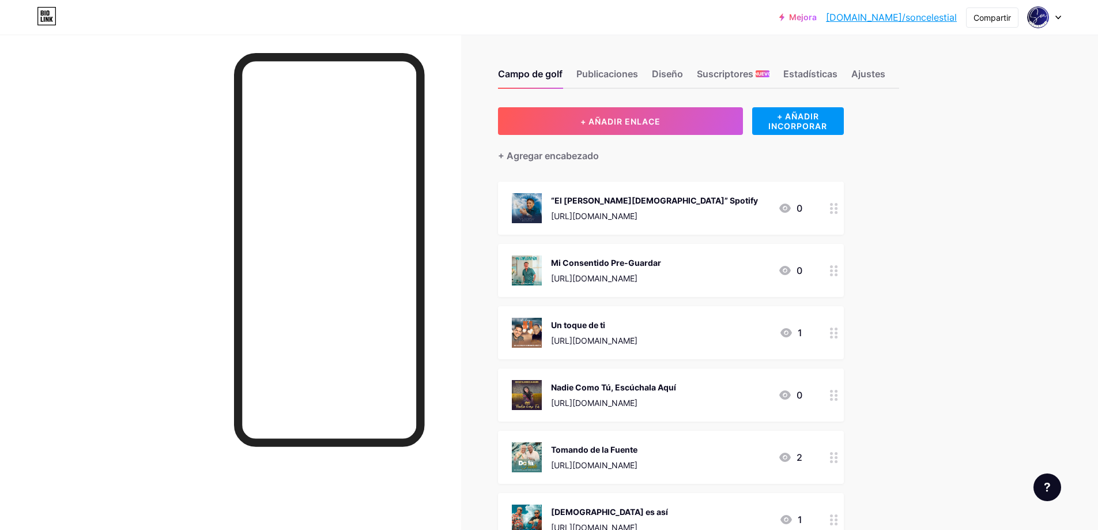
click at [941, 141] on div "Campo de golf Publicaciones Diseño Suscriptores NUEVO Estadísticas Ajustes + AÑ…" at bounding box center [473, 513] width 947 height 957
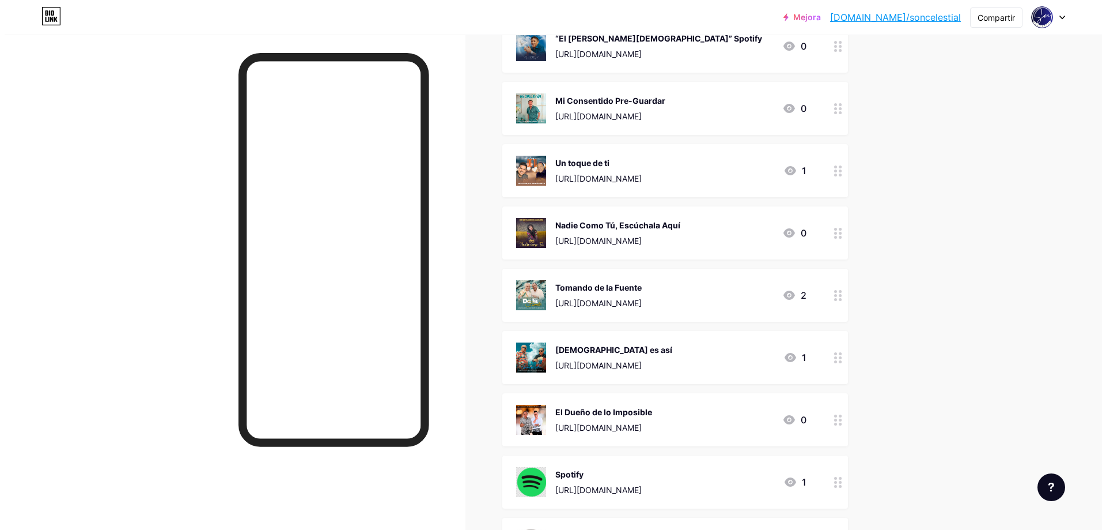
scroll to position [461, 0]
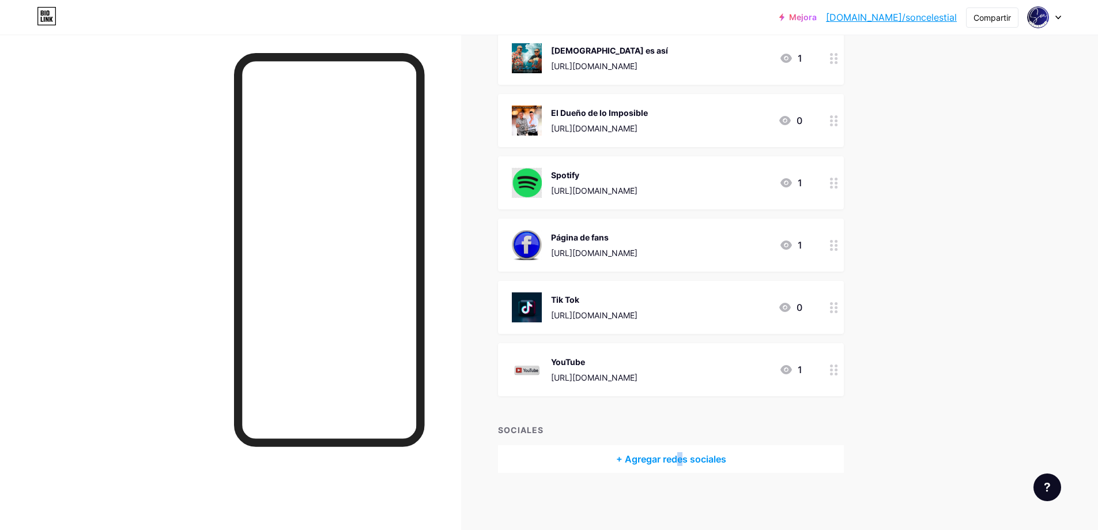
click at [683, 459] on font "+ Agregar redes sociales" at bounding box center [671, 459] width 110 height 12
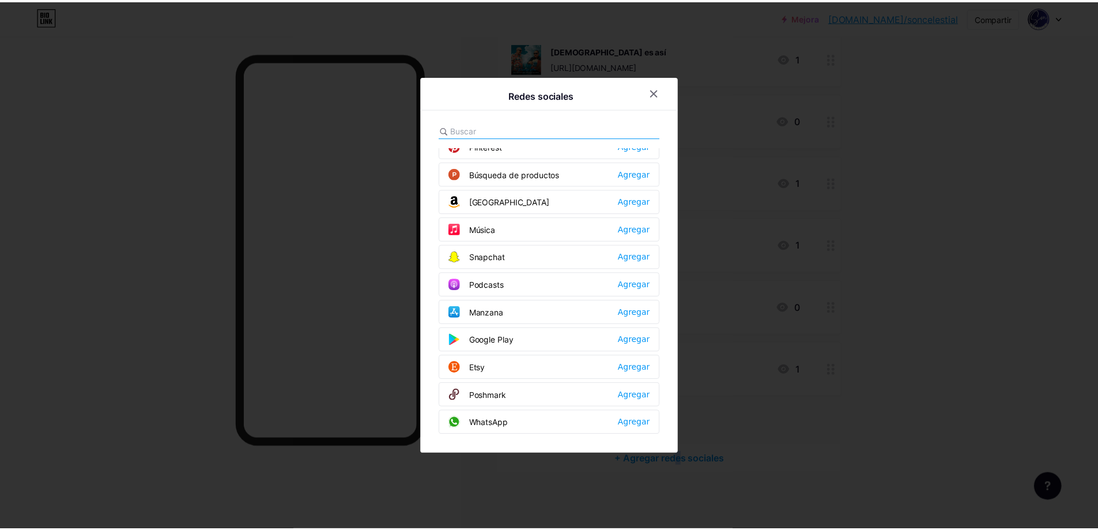
scroll to position [118, 0]
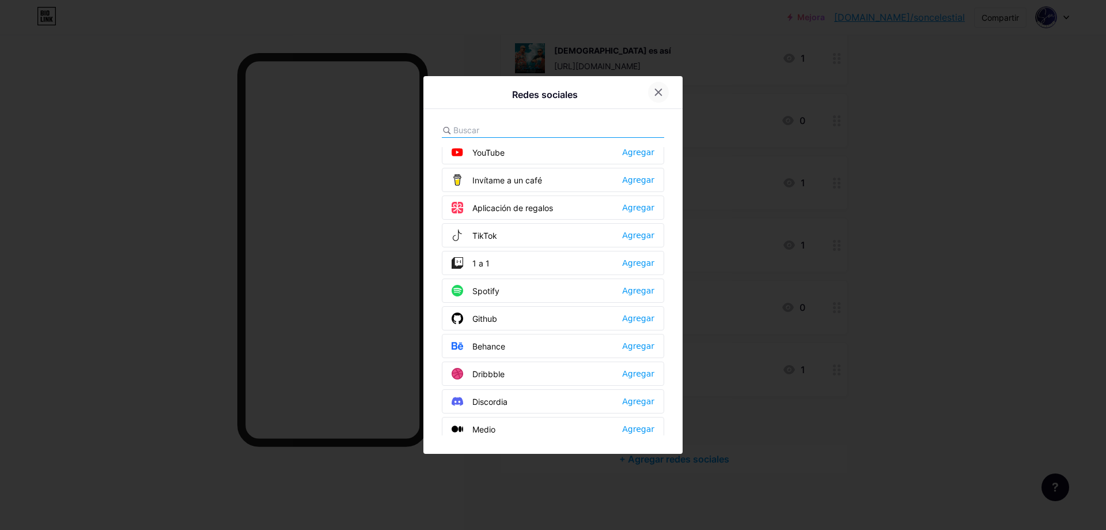
click at [652, 86] on div at bounding box center [658, 92] width 21 height 21
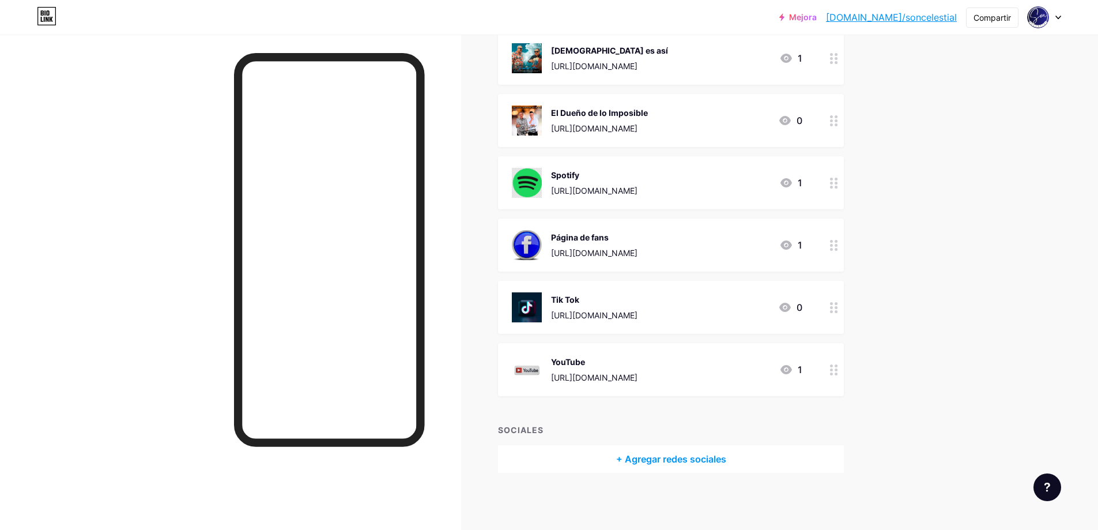
scroll to position [0, 0]
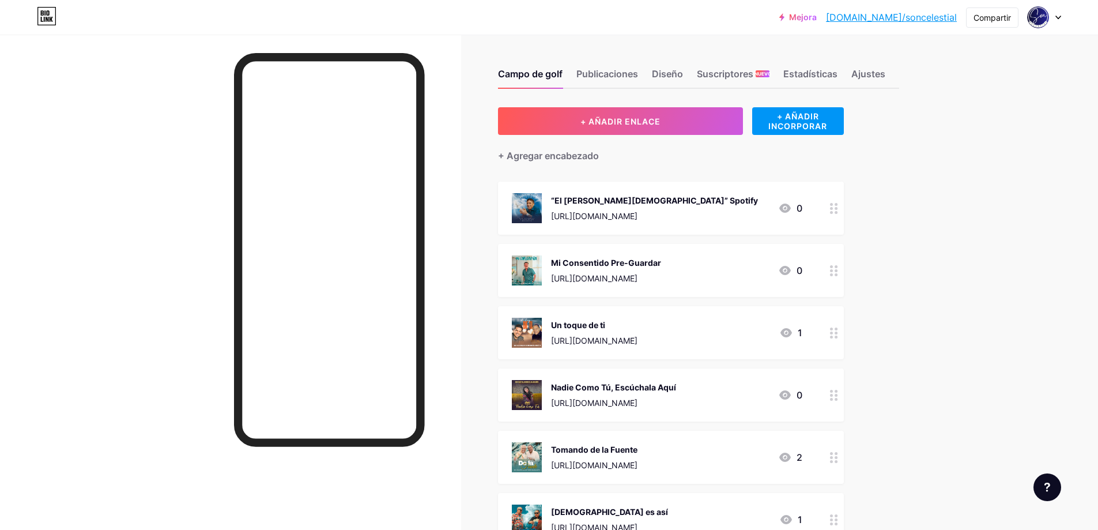
click at [837, 210] on icon at bounding box center [834, 208] width 8 height 11
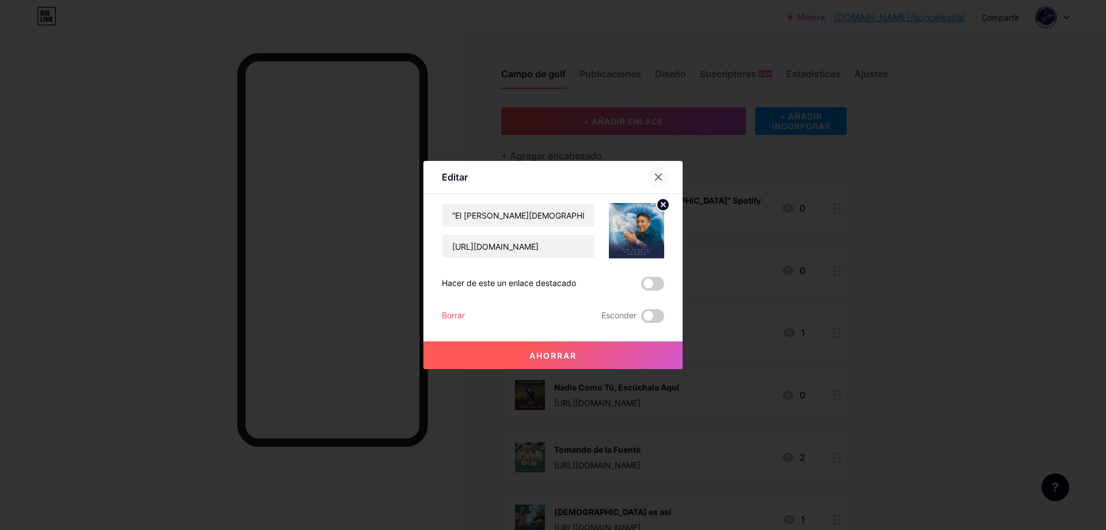
click at [655, 176] on icon at bounding box center [658, 176] width 9 height 9
